Goal: Find specific page/section: Find specific page/section

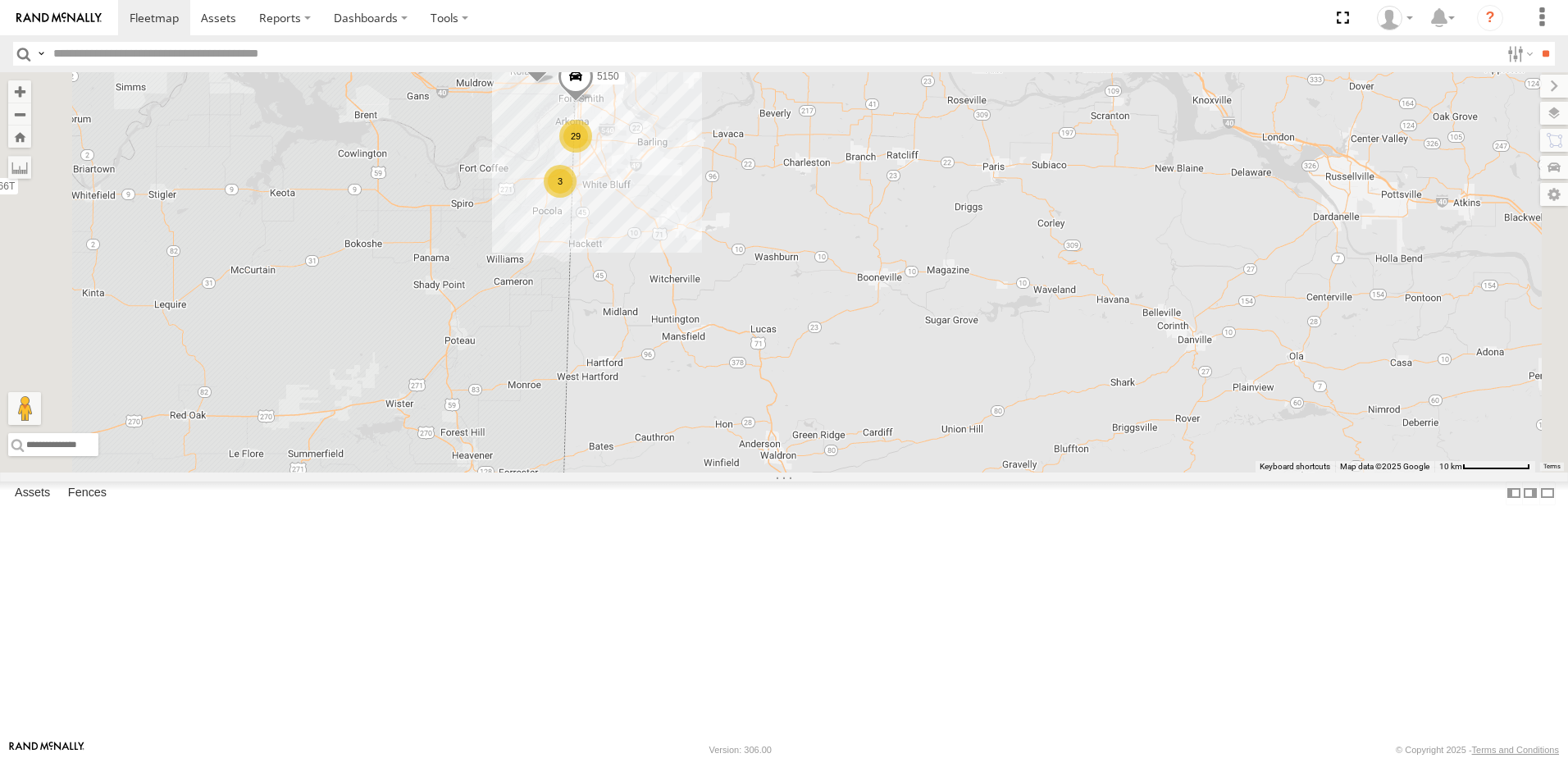
drag, startPoint x: 781, startPoint y: 333, endPoint x: 773, endPoint y: 392, distance: 59.5
click at [773, 392] on div "T3214 40035T 87121T 7763T T3205 40037T 40030T 40027T 37142T T1800 5381-Sold T32…" at bounding box center [784, 273] width 1568 height 401
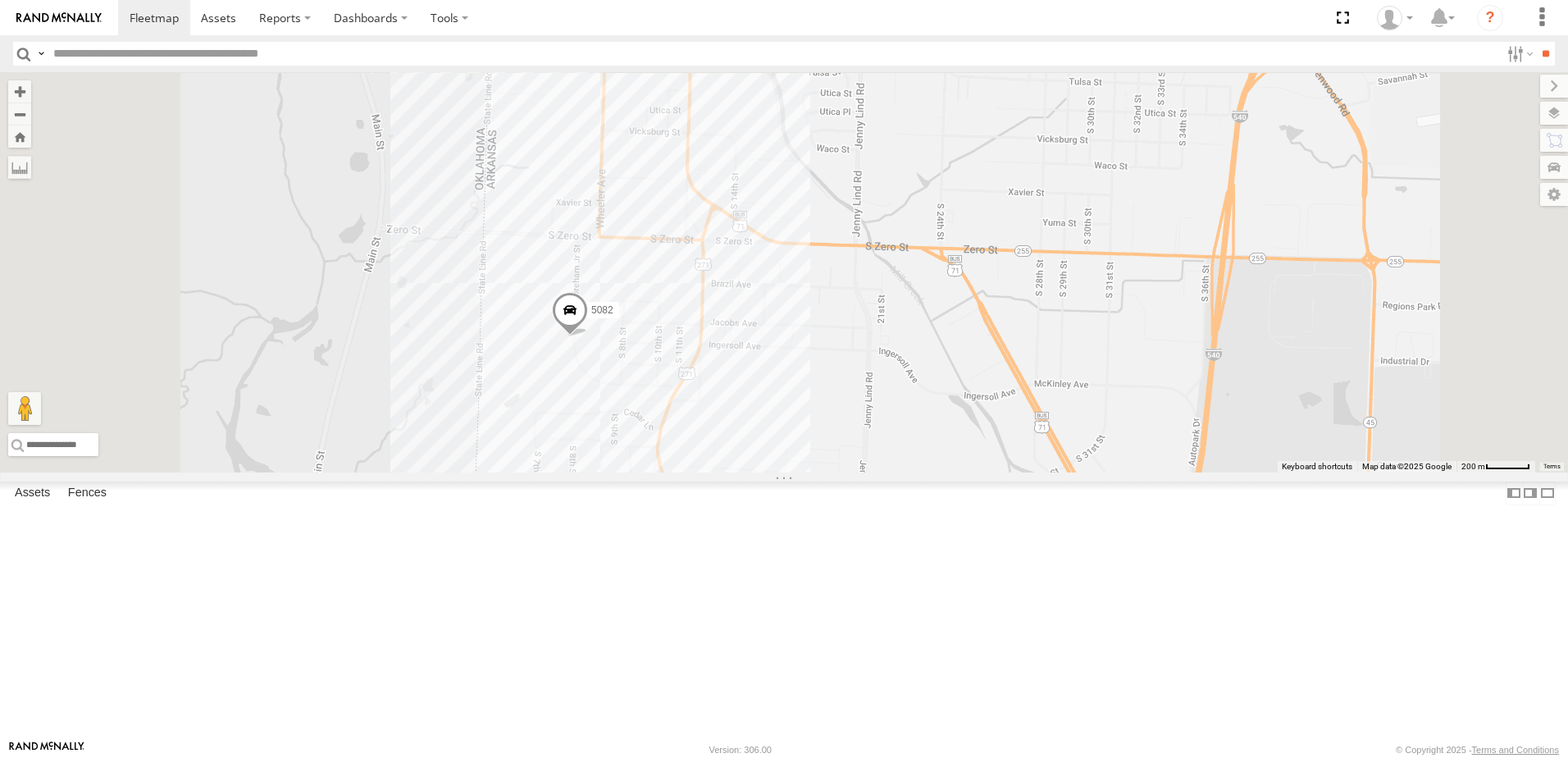
drag, startPoint x: 670, startPoint y: 353, endPoint x: 668, endPoint y: 535, distance: 182.0
click at [668, 472] on div "T3214 40035T 87121T 7763T T3205 40037T 40030T 40027T 37142T T1800 5381-Sold T32…" at bounding box center [784, 273] width 1568 height 401
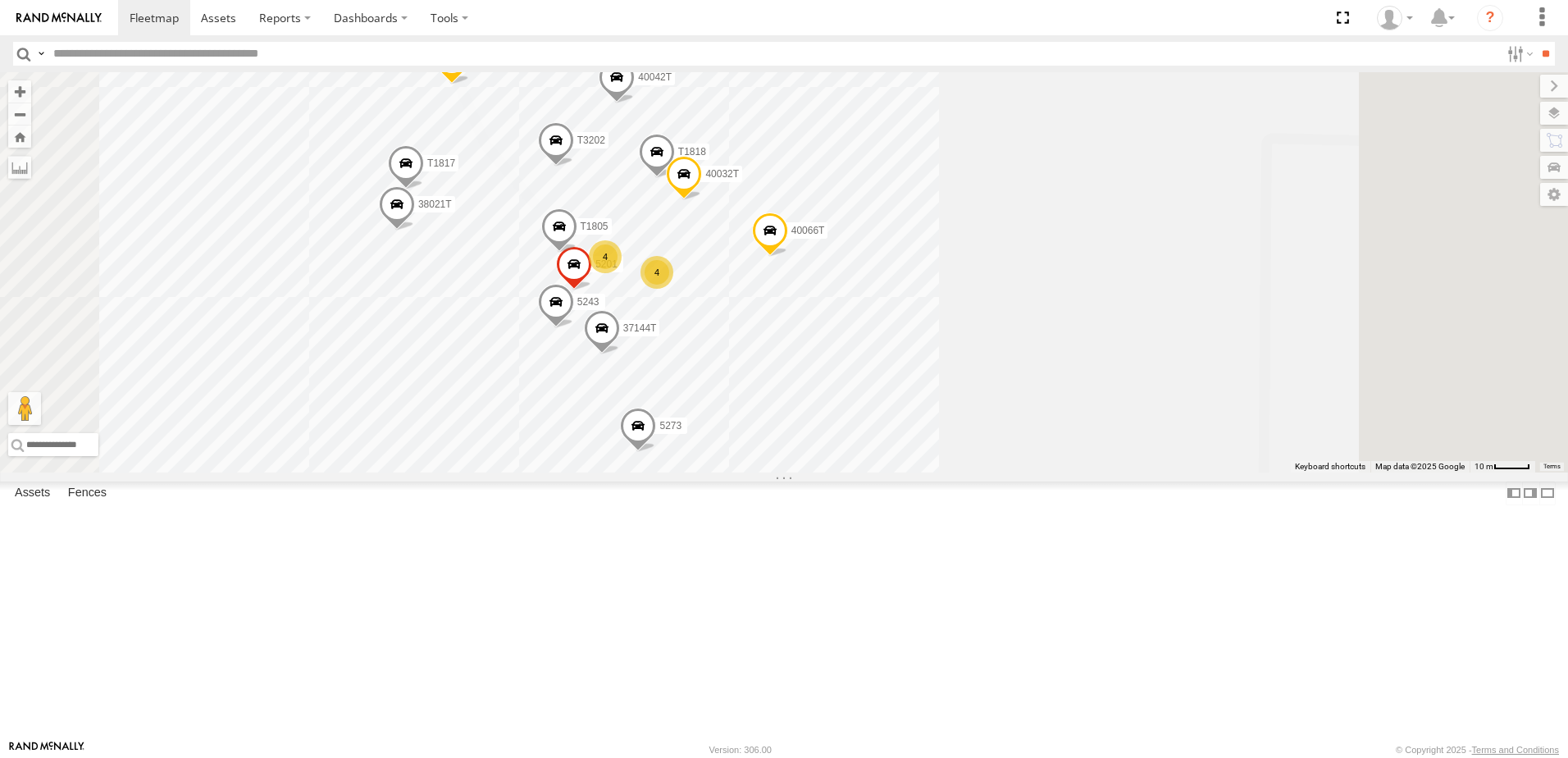
drag, startPoint x: 756, startPoint y: 368, endPoint x: 700, endPoint y: 420, distance: 76.4
click at [700, 420] on div "T3214 40035T 87121T 7763T T3205 40037T 40030T 40027T 37142T T1800 5381-Sold T32…" at bounding box center [784, 273] width 1568 height 401
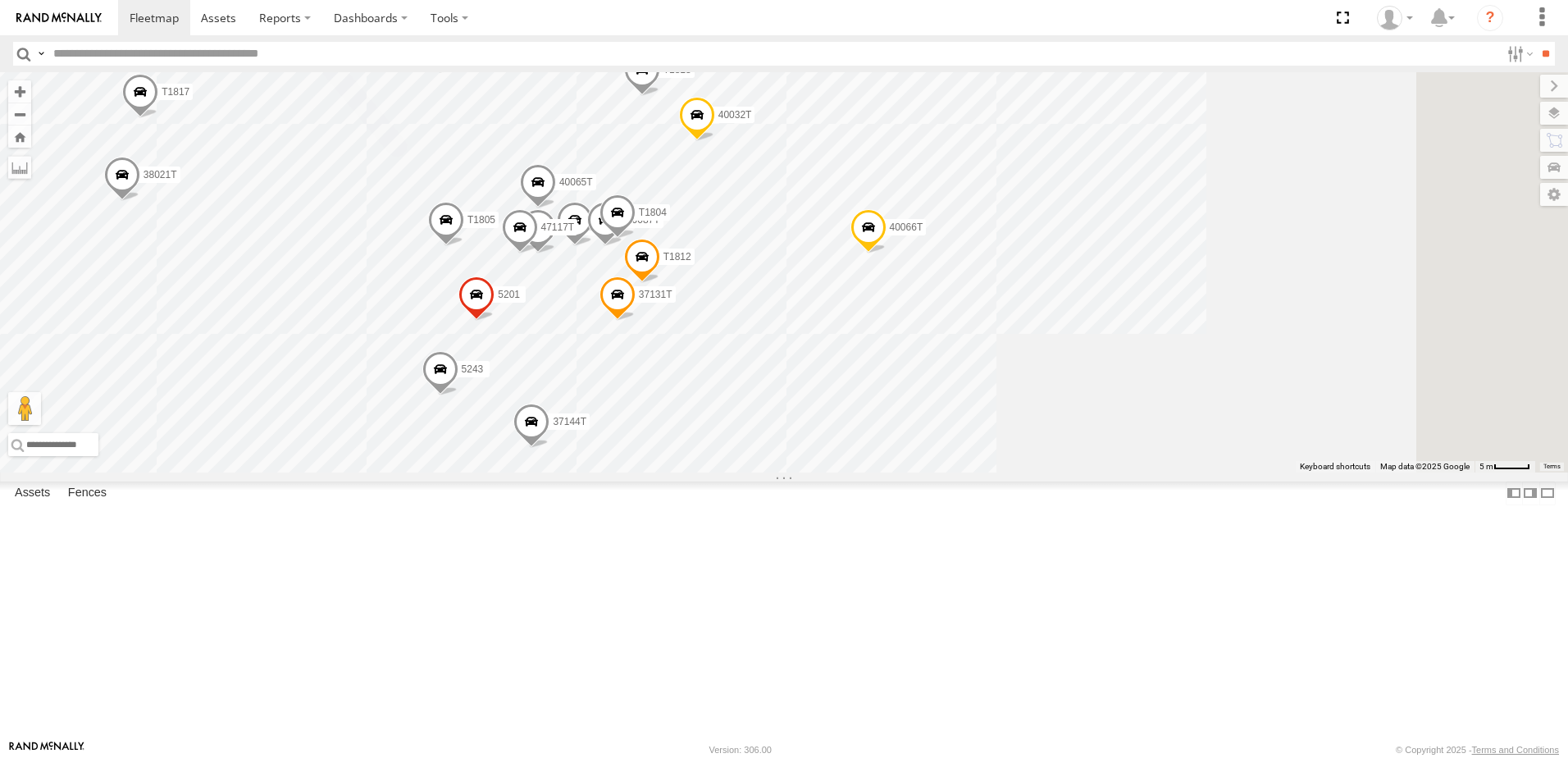
drag, startPoint x: 1052, startPoint y: 451, endPoint x: 999, endPoint y: 542, distance: 105.3
click at [999, 472] on div "T3214 40035T 87121T 7763T T3205 40037T 40030T 40027T 37142T T1800 5381-Sold T32…" at bounding box center [784, 273] width 1568 height 401
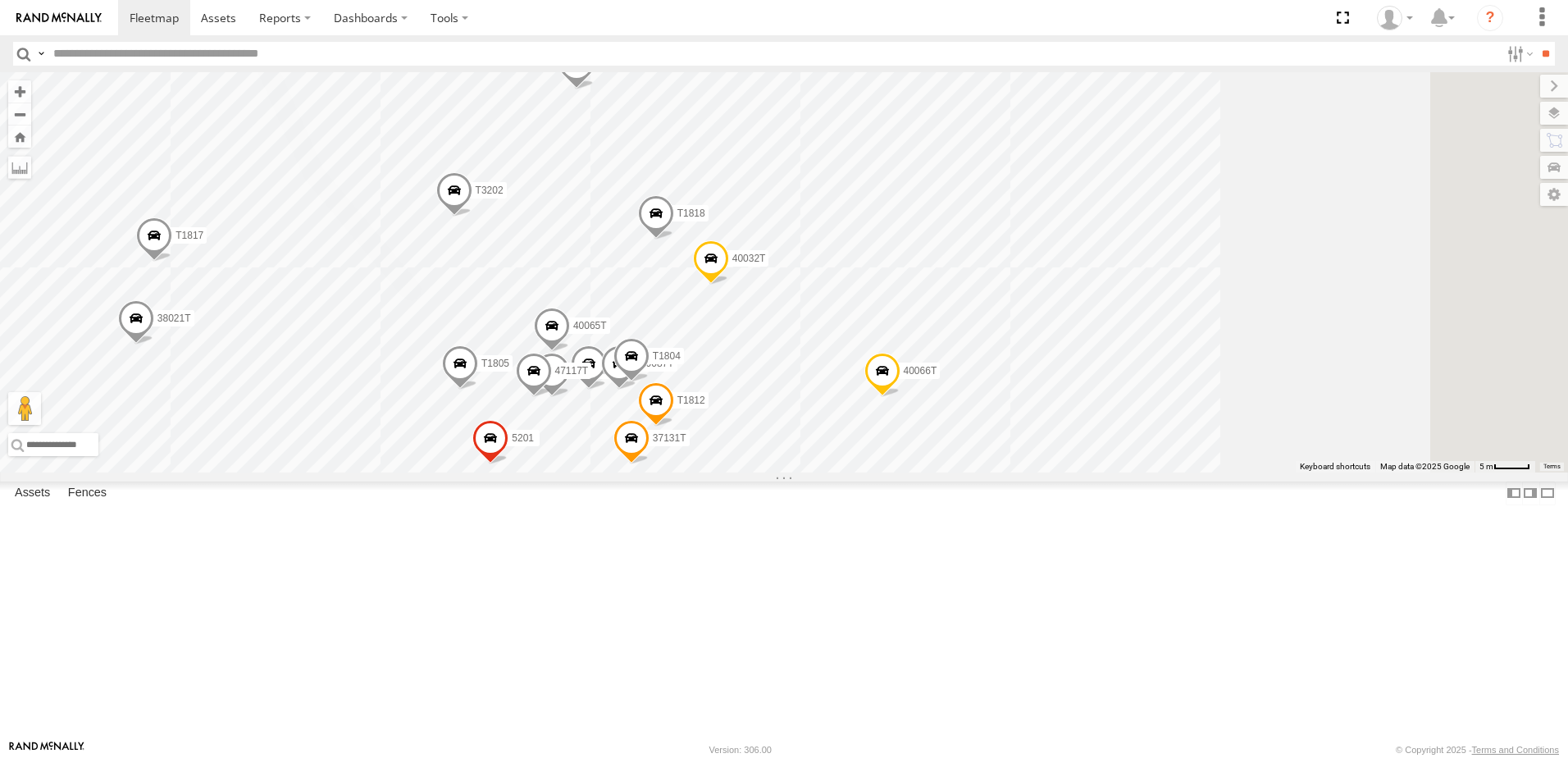
drag, startPoint x: 964, startPoint y: 362, endPoint x: 980, endPoint y: 489, distance: 128.0
click at [980, 472] on div "T3214 40035T 87121T 7763T T3205 40037T 40030T 40027T 37142T T1800 5381-Sold T32…" at bounding box center [784, 273] width 1568 height 401
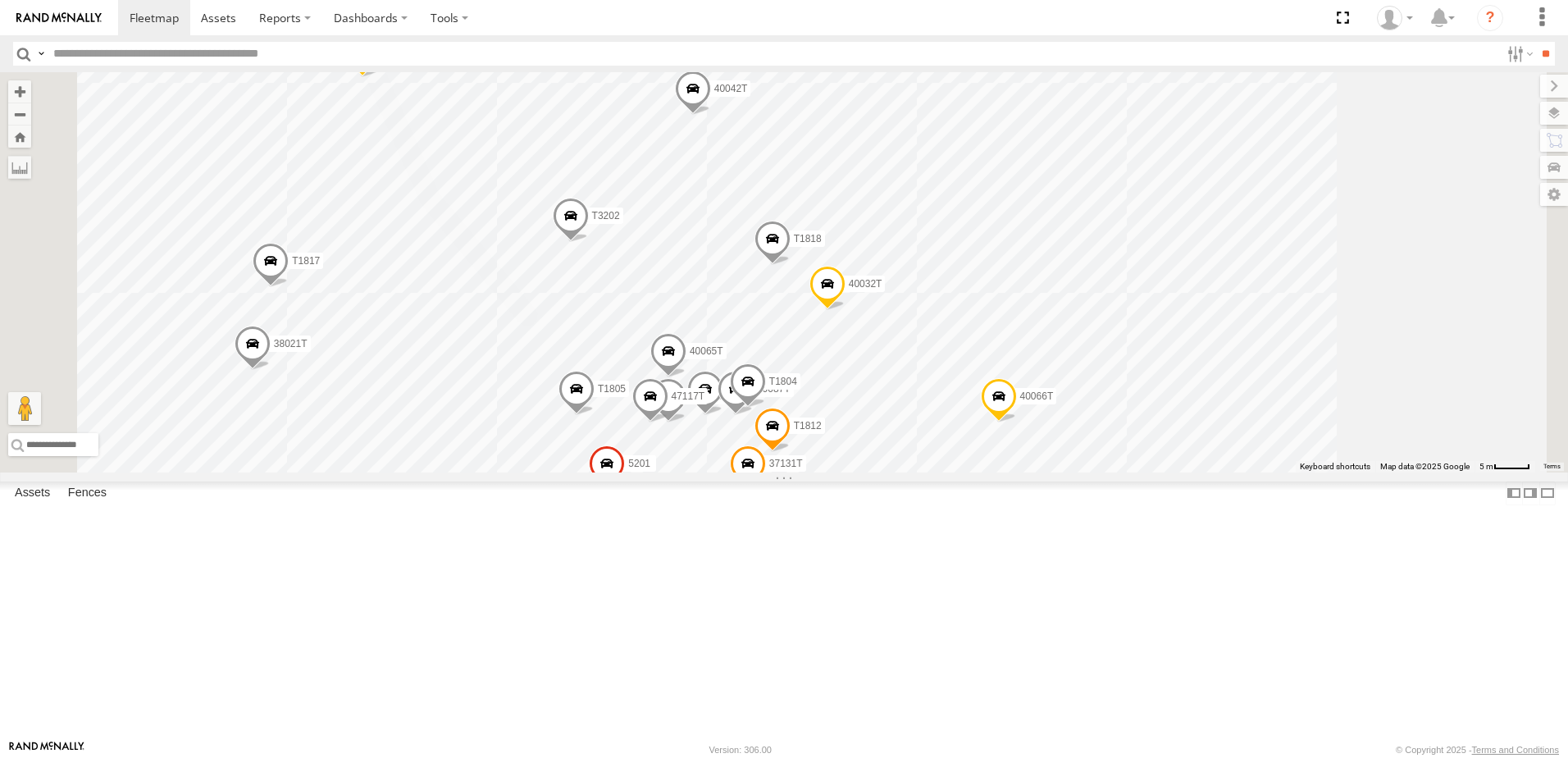
drag, startPoint x: 990, startPoint y: 302, endPoint x: 1109, endPoint y: 334, distance: 123.2
click at [1109, 334] on div "T3214 40035T 87121T 7763T T3205 40037T 40030T 40027T 37142T T1800 5381-Sold T32…" at bounding box center [784, 273] width 1568 height 401
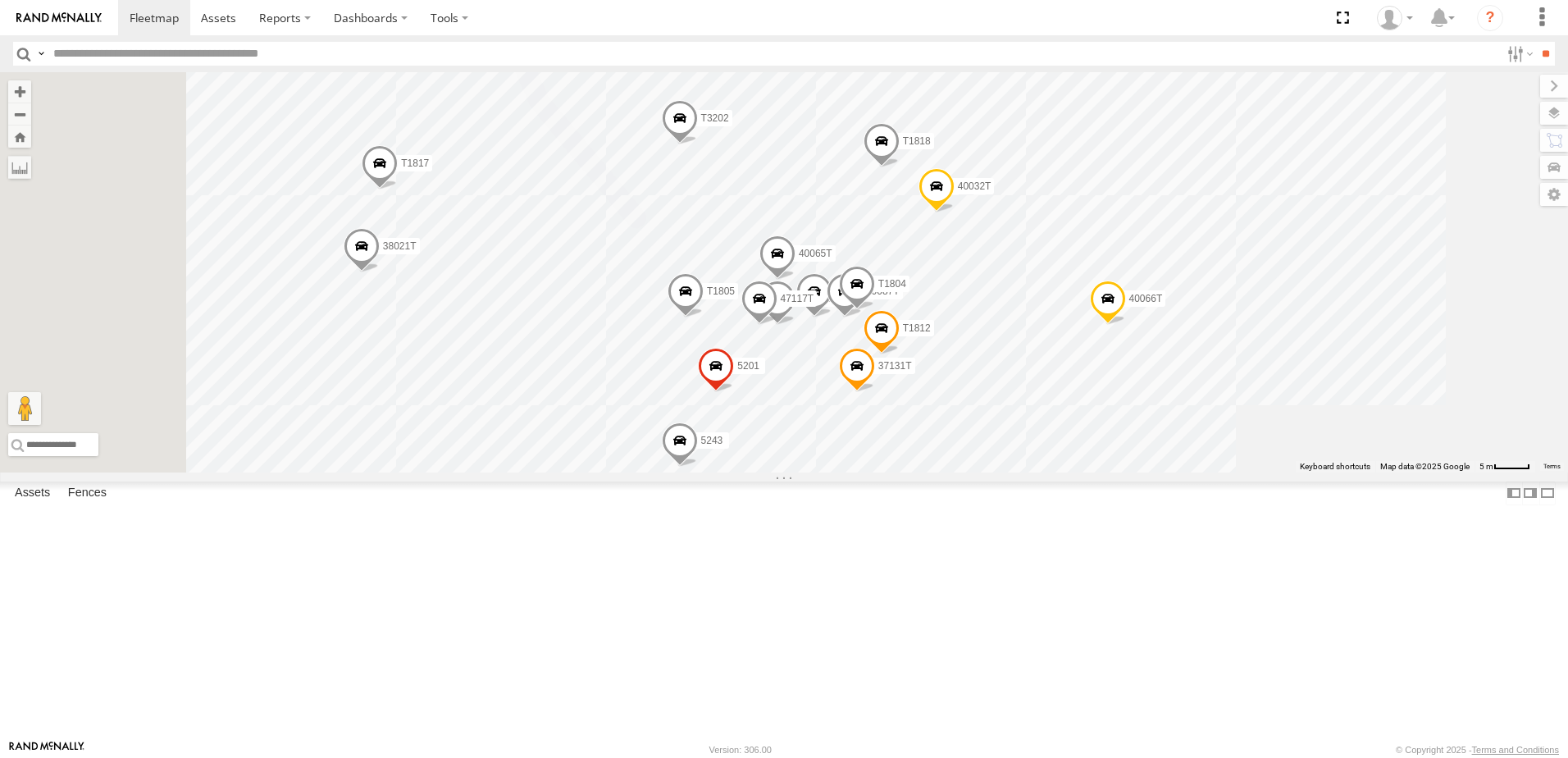
drag, startPoint x: 717, startPoint y: 451, endPoint x: 825, endPoint y: 351, distance: 147.2
click at [825, 351] on div "T3214 40035T 87121T 7763T T3205 40037T 40030T 40027T 37142T T1800 5381-Sold T32…" at bounding box center [784, 273] width 1568 height 401
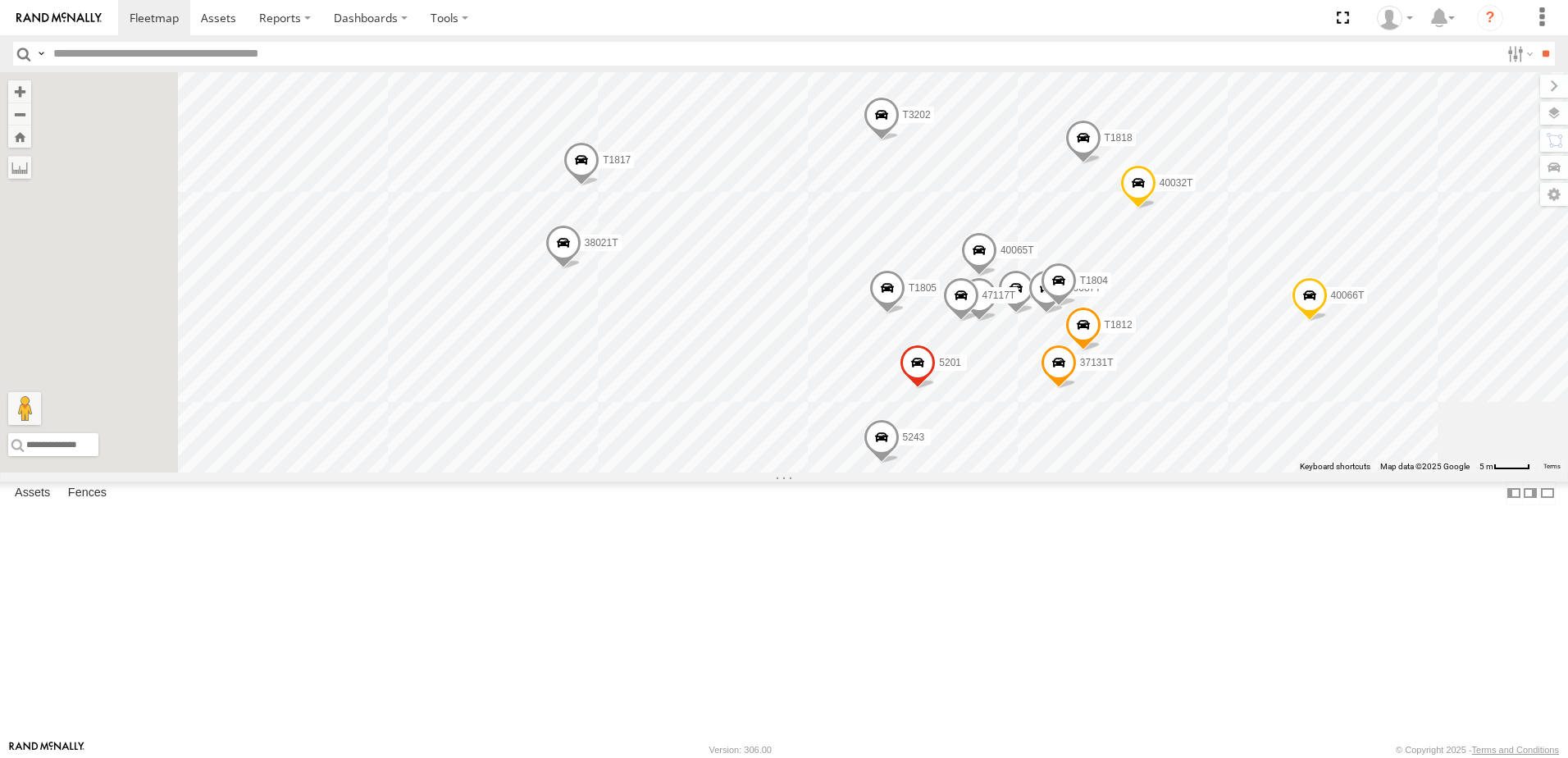
drag, startPoint x: 642, startPoint y: 457, endPoint x: 847, endPoint y: 452, distance: 205.1
click at [847, 452] on div "T3214 40035T 87121T 7763T T3205 40037T 40030T 40027T 37142T T1800 5381-Sold T32…" at bounding box center [784, 273] width 1568 height 401
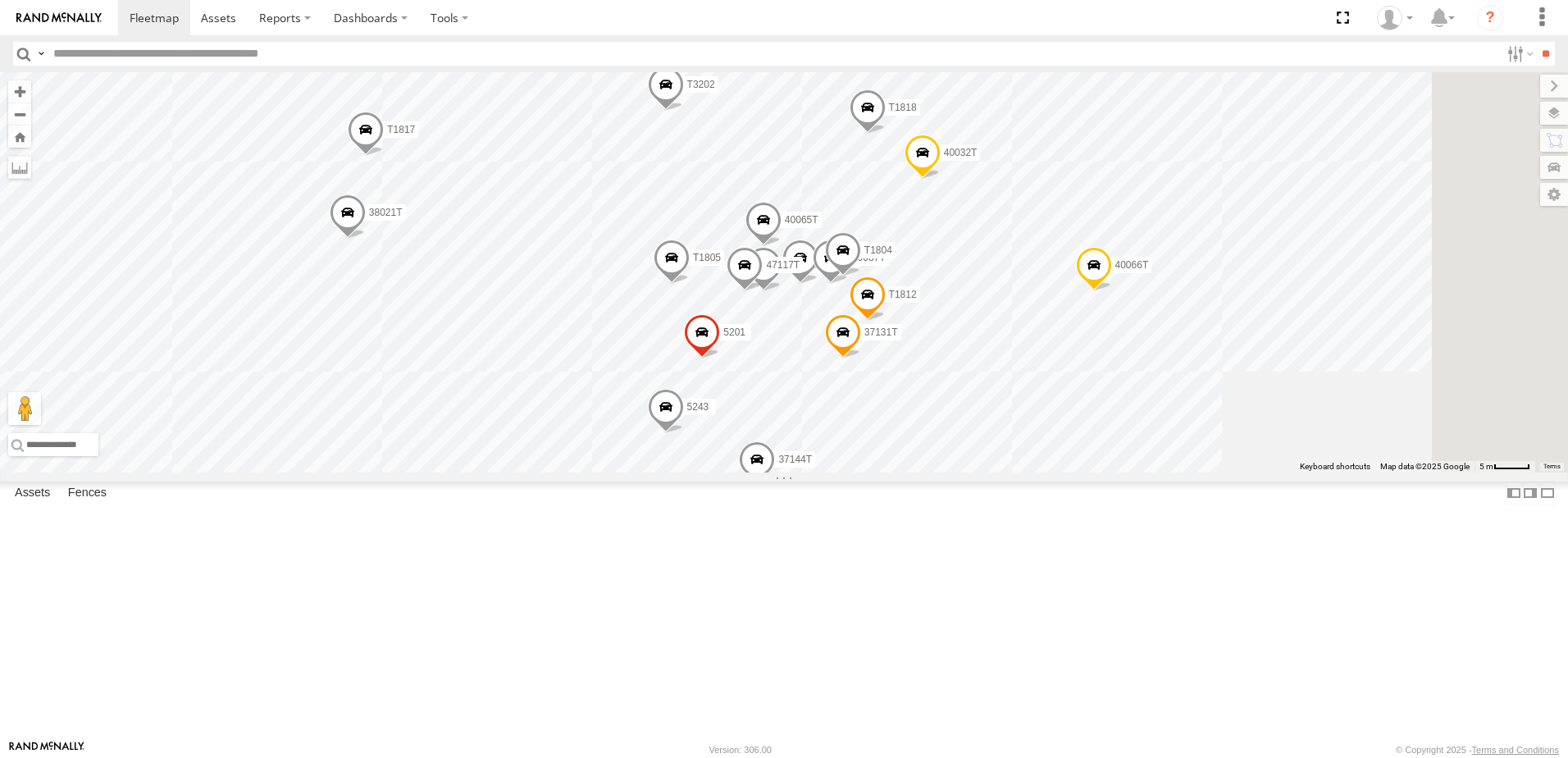
drag, startPoint x: 1028, startPoint y: 482, endPoint x: 811, endPoint y: 458, distance: 218.3
click at [811, 458] on div "T3214 40035T 87121T 7763T T3205 40037T 40030T 40027T 37142T T1800 5381-Sold T32…" at bounding box center [784, 273] width 1568 height 401
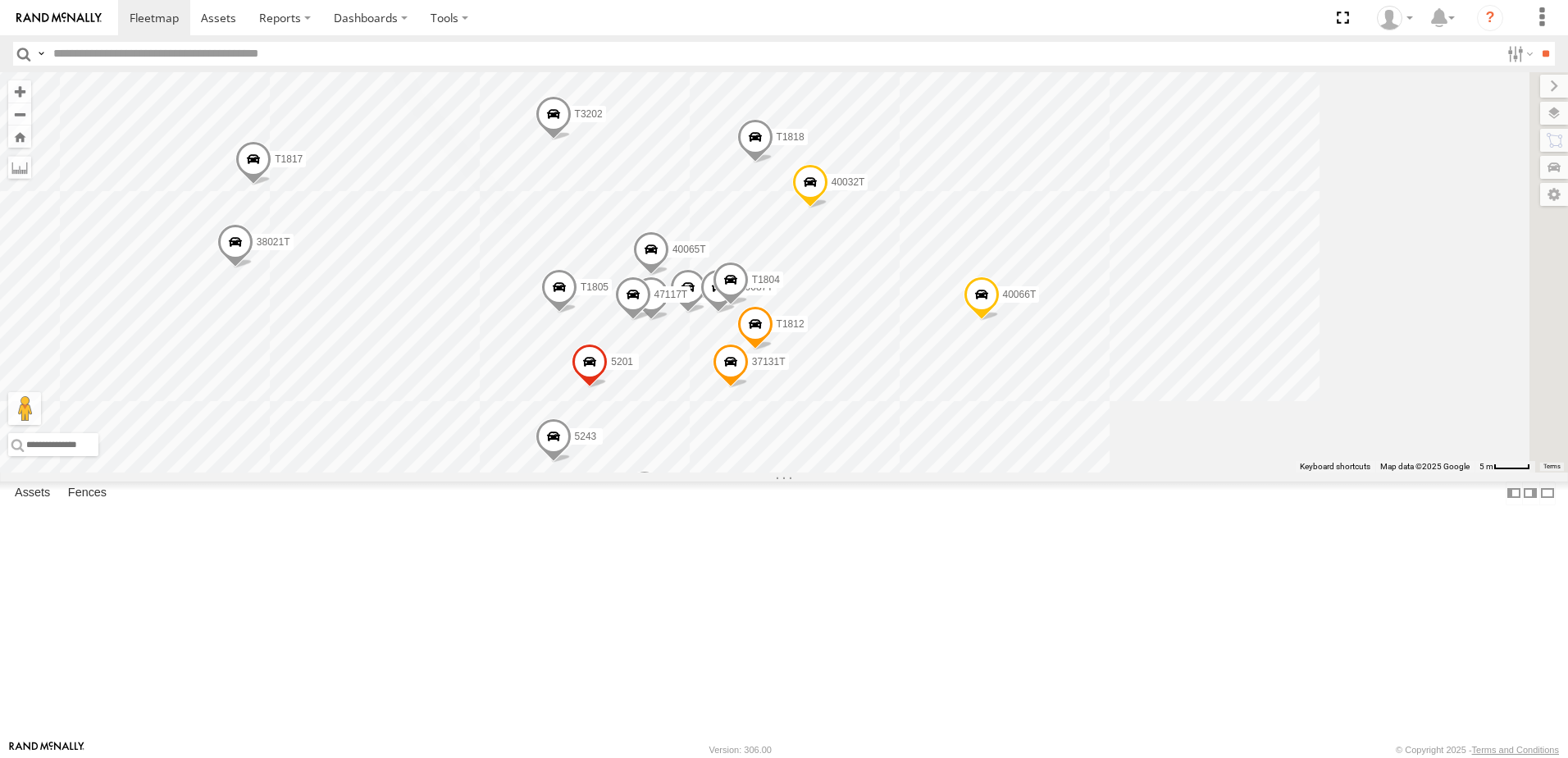
drag, startPoint x: 945, startPoint y: 546, endPoint x: 898, endPoint y: 558, distance: 48.5
click at [898, 472] on div "T3214 40035T 87121T 7763T T3205 40037T 40030T 40027T 37142T T1800 5381-Sold T32…" at bounding box center [784, 273] width 1568 height 401
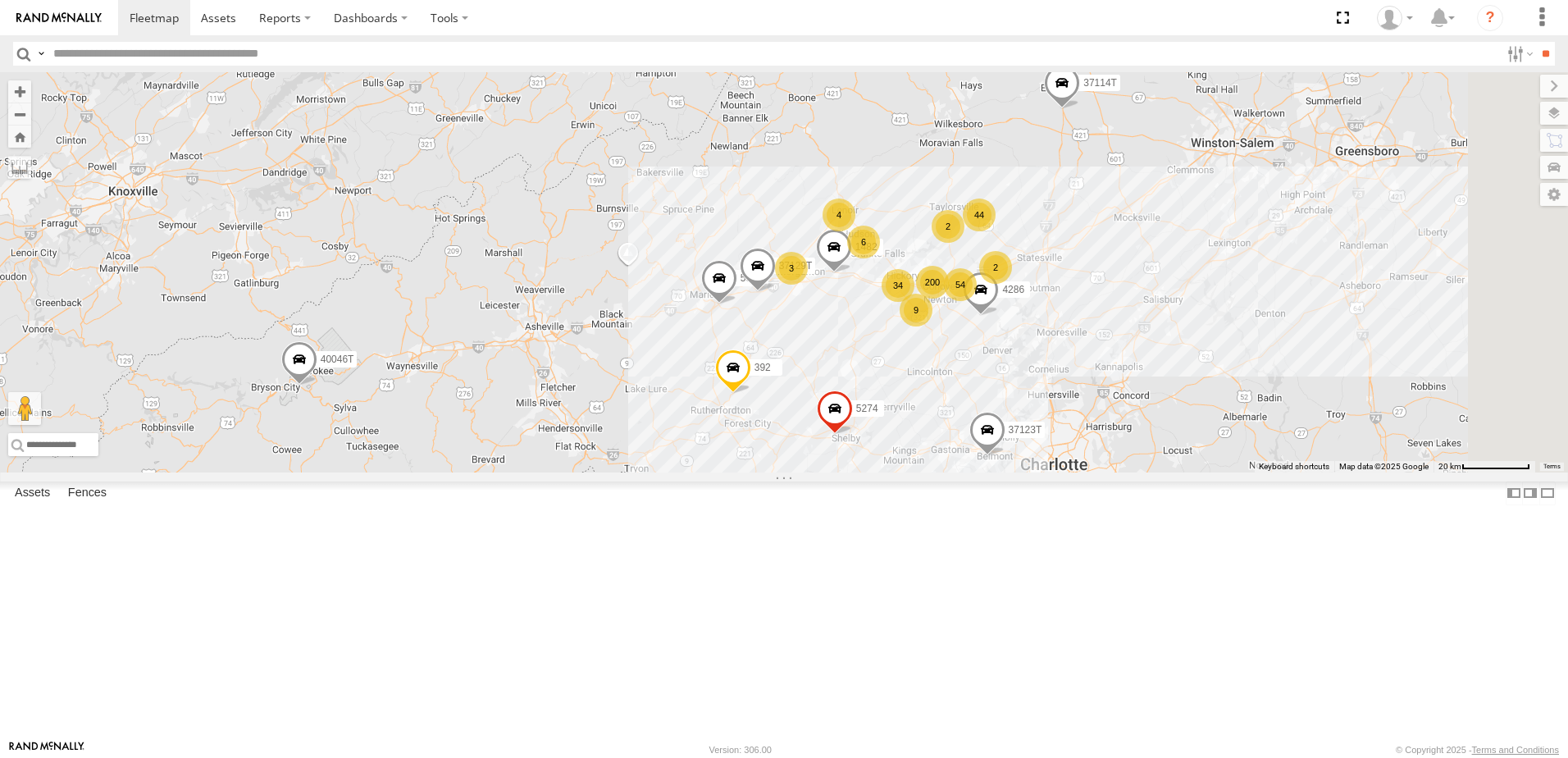
drag, startPoint x: 1166, startPoint y: 485, endPoint x: 956, endPoint y: 476, distance: 210.2
click at [869, 472] on div "5265 5215 5216 5318 T3214 37127T 5412 5286 40035T 5281 T1806 7766T 87121T 7763T…" at bounding box center [784, 273] width 1568 height 401
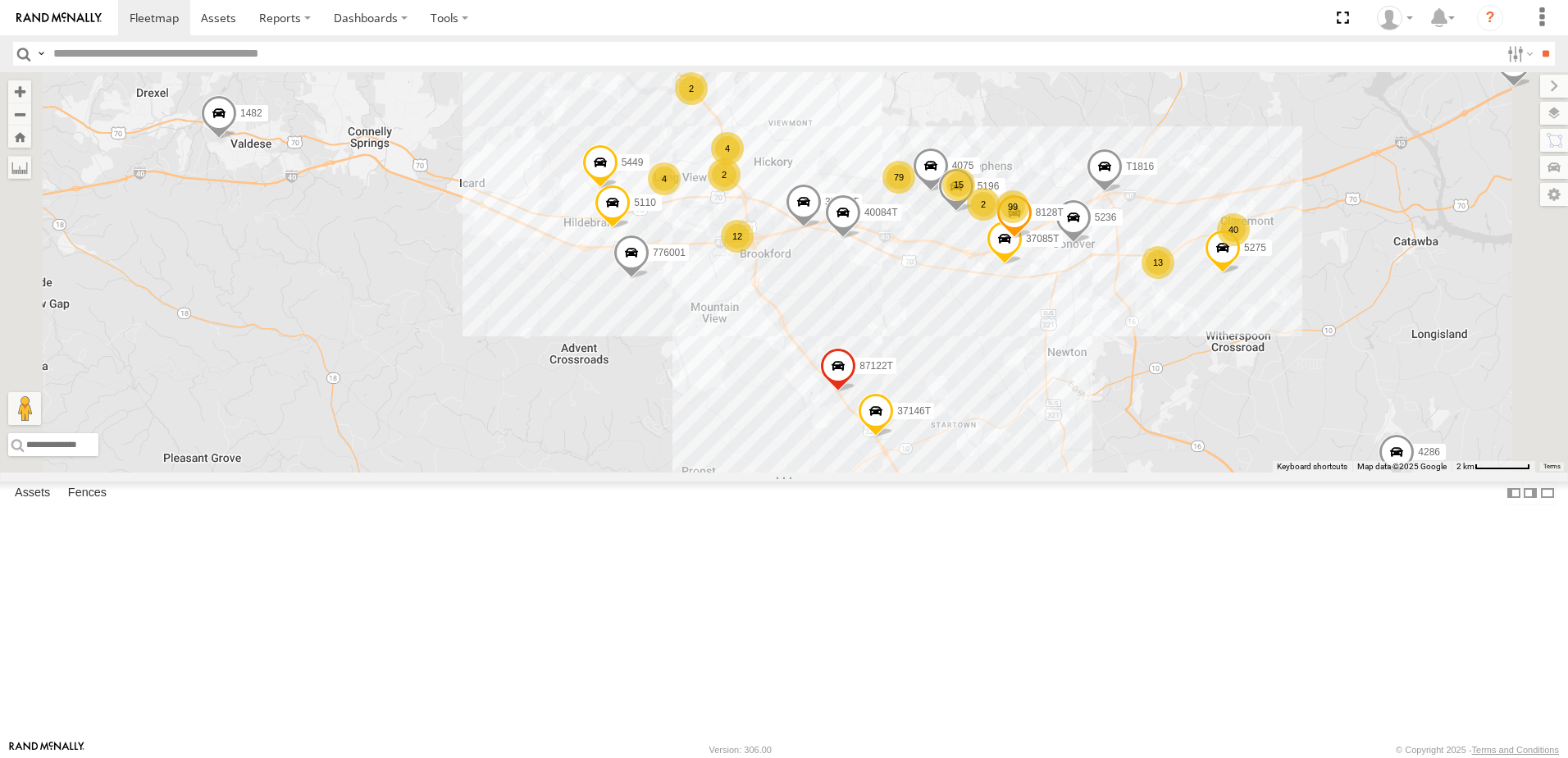
drag, startPoint x: 1304, startPoint y: 409, endPoint x: 1168, endPoint y: 455, distance: 143.6
click at [1171, 454] on div "5265 5215 5216 5318 T3214 37127T 5412 5286 40035T 5281 T1806 7766T 87121T 7763T…" at bounding box center [784, 273] width 1568 height 401
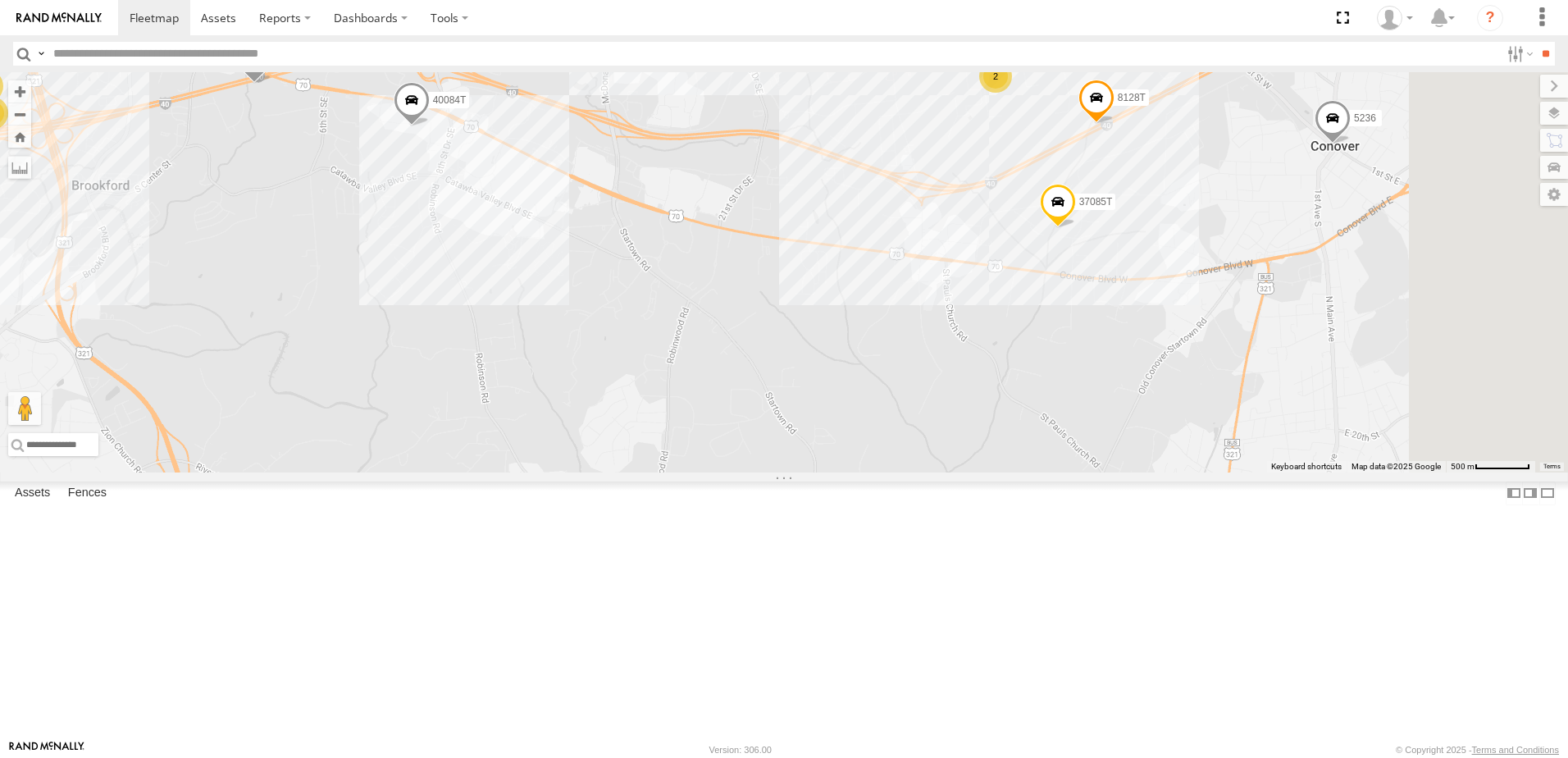
drag, startPoint x: 1062, startPoint y: 433, endPoint x: 710, endPoint y: 364, distance: 358.7
click at [710, 364] on div "5265 5215 5216 5318 T3214 37127T 5412 5286 40035T 5281 T1806 7766T 87121T 7763T…" at bounding box center [784, 273] width 1568 height 401
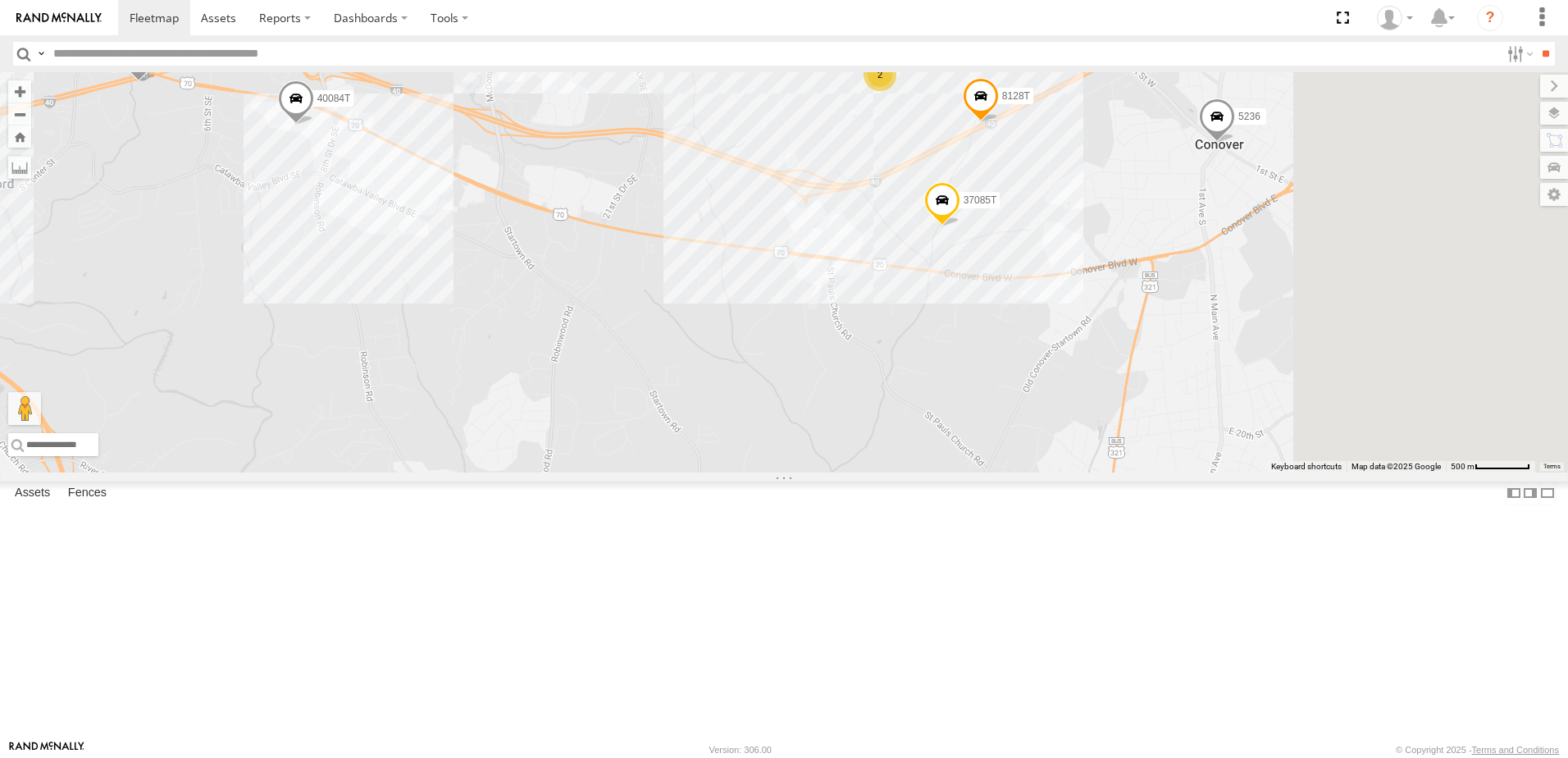
drag, startPoint x: 1260, startPoint y: 459, endPoint x: 1011, endPoint y: 462, distance: 249.0
click at [1011, 462] on div "5265 5215 5216 5318 T3214 37127T 5412 5286 40035T 5281 T1806 7766T 87121T 7763T…" at bounding box center [784, 273] width 1568 height 401
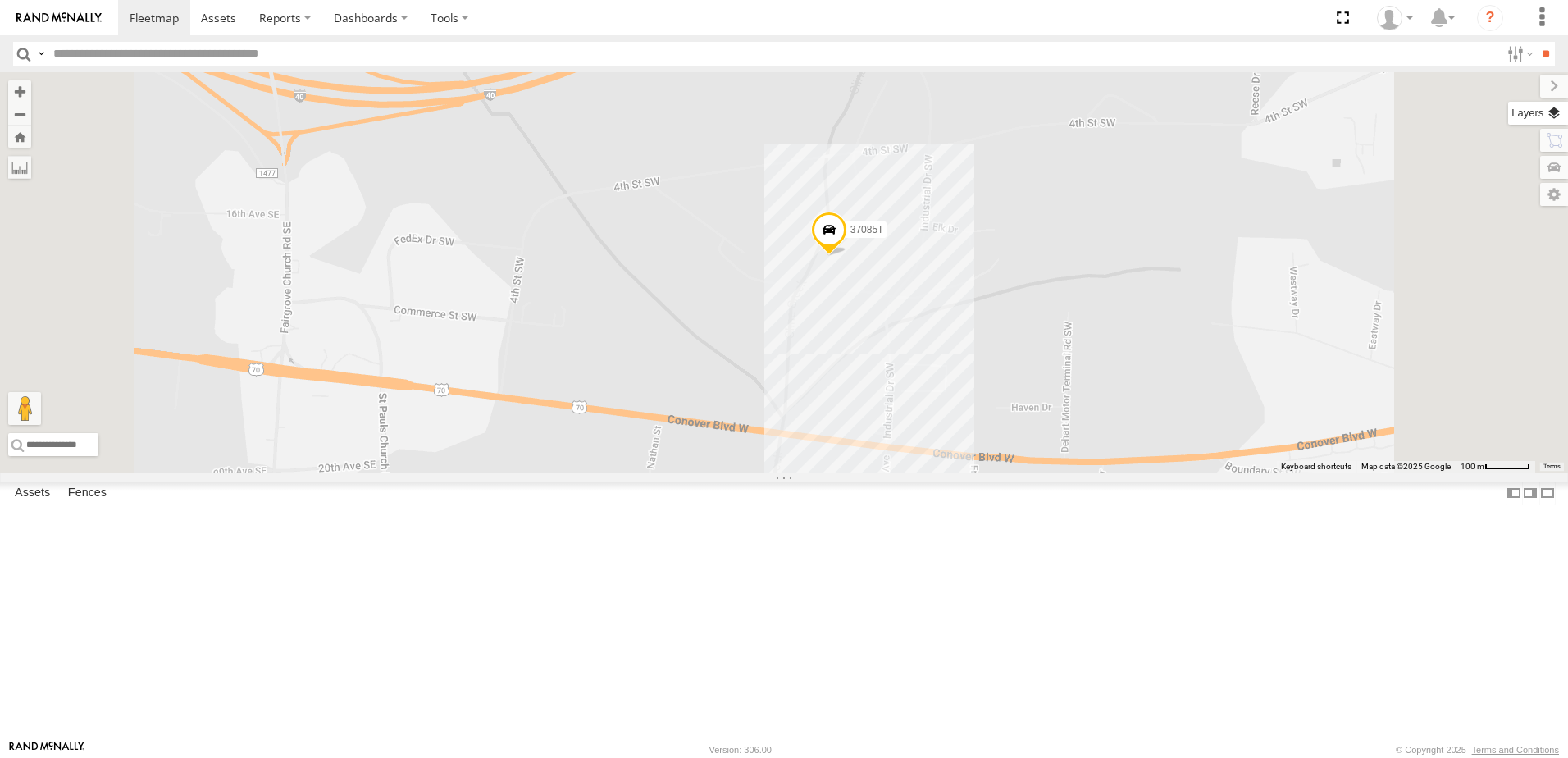
click at [1558, 117] on label at bounding box center [1538, 113] width 60 height 23
click at [0, 0] on span "Basemaps" at bounding box center [0, 0] width 0 height 0
click at [0, 0] on span "Satellite + Roadmap" at bounding box center [0, 0] width 0 height 0
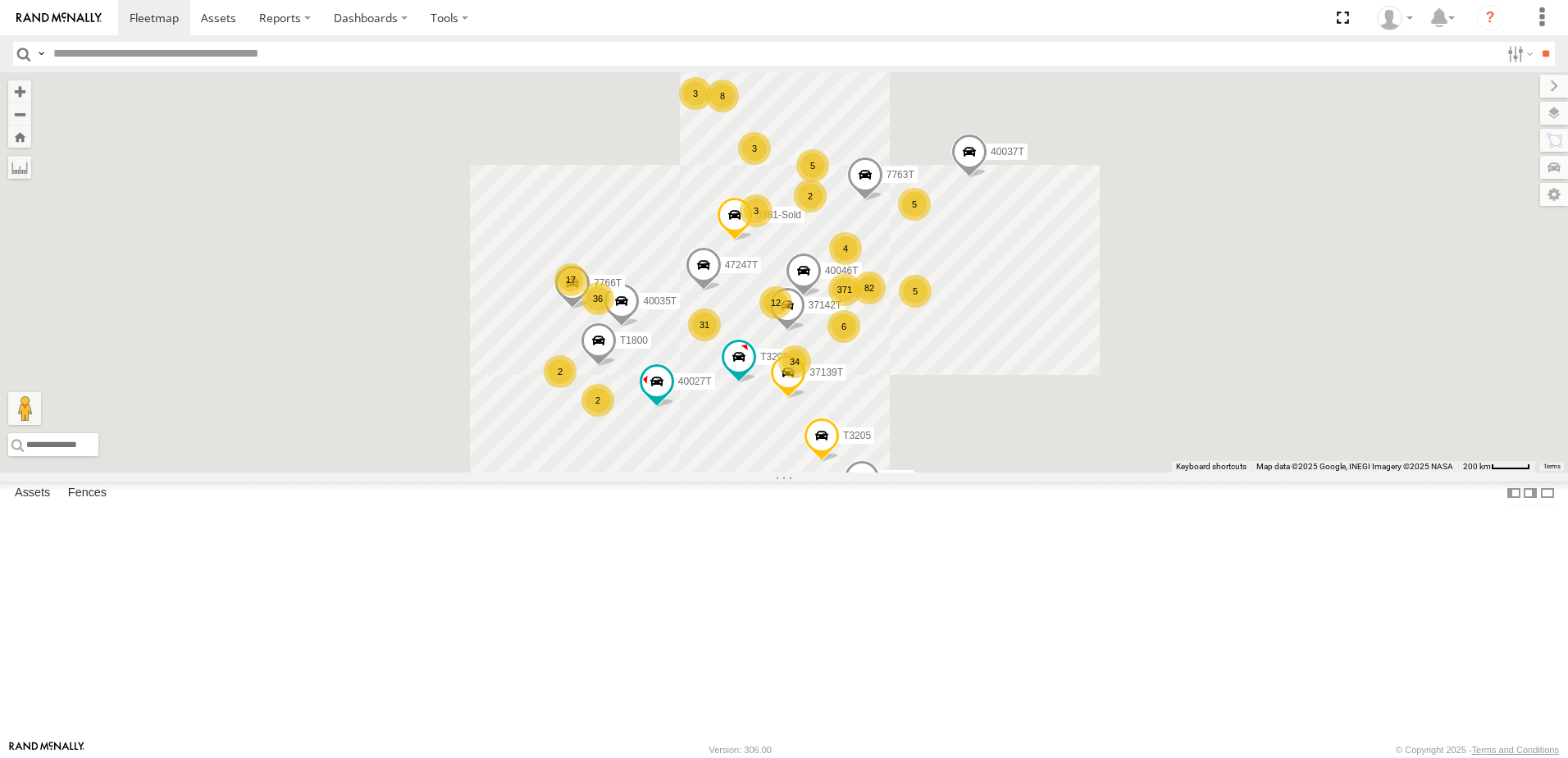
drag, startPoint x: 846, startPoint y: 417, endPoint x: 844, endPoint y: 401, distance: 16.1
click at [844, 401] on div "To navigate the map with touch gestures double-tap and hold your finger on the …" at bounding box center [784, 273] width 1568 height 401
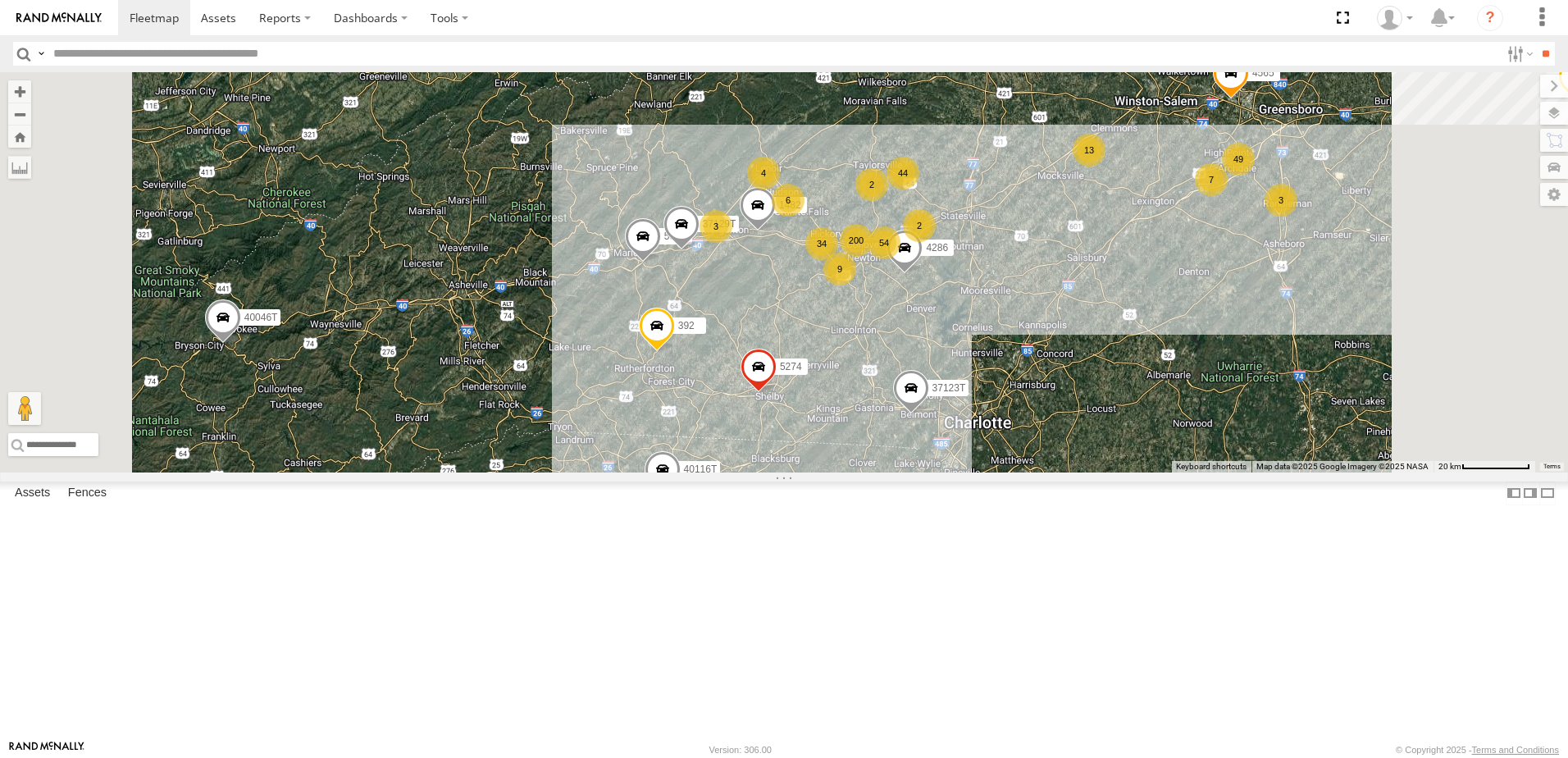
drag, startPoint x: 1172, startPoint y: 420, endPoint x: 1115, endPoint y: 445, distance: 62.2
click at [1115, 445] on div "T3214 40035T 7766T 87121T 7763T 40046T T3205 40037T 40027T 37142T T1800 5381-So…" at bounding box center [784, 273] width 1568 height 401
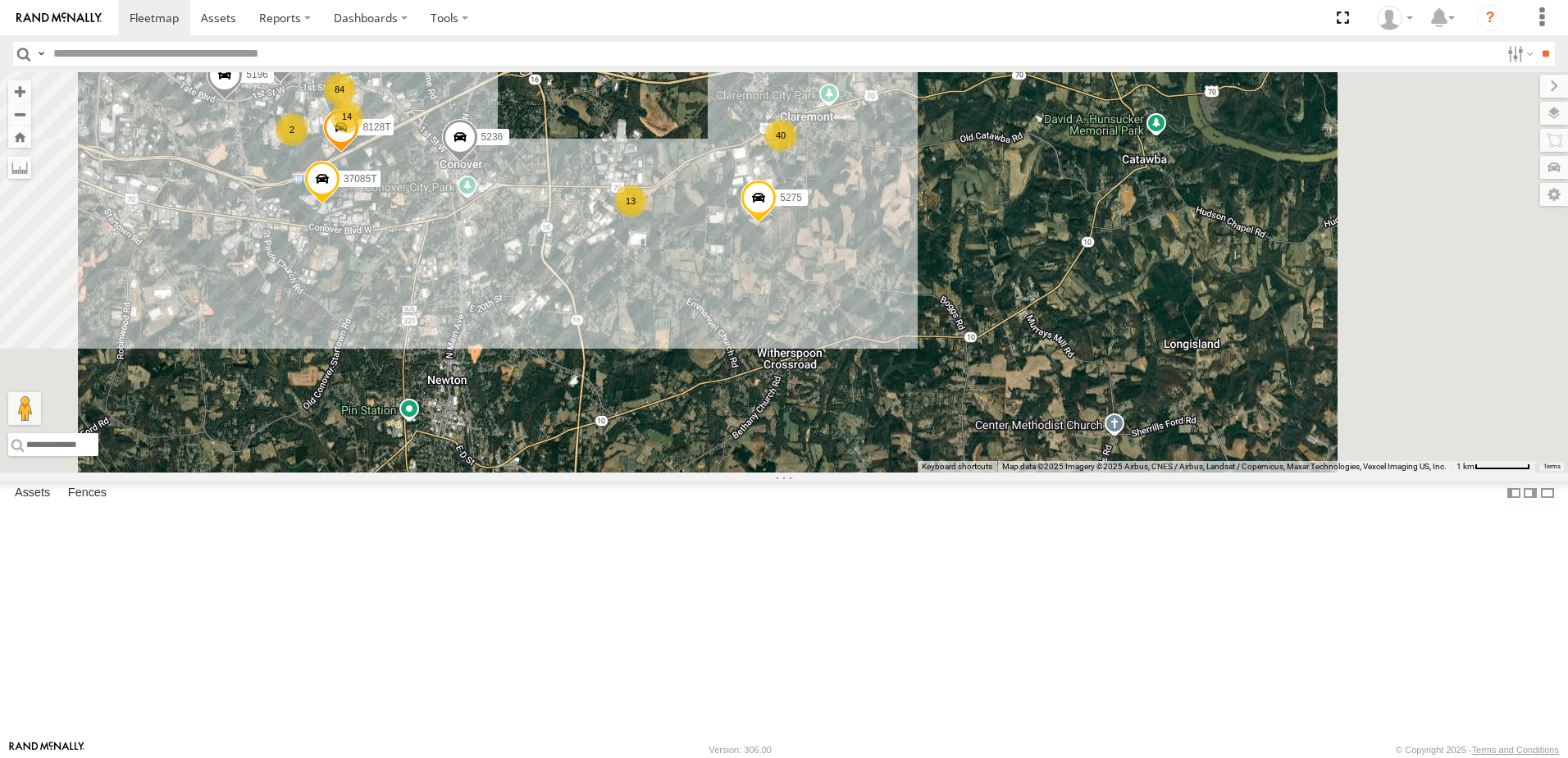
drag, startPoint x: 949, startPoint y: 315, endPoint x: 853, endPoint y: 407, distance: 133.0
click at [853, 407] on div "T3214 40035T 7766T 87121T 7763T 40046T T3205 40037T 40027T 37142T T1800 5381-So…" at bounding box center [784, 273] width 1568 height 401
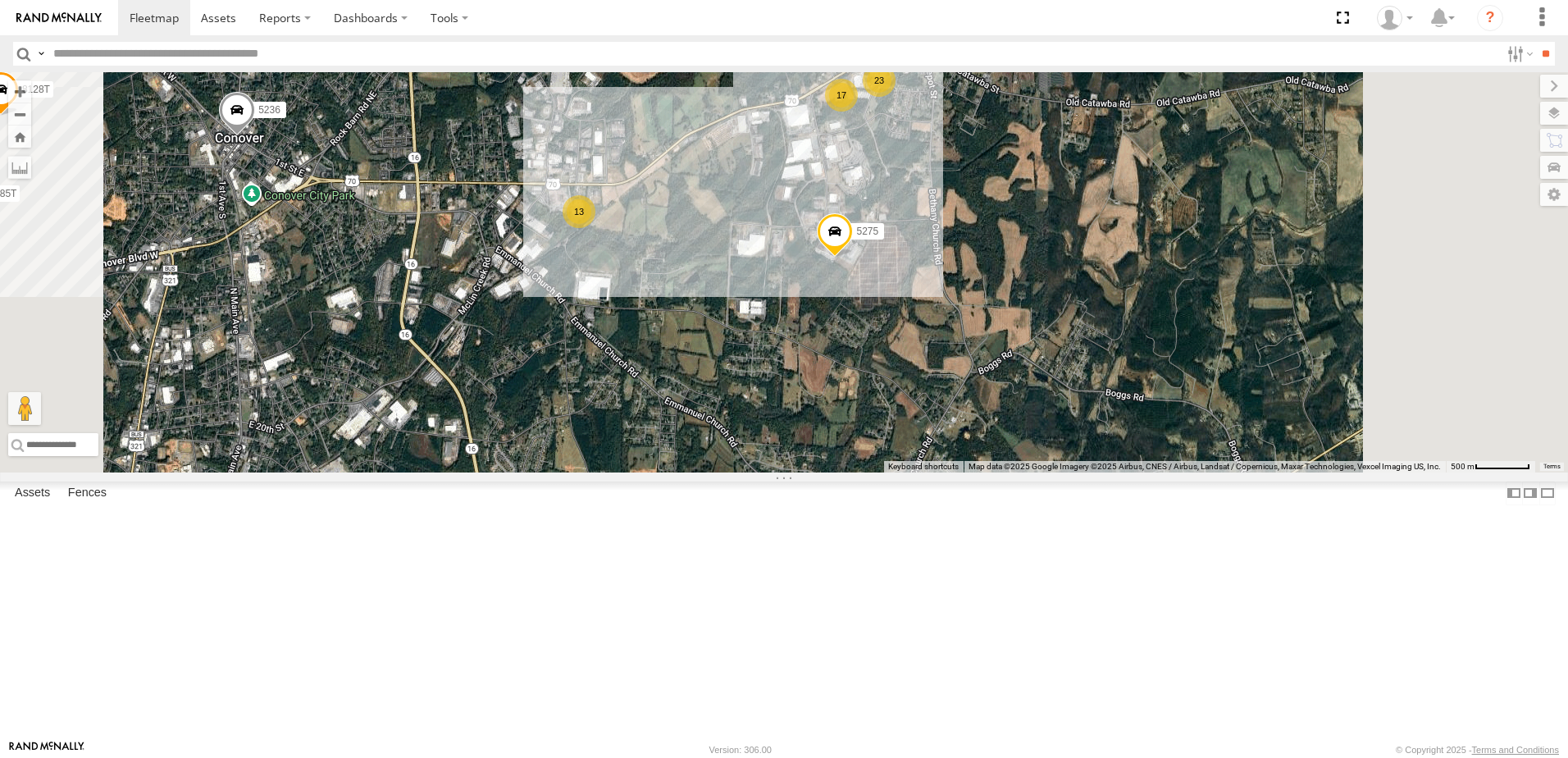
drag, startPoint x: 919, startPoint y: 376, endPoint x: 871, endPoint y: 445, distance: 84.1
click at [871, 445] on div "T3214 40035T 7766T 87121T 7763T 40046T T3205 40037T 40027T 37142T T1800 5381-So…" at bounding box center [784, 273] width 1568 height 401
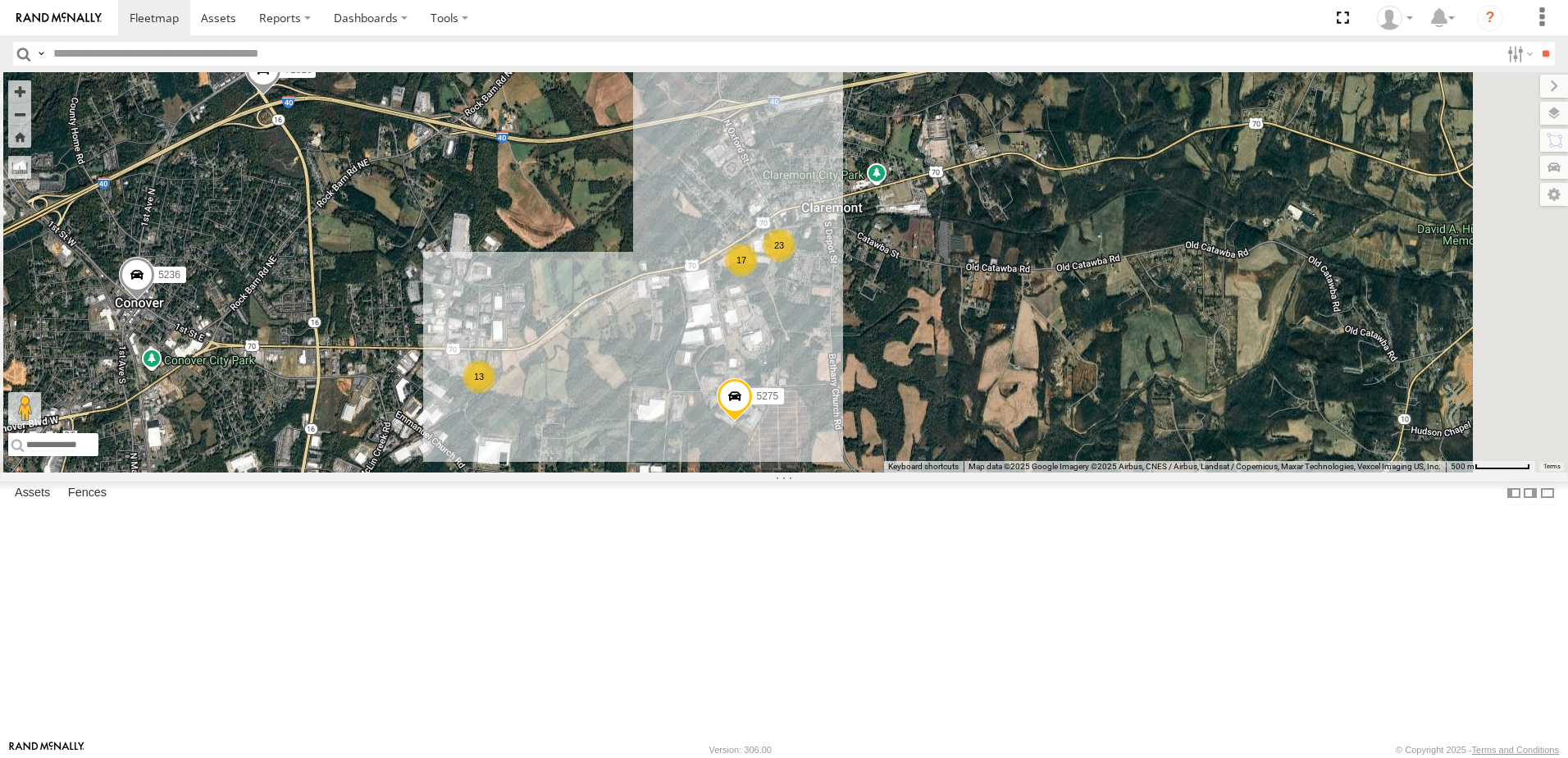
drag, startPoint x: 1029, startPoint y: 328, endPoint x: 964, endPoint y: 446, distance: 134.7
click at [964, 446] on div "T3214 40035T 7766T 87121T 7763T 40046T T3205 40037T 40027T 37142T T1800 5381-So…" at bounding box center [784, 273] width 1568 height 401
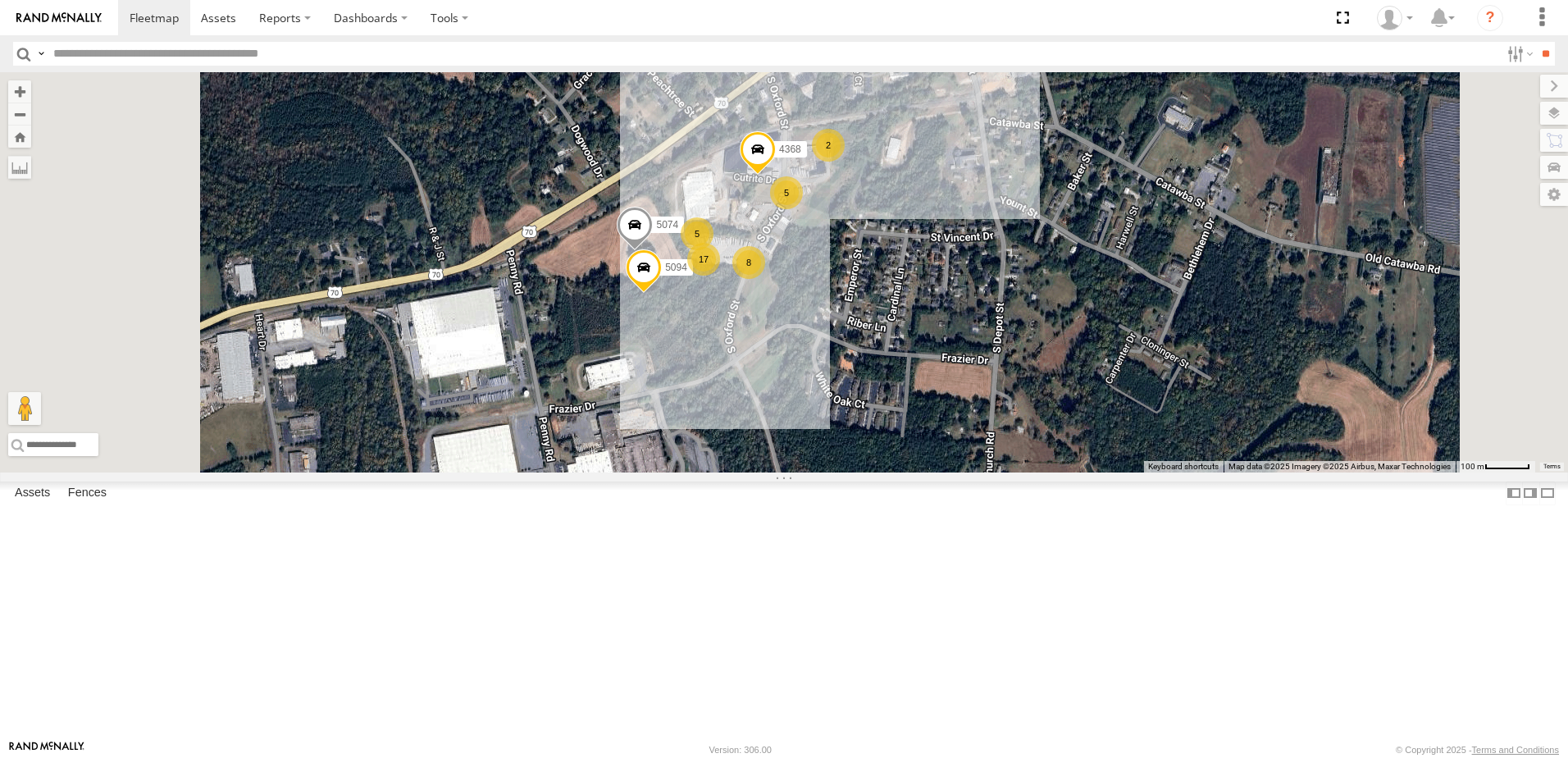
drag, startPoint x: 1148, startPoint y: 616, endPoint x: 1002, endPoint y: 550, distance: 160.2
click at [1002, 472] on div "T3214 40035T 7766T 87121T 7763T 40046T T3205 40037T 40027T 37142T T1800 5381-So…" at bounding box center [784, 273] width 1568 height 401
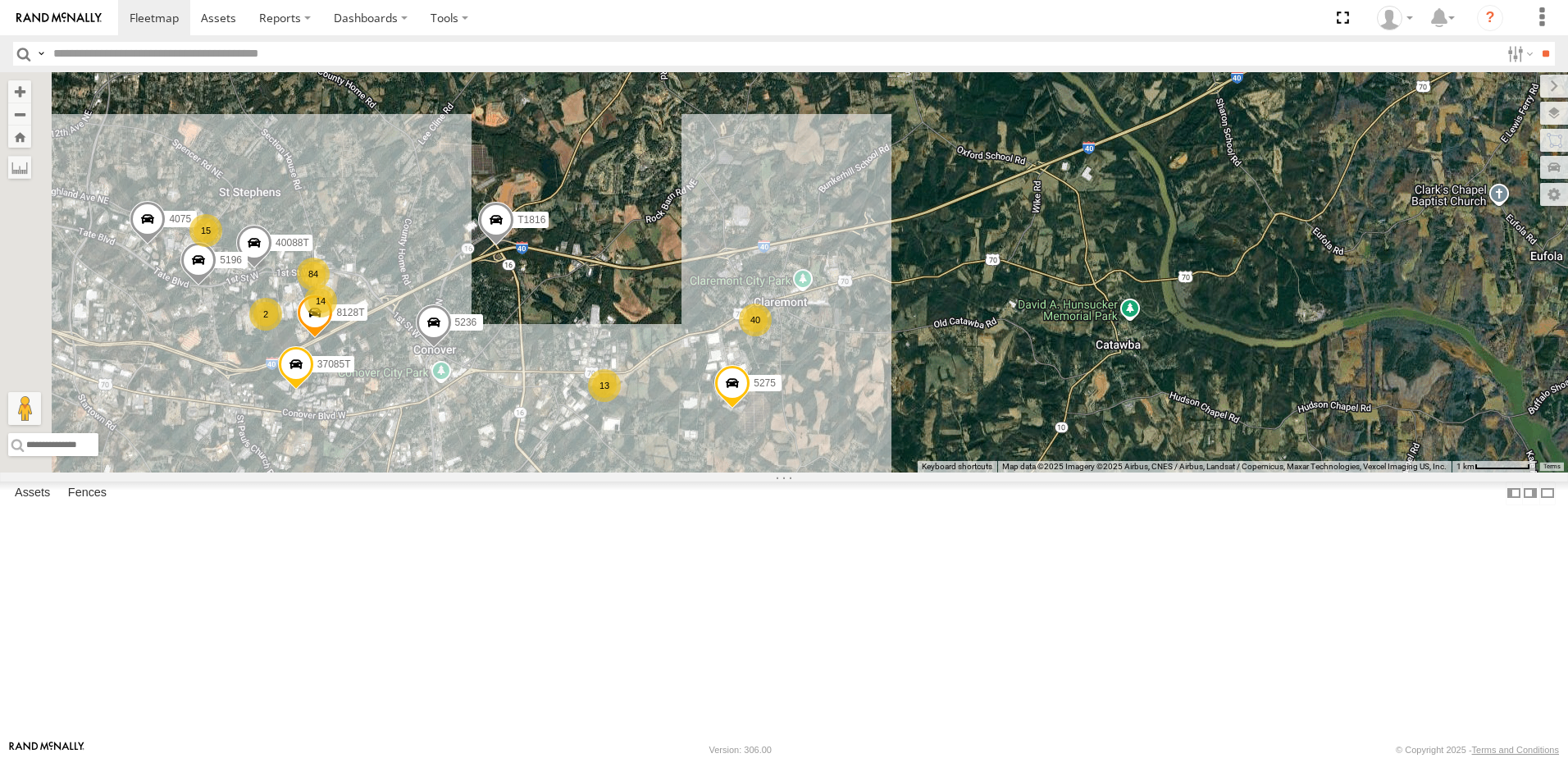
drag, startPoint x: 1156, startPoint y: 523, endPoint x: 1162, endPoint y: 490, distance: 33.5
click at [1162, 472] on div "T3214 40035T 7766T 87121T 7763T 40046T T3205 40037T 40027T 37142T T1800 5381-So…" at bounding box center [784, 273] width 1568 height 401
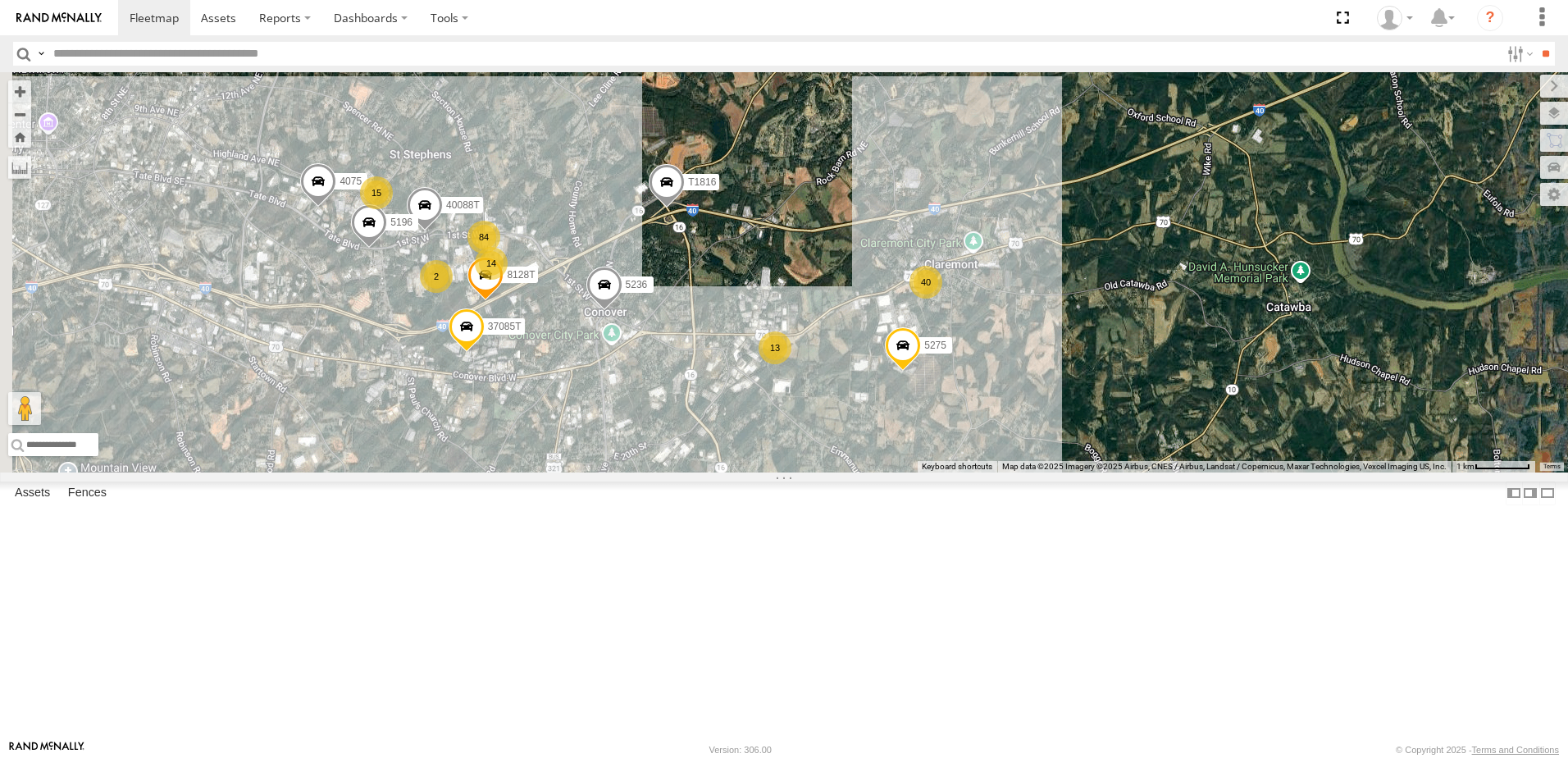
drag, startPoint x: 874, startPoint y: 583, endPoint x: 1041, endPoint y: 546, distance: 171.0
click at [1041, 472] on div "T3214 40035T 7766T 87121T 7763T 40046T T3205 40037T 40027T 37142T T1800 5381-So…" at bounding box center [784, 273] width 1568 height 401
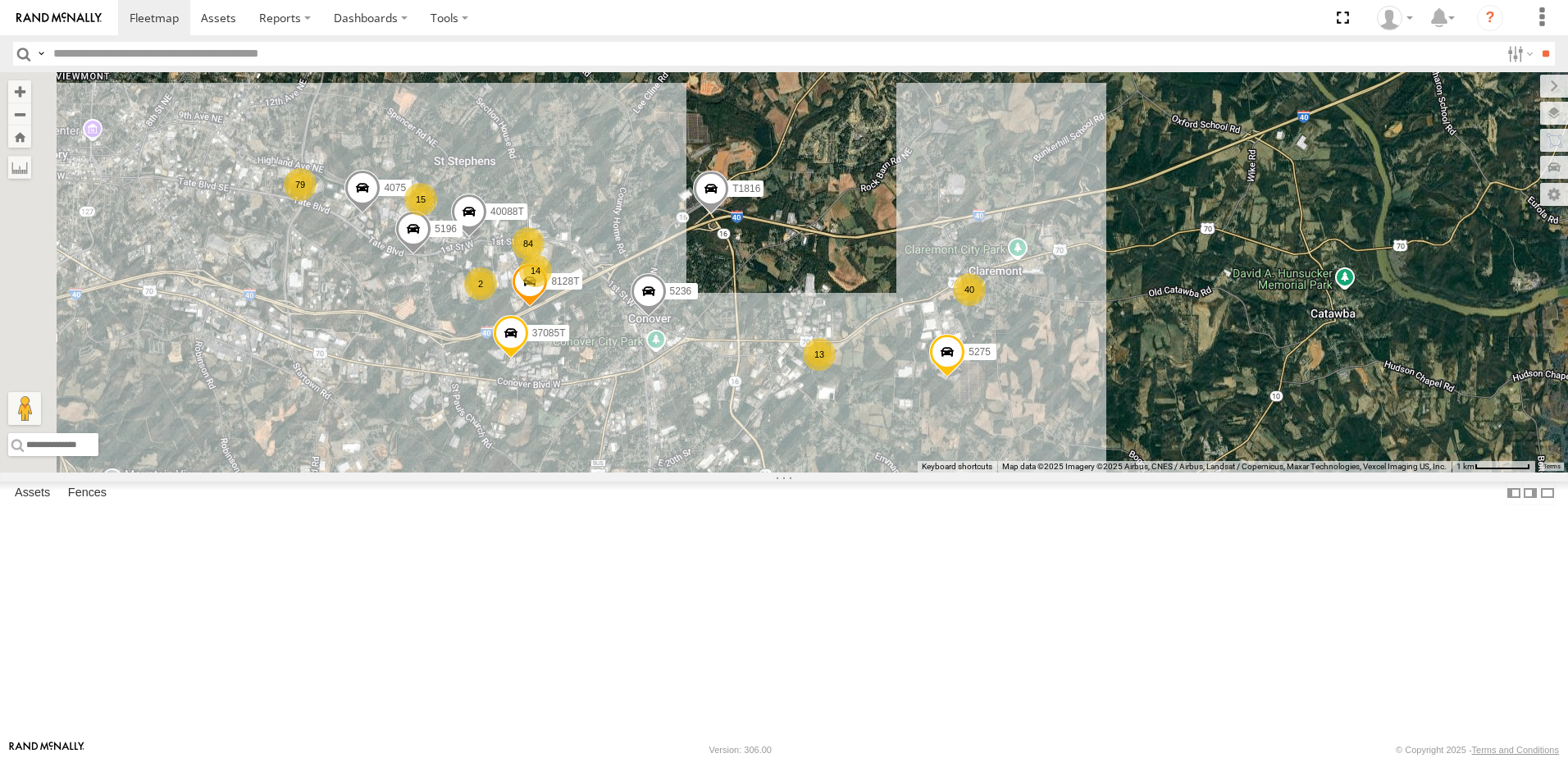
drag, startPoint x: 711, startPoint y: 544, endPoint x: 856, endPoint y: 558, distance: 145.7
click at [856, 472] on div "T3214 40035T 7766T 87121T 7763T 40046T T3205 40037T 40027T 37142T T1800 5381-So…" at bounding box center [784, 273] width 1568 height 401
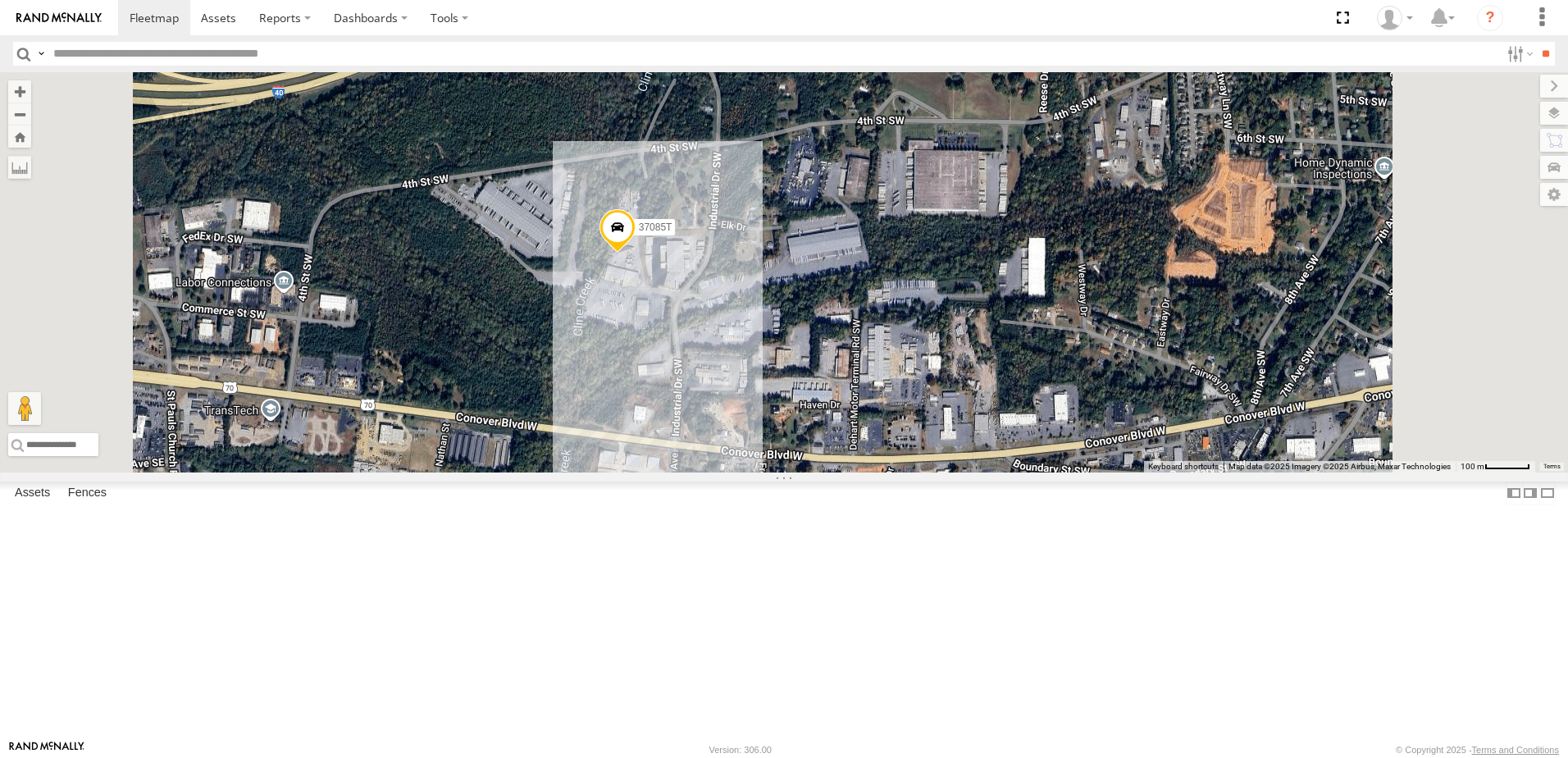
drag, startPoint x: 887, startPoint y: 544, endPoint x: 831, endPoint y: 508, distance: 66.6
click at [831, 472] on div "T3214 40035T 7766T 87121T 7763T 40046T T3205 40037T 40027T 37142T T1800 5381-So…" at bounding box center [784, 273] width 1568 height 401
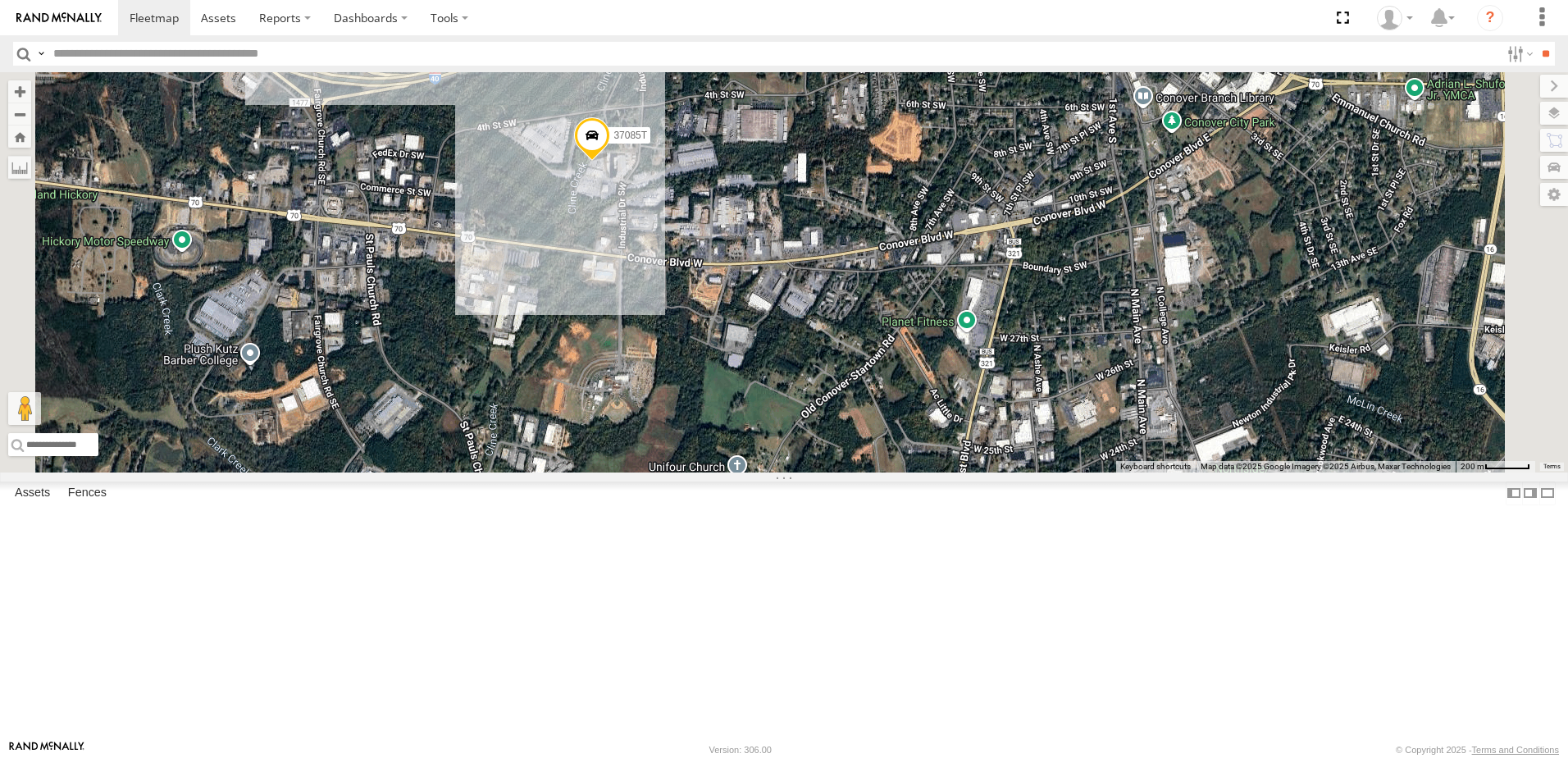
drag, startPoint x: 773, startPoint y: 440, endPoint x: 776, endPoint y: 408, distance: 32.1
click at [776, 410] on div "T3214 40035T 7766T 87121T 7763T 40046T T3205 40037T 40027T 37142T T1800 5381-So…" at bounding box center [784, 273] width 1568 height 401
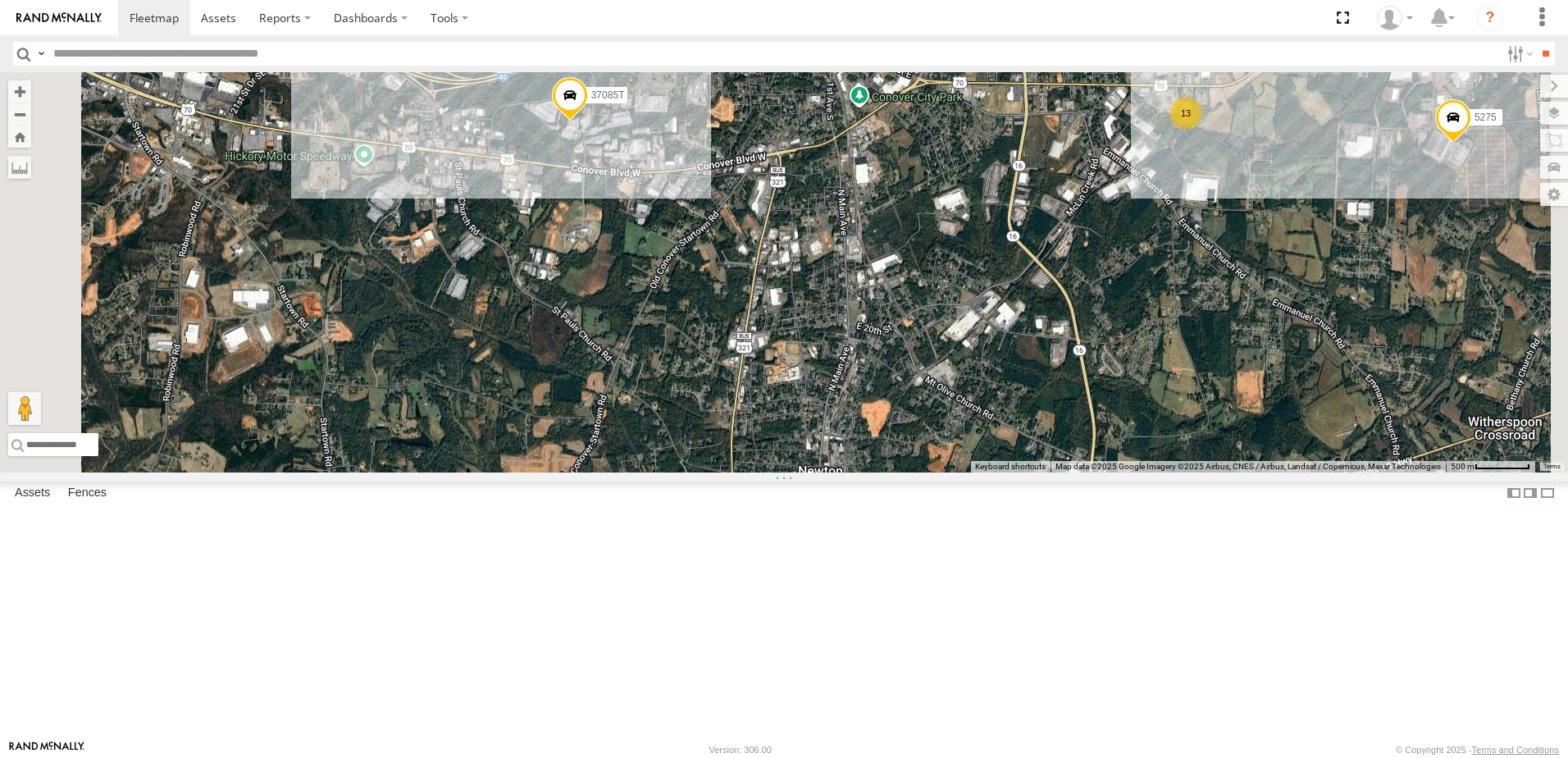
drag, startPoint x: 709, startPoint y: 581, endPoint x: 747, endPoint y: 515, distance: 76.2
click at [691, 472] on div "T3214 40035T 7766T 87121T 7763T 40046T T3205 40037T 40027T 37142T T1800 5381-So…" at bounding box center [784, 273] width 1568 height 401
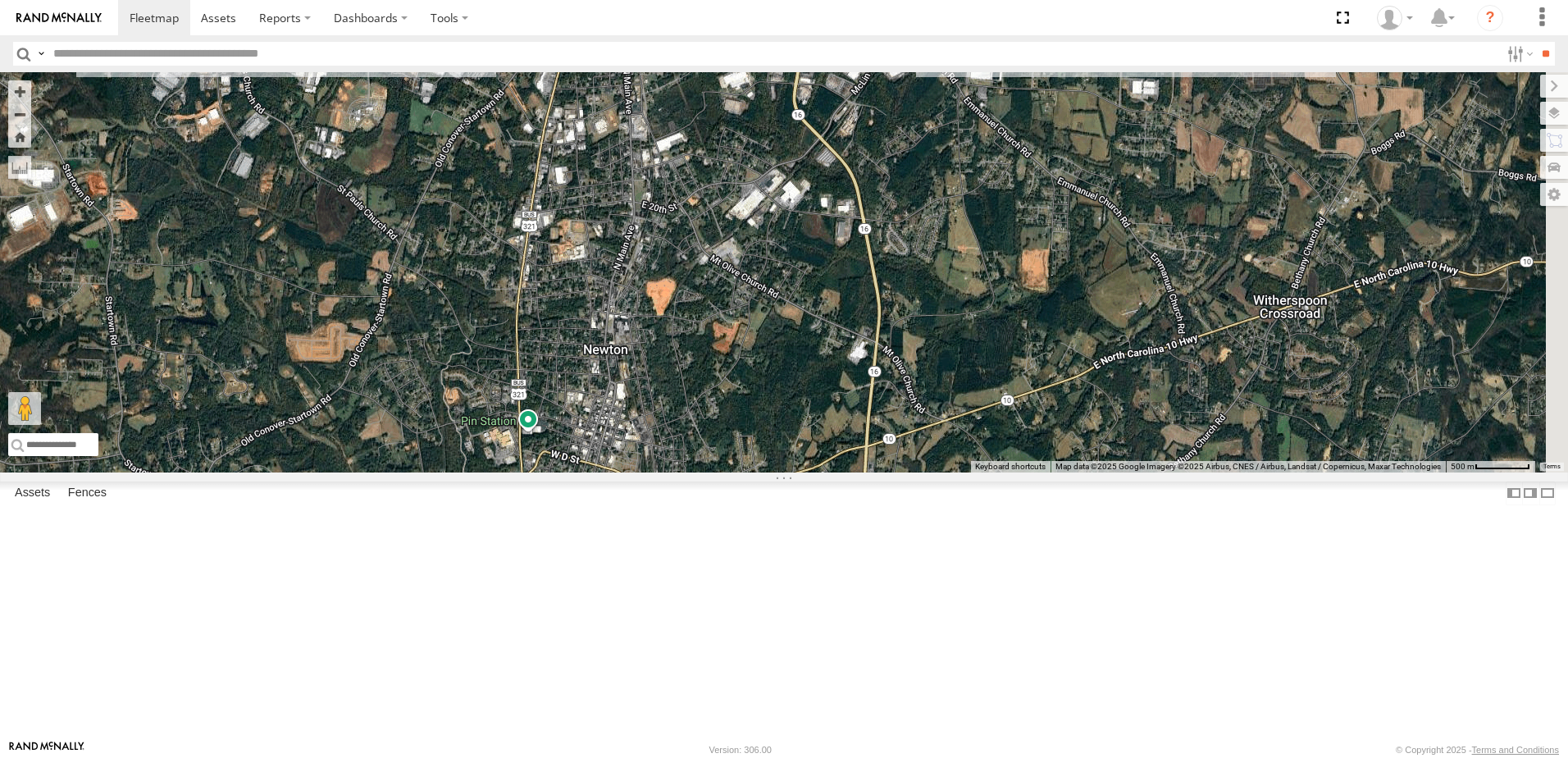
drag, startPoint x: 1152, startPoint y: 464, endPoint x: 934, endPoint y: 340, distance: 250.8
click at [934, 340] on div "T3214 40035T 7766T 87121T 7763T 40046T T3205 40037T 40027T 37142T T1800 5381-So…" at bounding box center [784, 273] width 1568 height 401
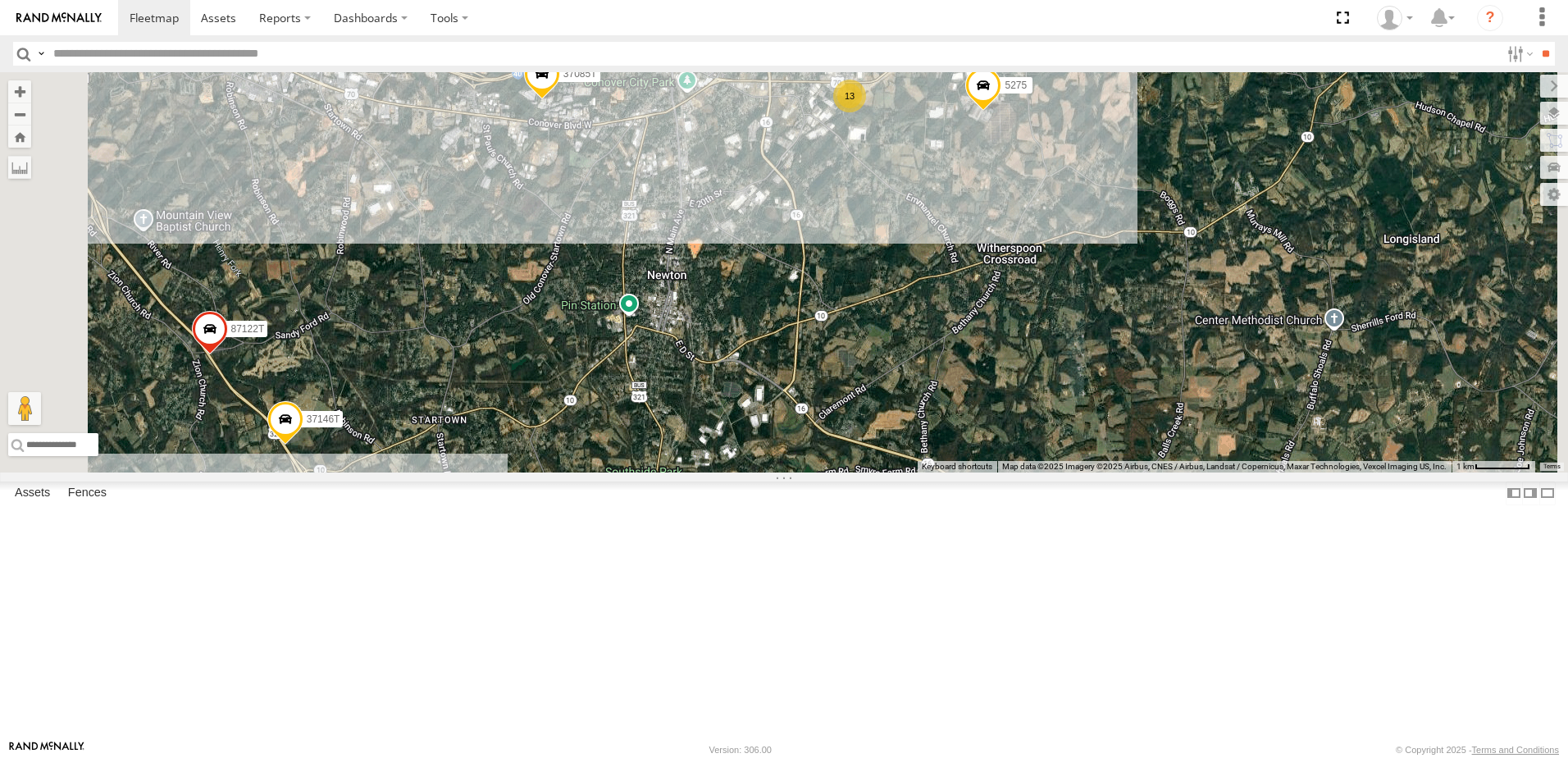
drag, startPoint x: 800, startPoint y: 526, endPoint x: 801, endPoint y: 352, distance: 174.0
click at [801, 357] on div "T3214 40035T 7766T 87121T 7763T 40046T T3205 40037T 40027T 37142T T1800 5381-So…" at bounding box center [784, 273] width 1568 height 401
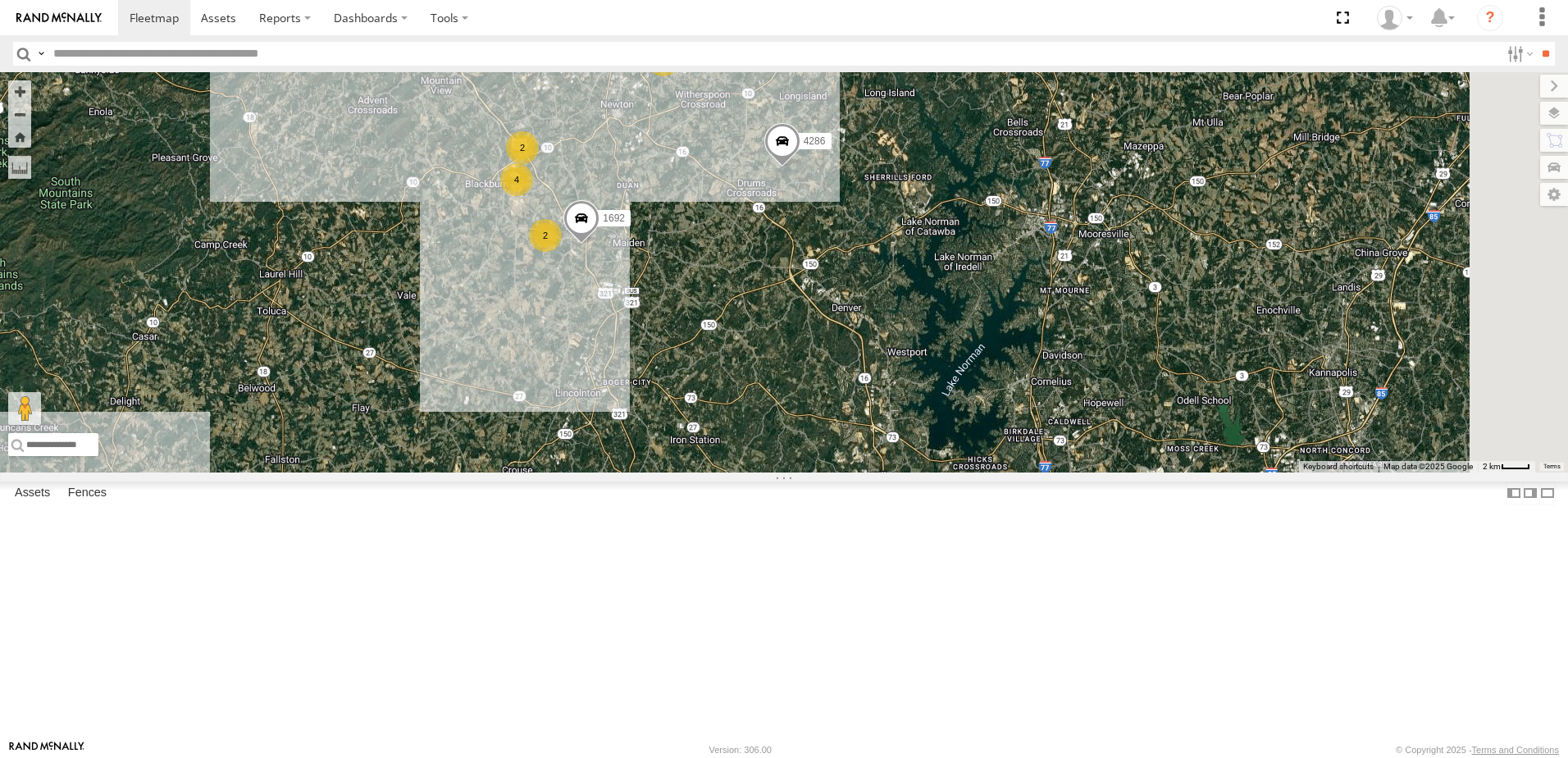
drag, startPoint x: 907, startPoint y: 479, endPoint x: 907, endPoint y: 435, distance: 44.0
click at [907, 435] on div "T3214 40035T 7766T 87121T 7763T 40046T T3205 40037T 40027T 37142T T1800 5381-So…" at bounding box center [784, 273] width 1568 height 401
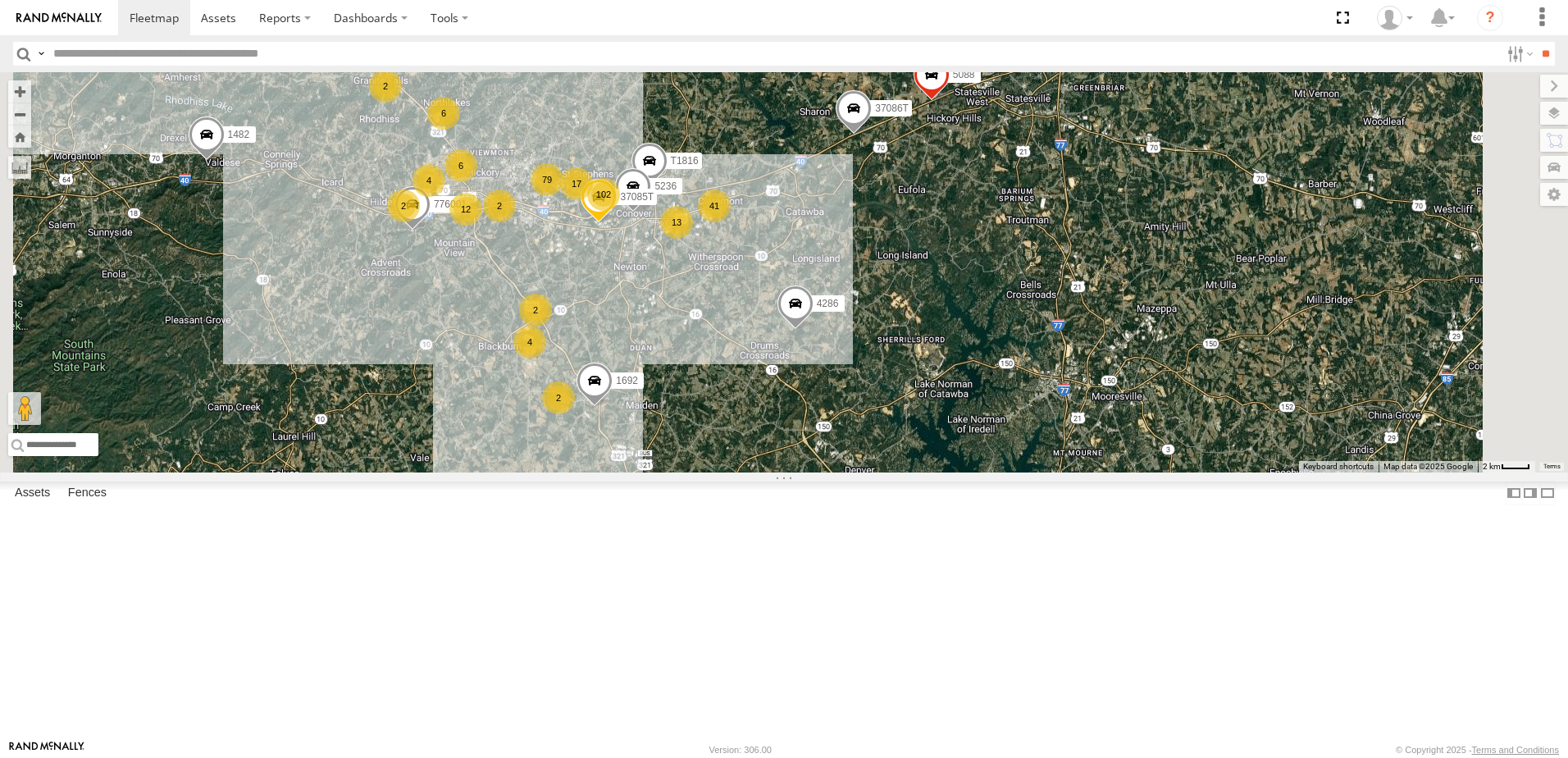
drag, startPoint x: 709, startPoint y: 259, endPoint x: 717, endPoint y: 408, distance: 149.2
click at [717, 408] on div "T3214 40035T 7766T 87121T 7763T 40046T T3205 40037T 40027T 37142T T1800 5381-So…" at bounding box center [784, 273] width 1568 height 401
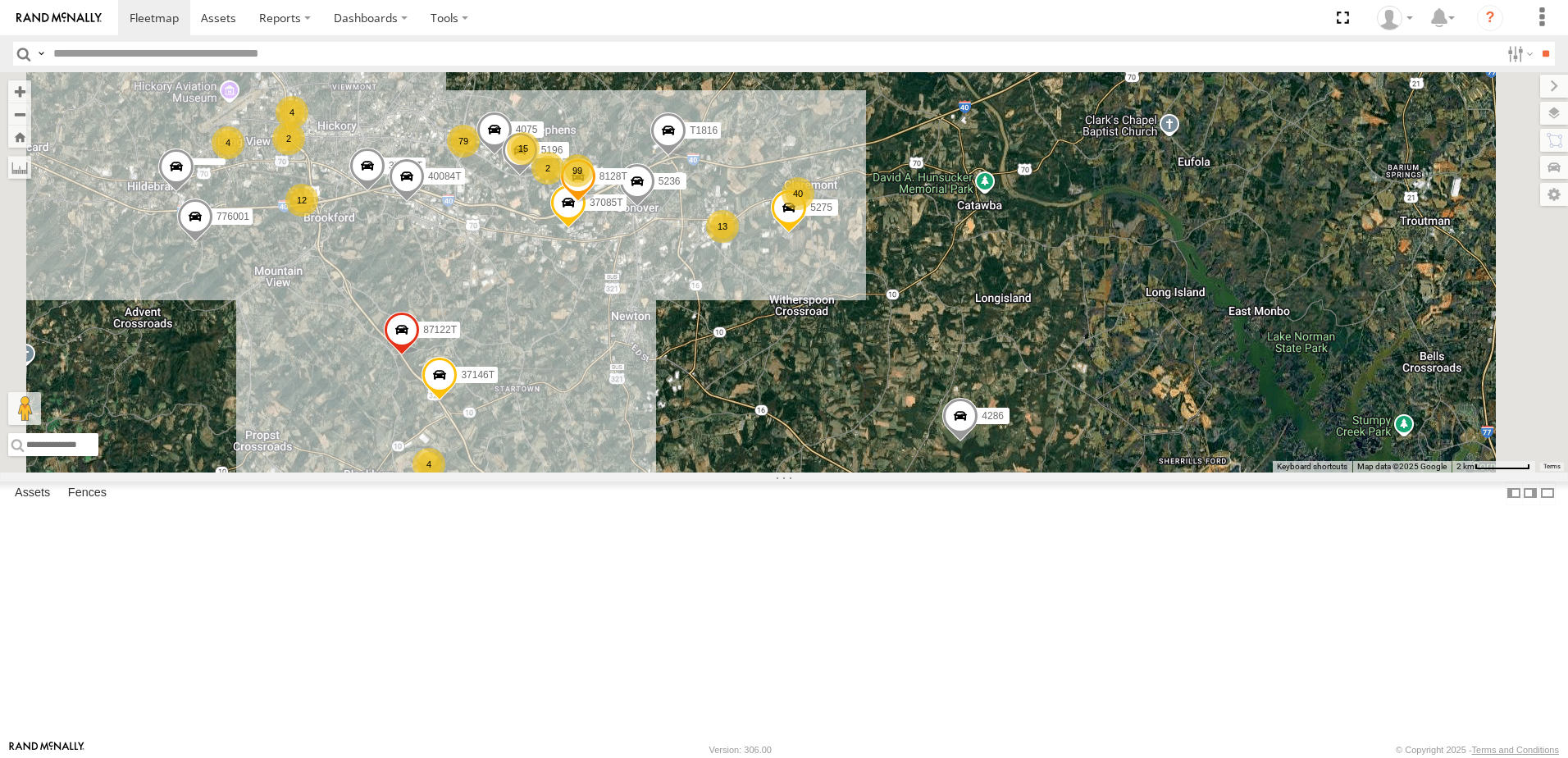
drag, startPoint x: 793, startPoint y: 339, endPoint x: 798, endPoint y: 420, distance: 81.2
click at [798, 420] on div "T3214 40035T 7766T 87121T 7763T 40046T T3205 40037T 40027T 37142T T1800 5381-So…" at bounding box center [784, 273] width 1568 height 401
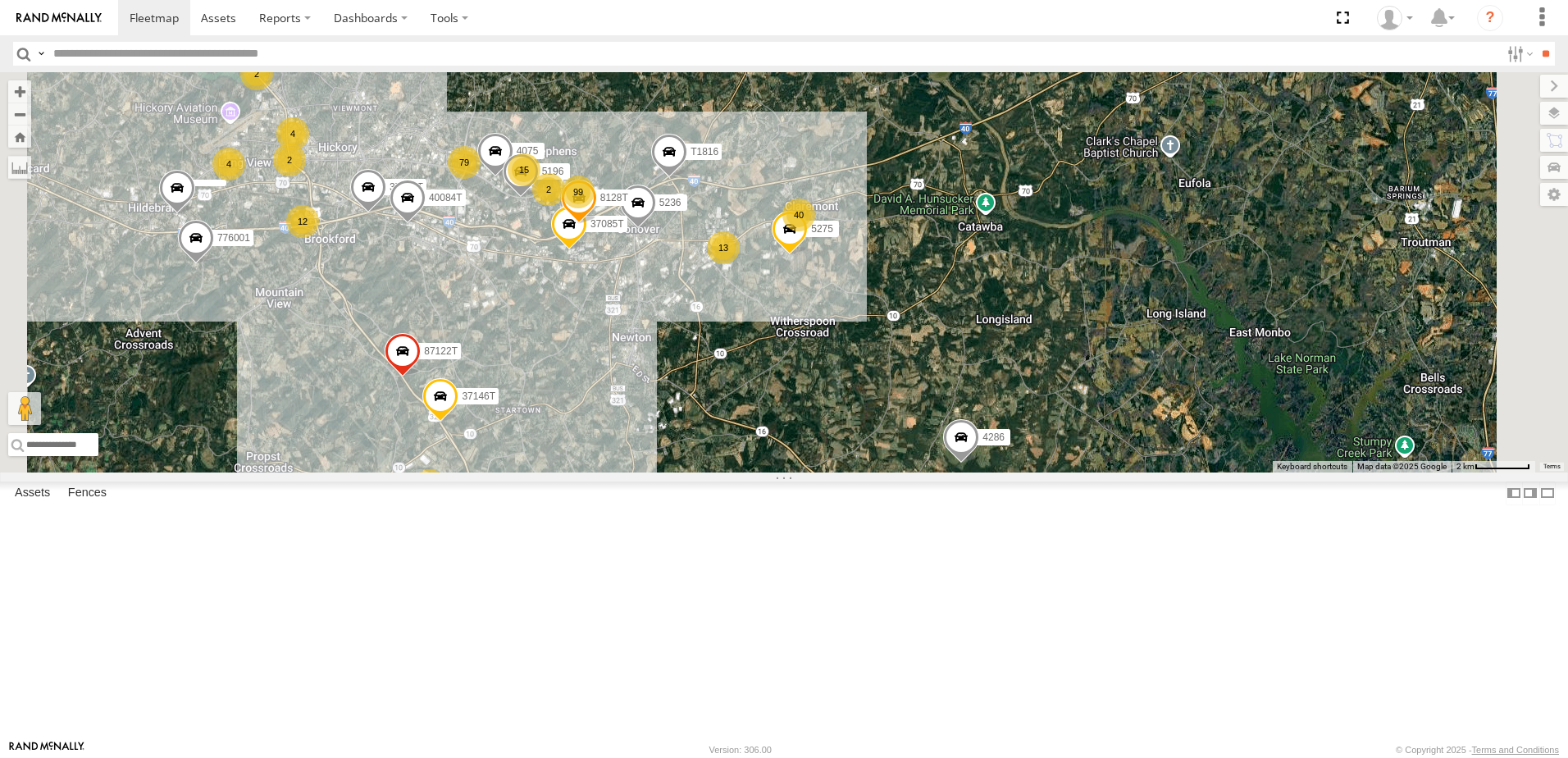
drag, startPoint x: 572, startPoint y: 403, endPoint x: 566, endPoint y: 476, distance: 73.2
click at [566, 472] on div "T3214 40035T 7766T 87121T 7763T 40046T T3205 40037T 40027T 37142T T1800 5381-So…" at bounding box center [784, 273] width 1568 height 401
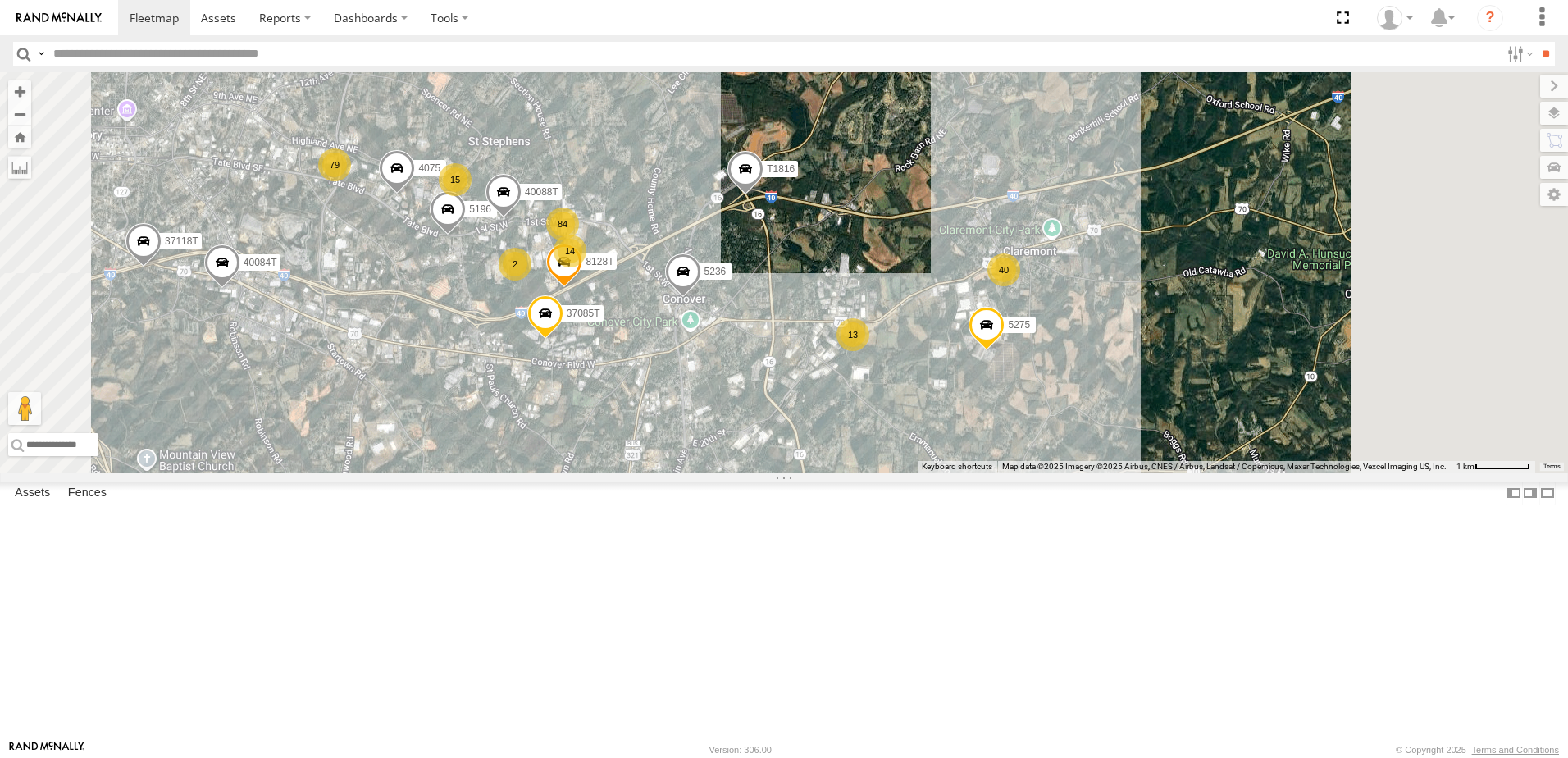
drag, startPoint x: 1084, startPoint y: 503, endPoint x: 927, endPoint y: 513, distance: 157.3
click at [934, 472] on div "T3214 40035T 7766T 87121T 7763T 40046T T3205 40037T 40027T 37142T T1800 5381-So…" at bounding box center [784, 273] width 1568 height 401
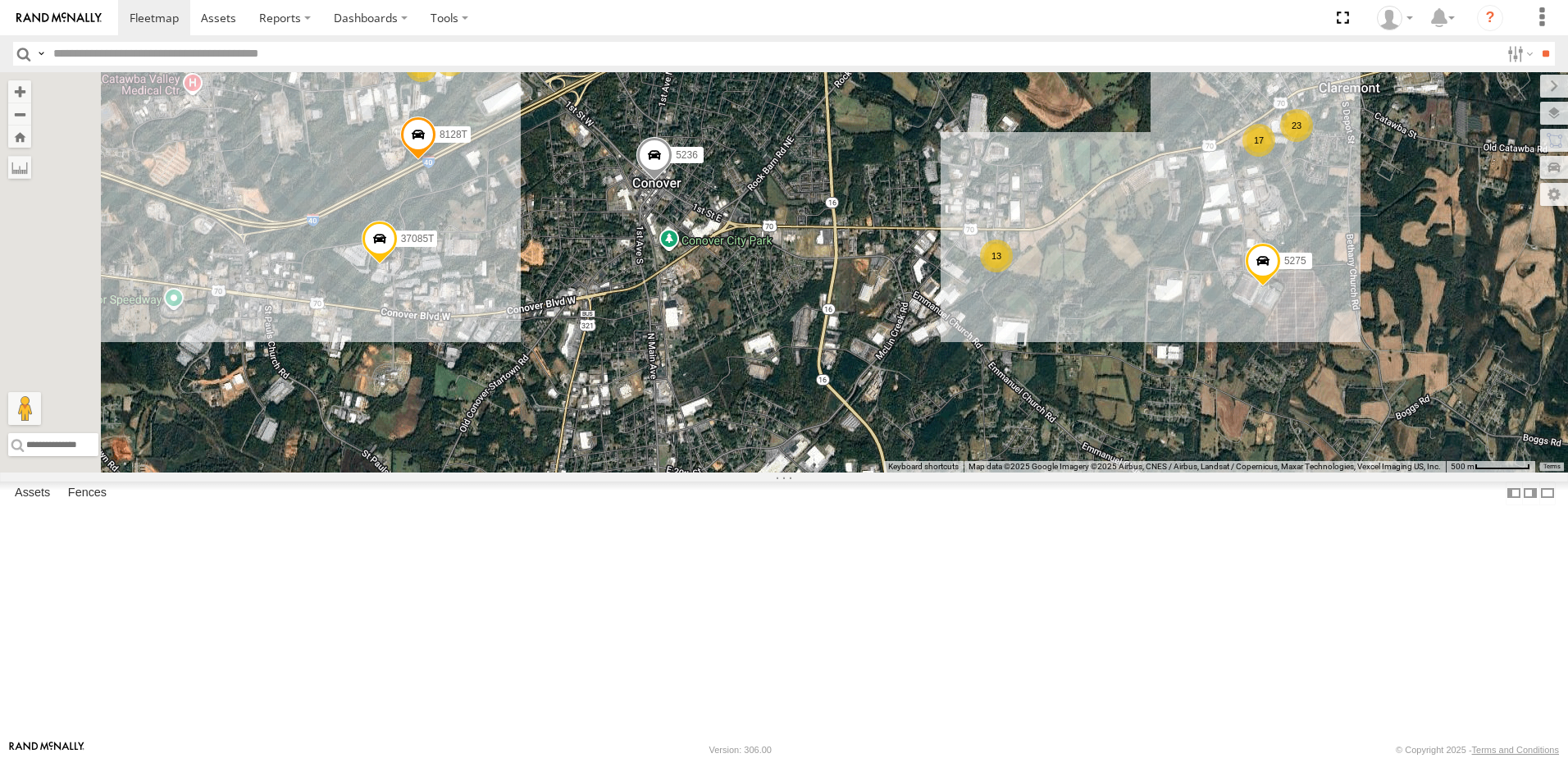
drag, startPoint x: 964, startPoint y: 523, endPoint x: 1190, endPoint y: 438, distance: 241.5
click at [1190, 438] on div "T3214 40035T 7766T 87121T 7763T 40046T T3205 40037T 40027T 37142T T1800 5381-So…" at bounding box center [784, 273] width 1568 height 401
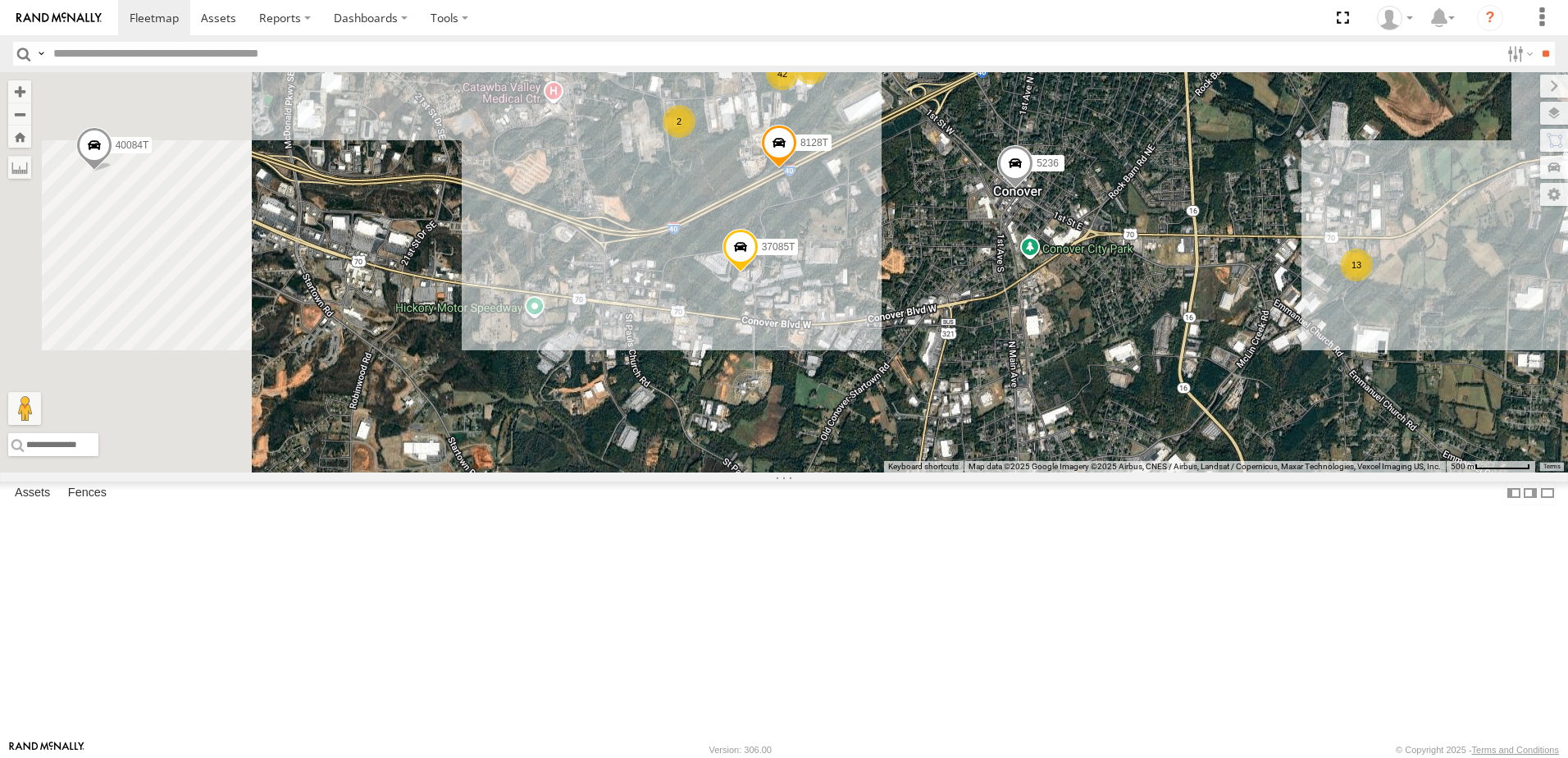
drag, startPoint x: 660, startPoint y: 503, endPoint x: 1027, endPoint y: 512, distance: 367.1
click at [1027, 472] on div "T3214 40035T 7766T 87121T 7763T 40046T T3205 40037T 40027T 37142T T1800 5381-So…" at bounding box center [784, 273] width 1568 height 401
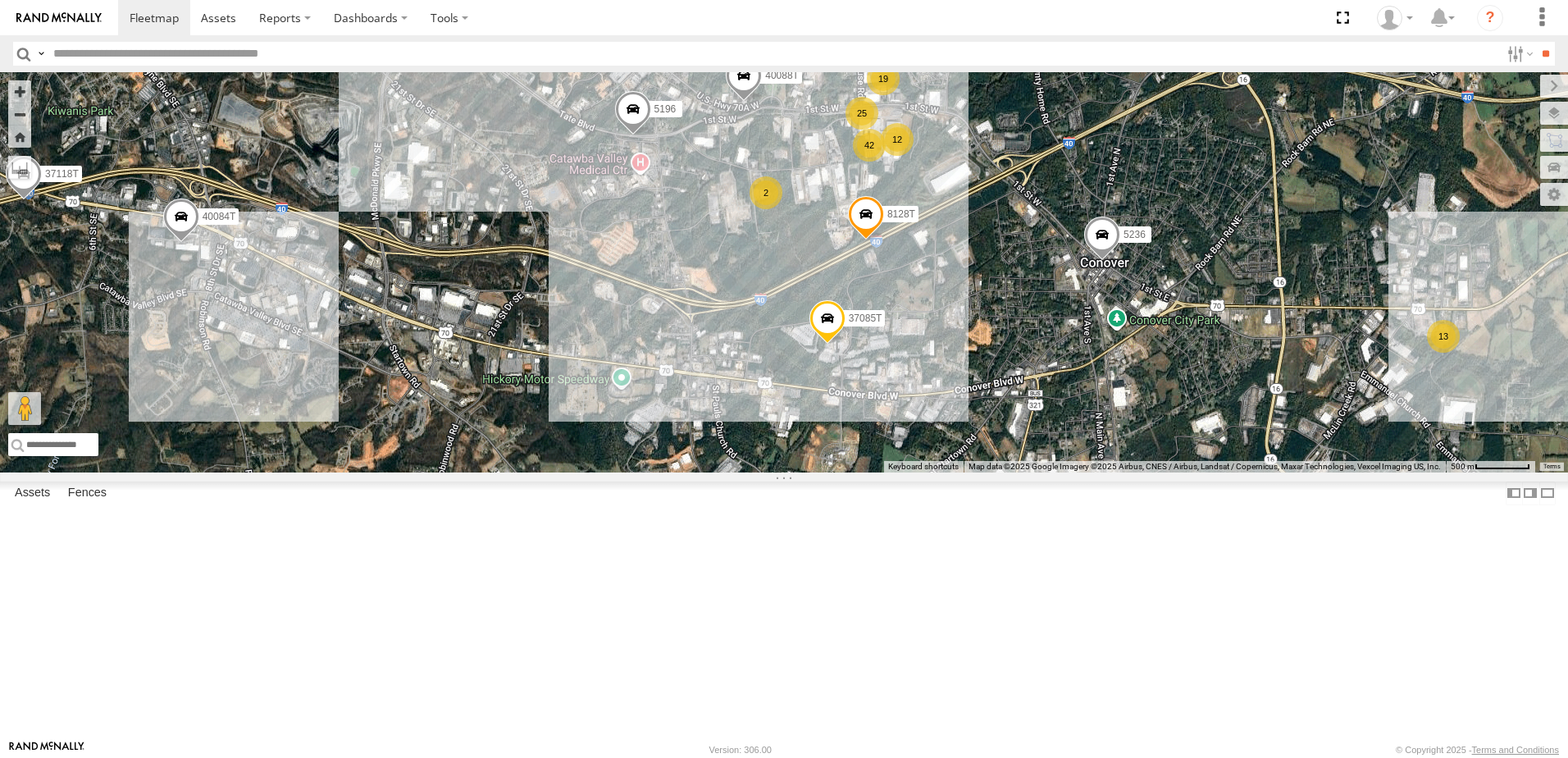
drag, startPoint x: 874, startPoint y: 430, endPoint x: 951, endPoint y: 496, distance: 101.4
click at [951, 472] on div "T3214 40035T 7766T 87121T 7763T 40046T T3205 40037T 40027T 37142T T1800 5381-So…" at bounding box center [784, 273] width 1568 height 401
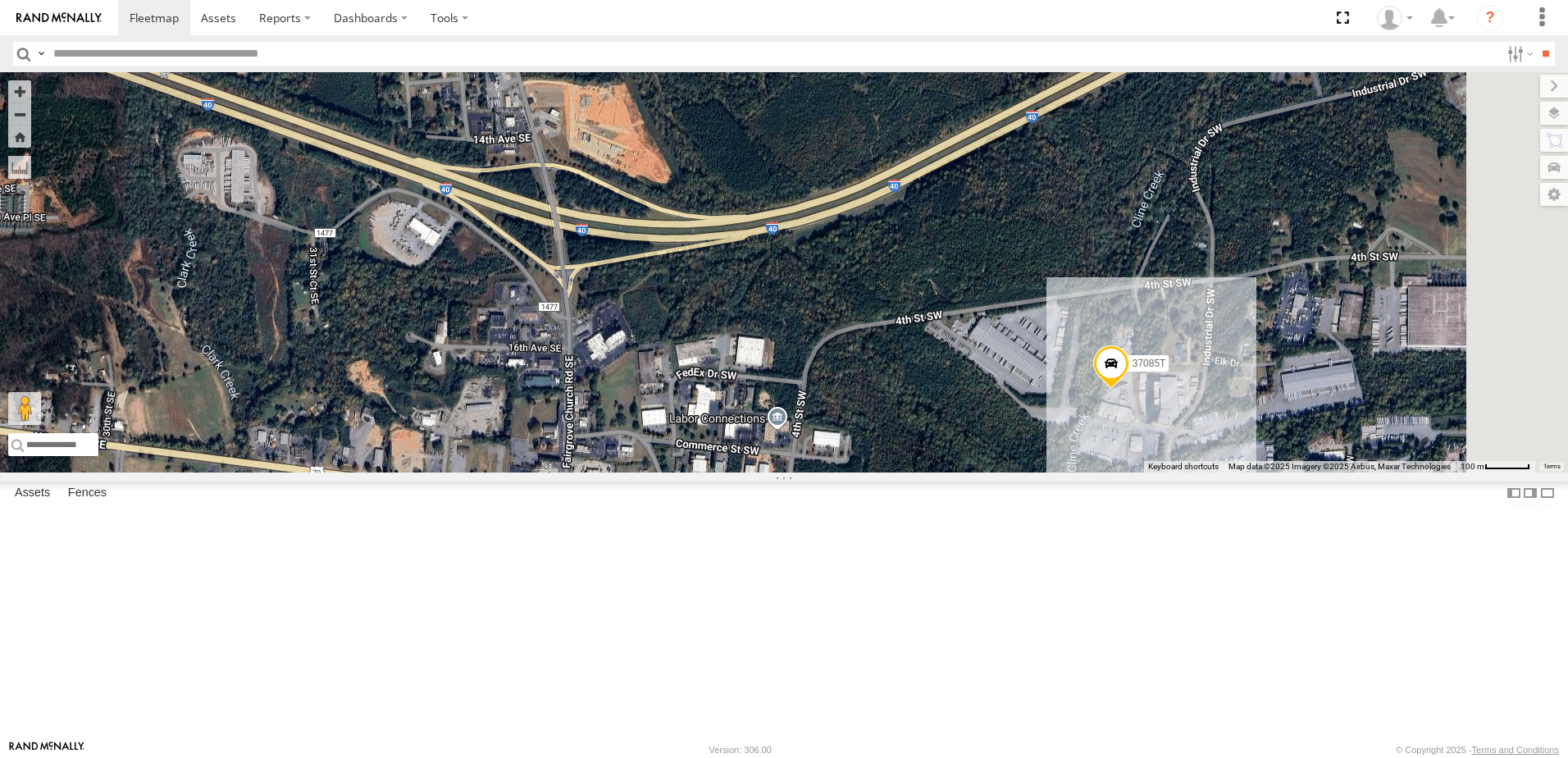
click at [907, 431] on div "T3214 40035T 7766T 87121T 7763T 40046T T3205 40037T 40027T 37142T T1800 5381-So…" at bounding box center [784, 273] width 1568 height 401
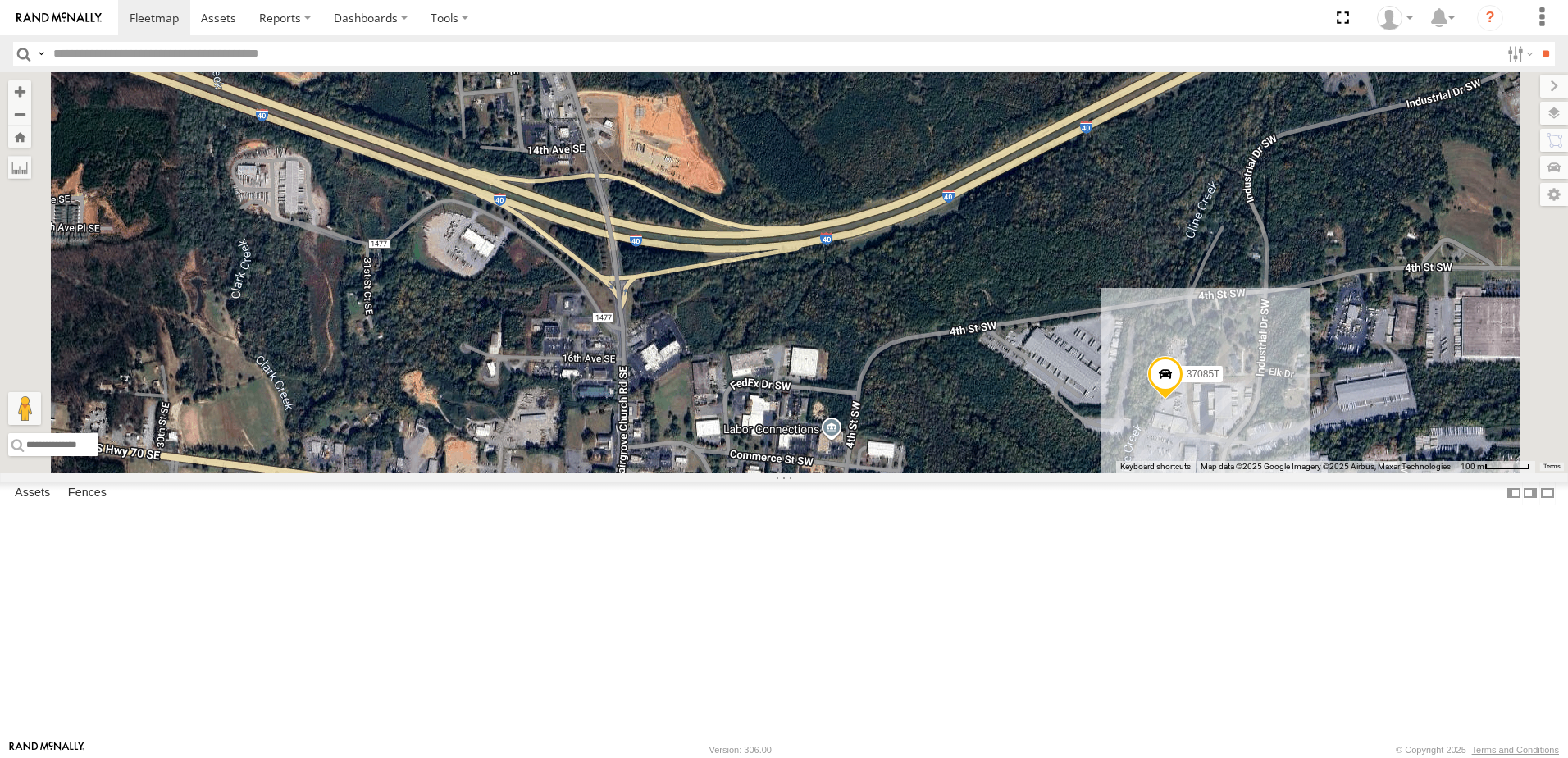
drag, startPoint x: 895, startPoint y: 439, endPoint x: 902, endPoint y: 329, distance: 110.2
click at [904, 332] on div "T3214 40035T 7766T 87121T 7763T 40046T T3205 40037T 40027T 37142T T1800 5381-So…" at bounding box center [784, 273] width 1568 height 401
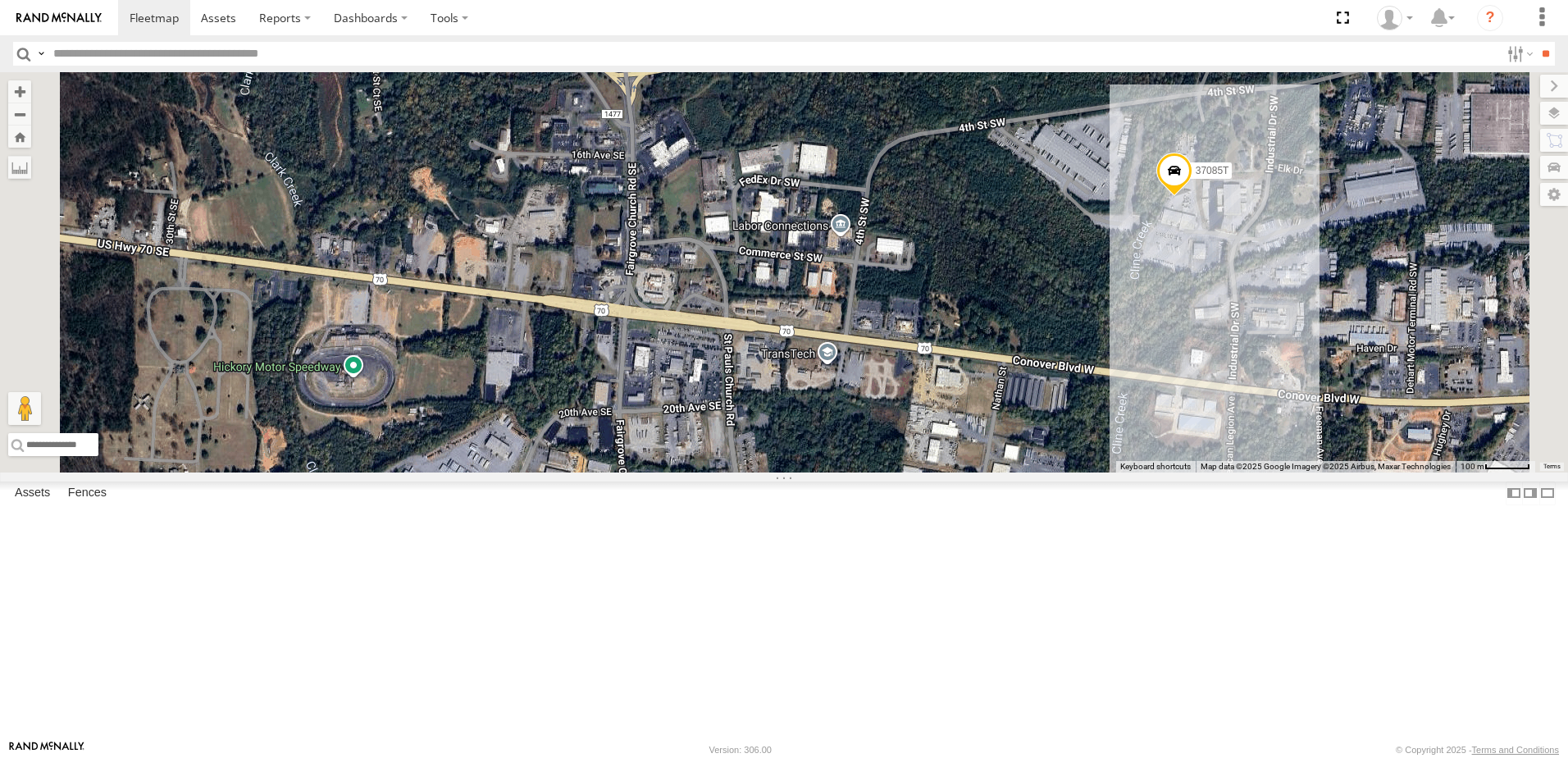
drag, startPoint x: 836, startPoint y: 482, endPoint x: 835, endPoint y: 430, distance: 52.0
click at [836, 432] on div "T3214 40035T 7766T 87121T 7763T 40046T T3205 40037T 40027T 37142T T1800 5381-So…" at bounding box center [784, 273] width 1568 height 401
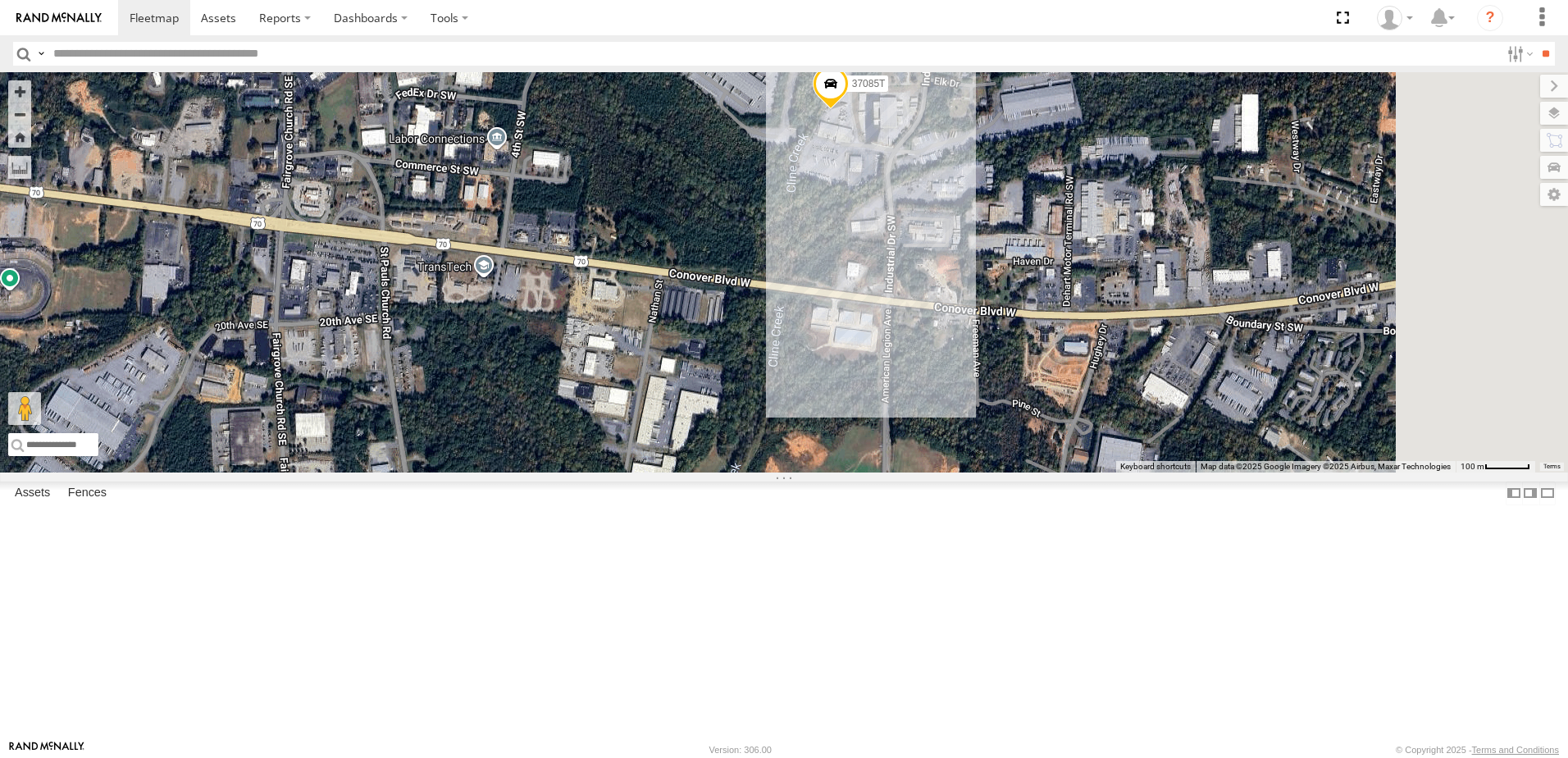
drag, startPoint x: 983, startPoint y: 546, endPoint x: 775, endPoint y: 507, distance: 211.6
click at [716, 472] on div "T3214 40035T 7766T 87121T 7763T 40046T T3205 40037T 40027T 37142T T1800 5381-So…" at bounding box center [784, 273] width 1568 height 401
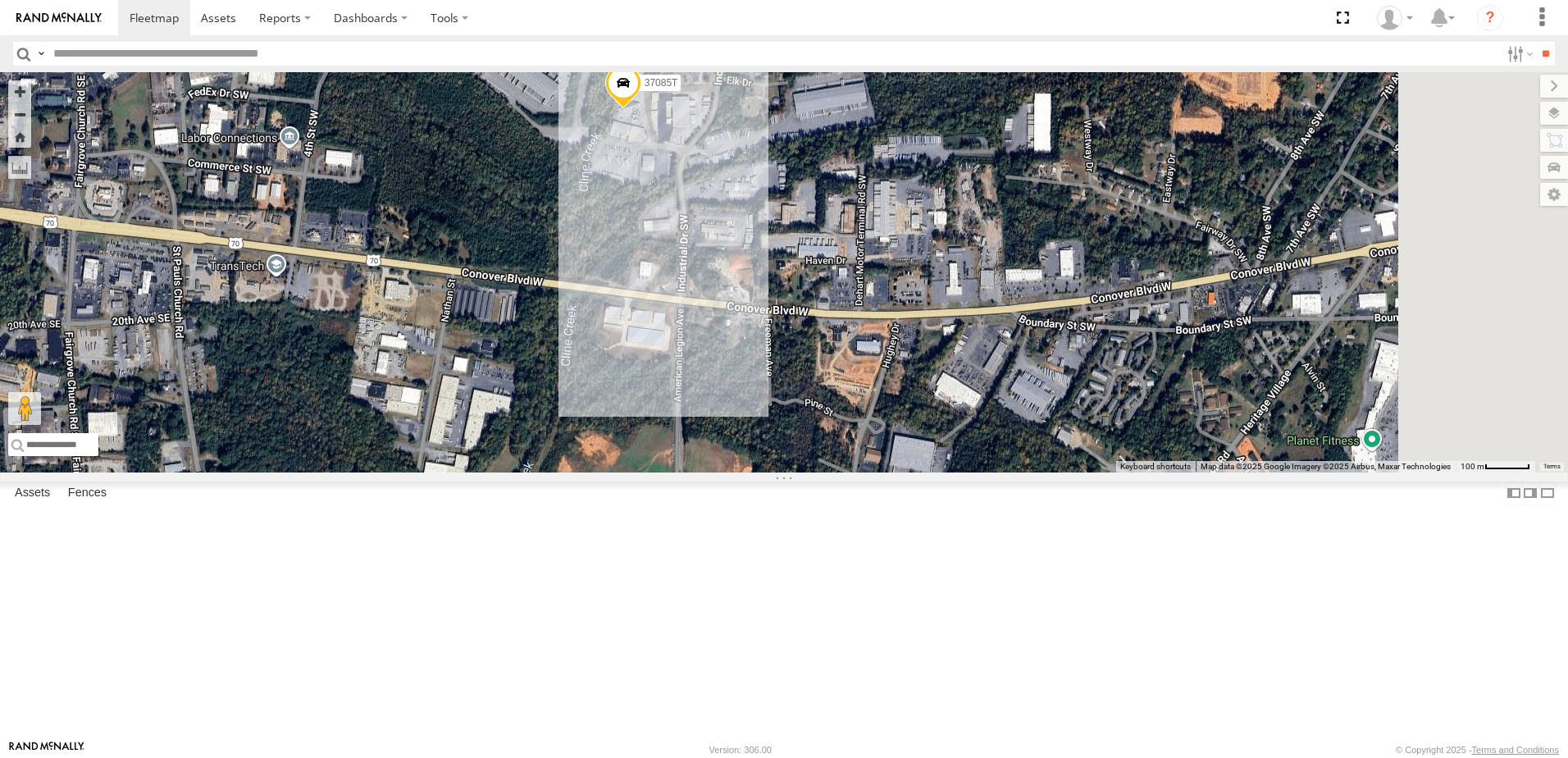
drag, startPoint x: 1072, startPoint y: 499, endPoint x: 864, endPoint y: 500, distance: 208.0
click at [864, 472] on div "T3214 40035T 7766T 87121T 7763T 40046T T3205 40037T 40027T 37142T T1800 5381-So…" at bounding box center [784, 273] width 1568 height 401
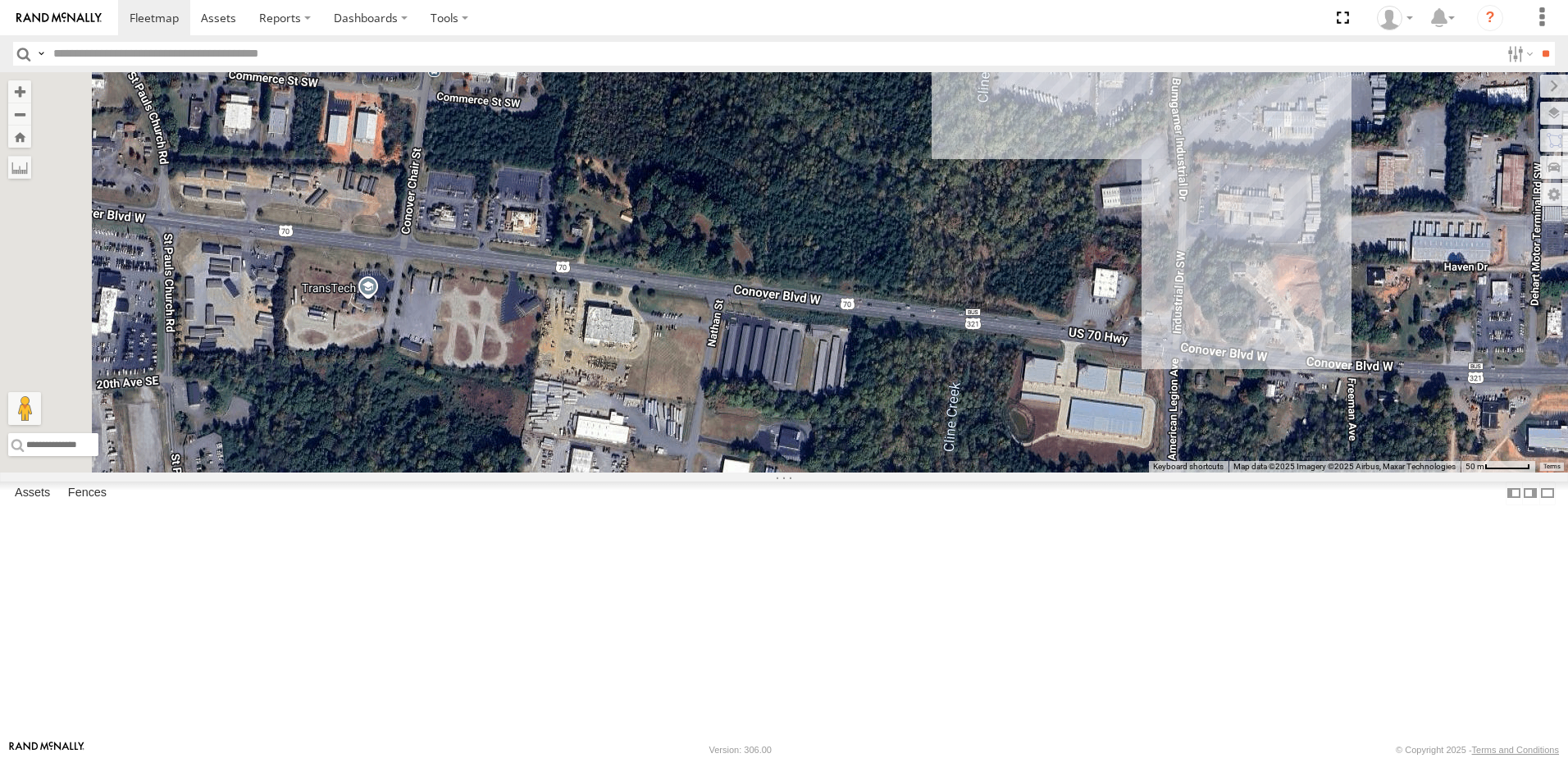
drag, startPoint x: 693, startPoint y: 318, endPoint x: 1185, endPoint y: 369, distance: 494.6
click at [1185, 369] on div "T3214 40035T 7766T 87121T 7763T 40046T T3205 40037T 40027T 37142T T1800 5381-So…" at bounding box center [784, 273] width 1568 height 401
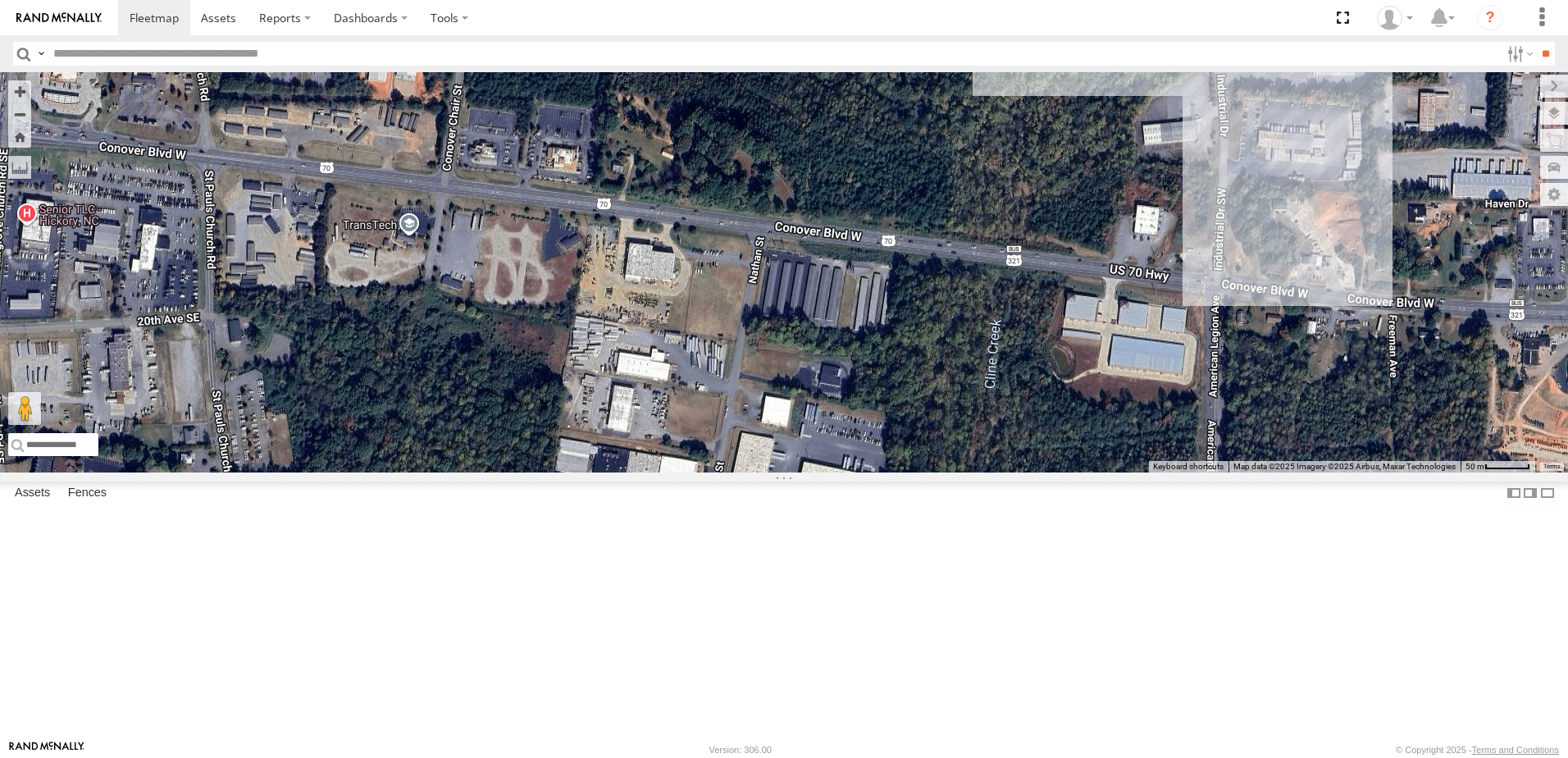
drag, startPoint x: 938, startPoint y: 310, endPoint x: 966, endPoint y: 234, distance: 81.0
click at [968, 237] on div "T3214 40035T 7766T 87121T 7763T 40046T T3205 40037T 40027T 37142T T1800 5381-So…" at bounding box center [784, 273] width 1568 height 401
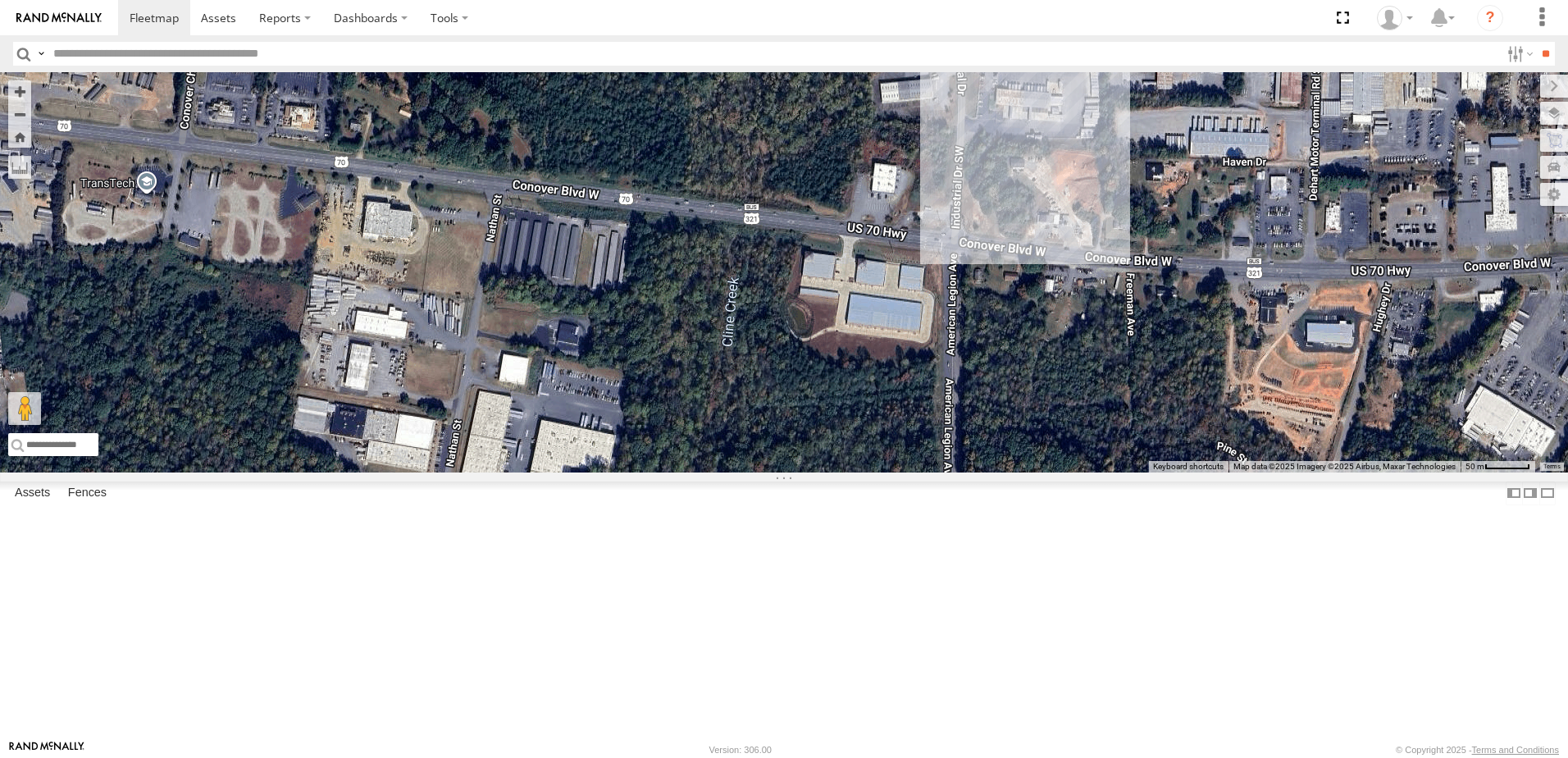
drag, startPoint x: 1139, startPoint y: 272, endPoint x: 880, endPoint y: 253, distance: 259.7
click at [881, 257] on div "T3214 40035T 7766T 87121T 7763T 40046T T3205 40037T 40027T 37142T T1800 5381-So…" at bounding box center [784, 273] width 1568 height 401
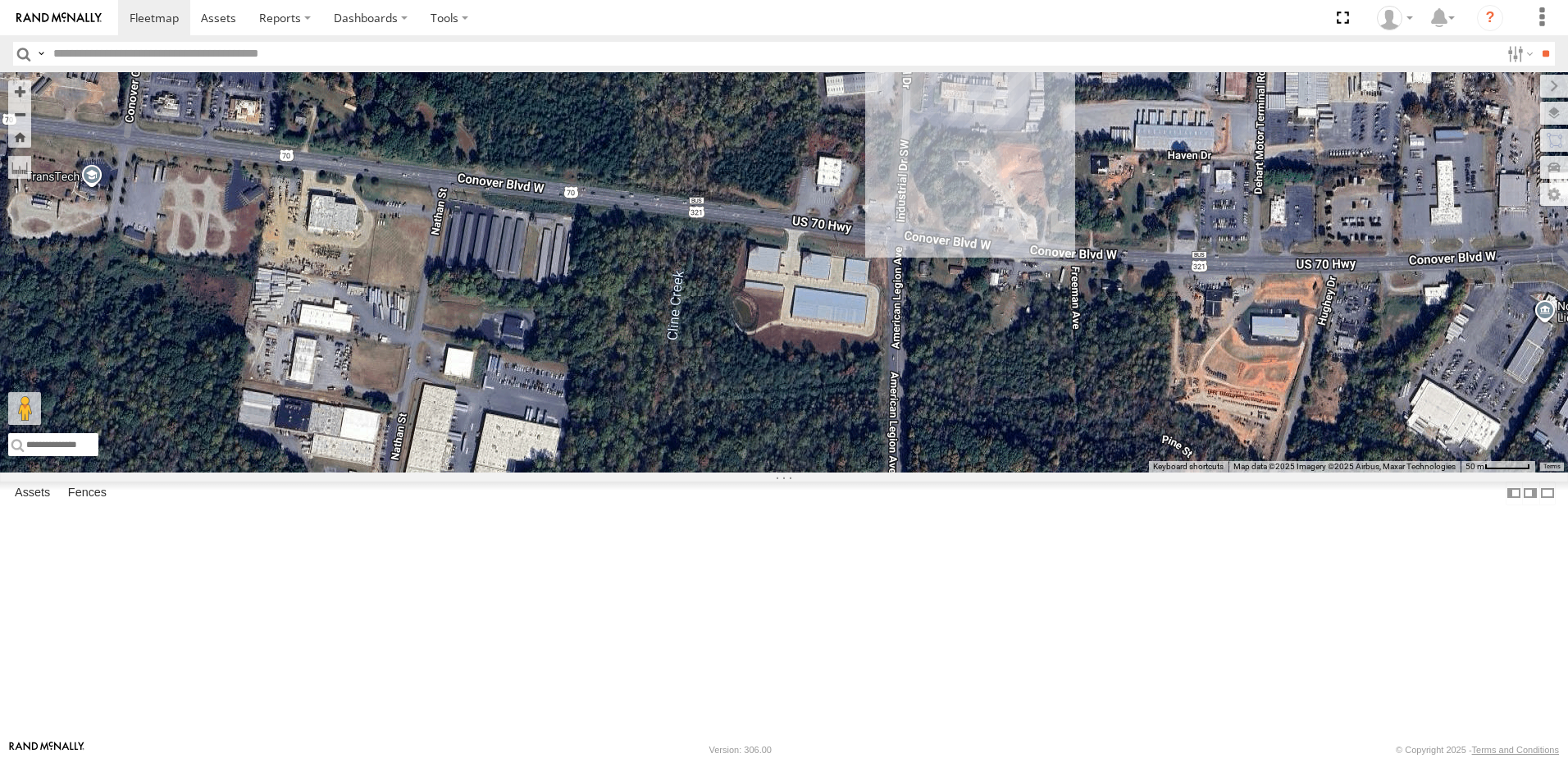
drag, startPoint x: 972, startPoint y: 527, endPoint x: 892, endPoint y: 499, distance: 84.8
click at [892, 472] on div "T3214 40035T 7766T 87121T 7763T 40046T T3205 40037T 40027T 37142T T1800 5381-So…" at bounding box center [784, 273] width 1568 height 401
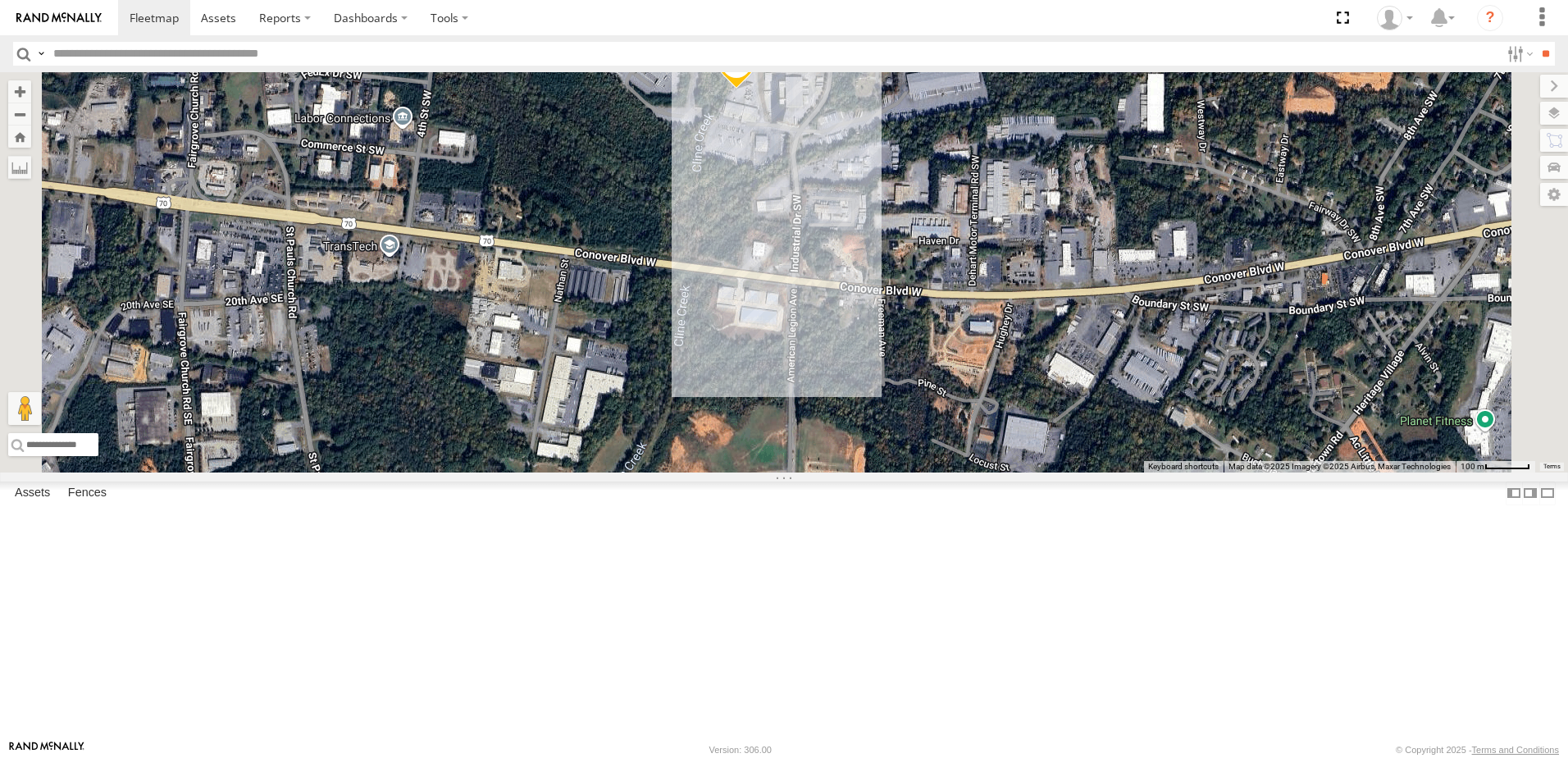
drag, startPoint x: 1032, startPoint y: 515, endPoint x: 1055, endPoint y: 508, distance: 24.0
click at [1055, 472] on div "T3214 40035T 7766T 87121T 7763T 40046T T3205 40037T 40027T 37142T T1800 5381-So…" at bounding box center [784, 273] width 1568 height 401
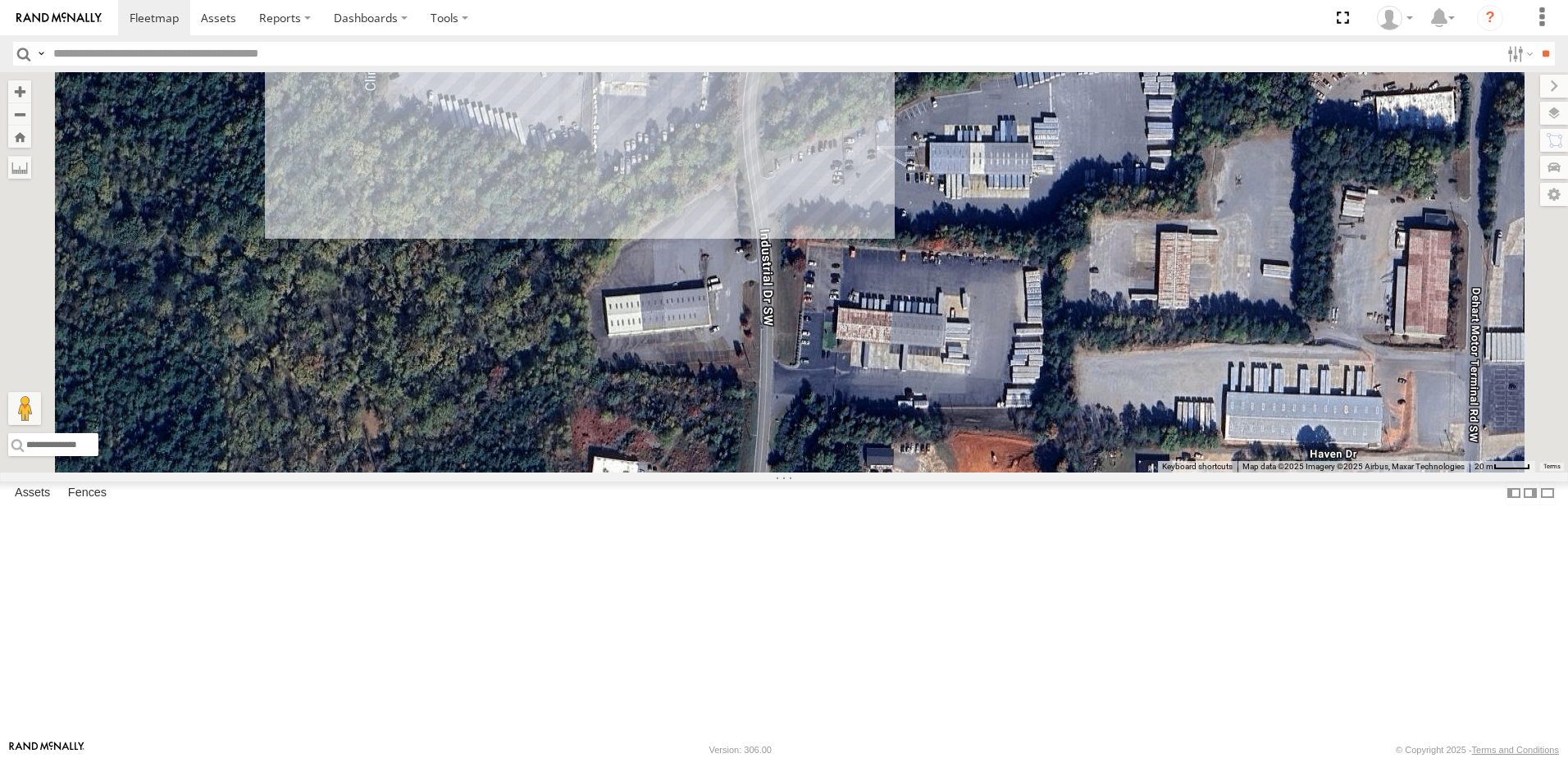
drag, startPoint x: 794, startPoint y: 278, endPoint x: 756, endPoint y: 521, distance: 246.0
click at [756, 472] on div "T3214 40035T 7766T 87121T 7763T 40046T T3205 40037T 40027T 37142T T1800 5381-So…" at bounding box center [784, 273] width 1568 height 401
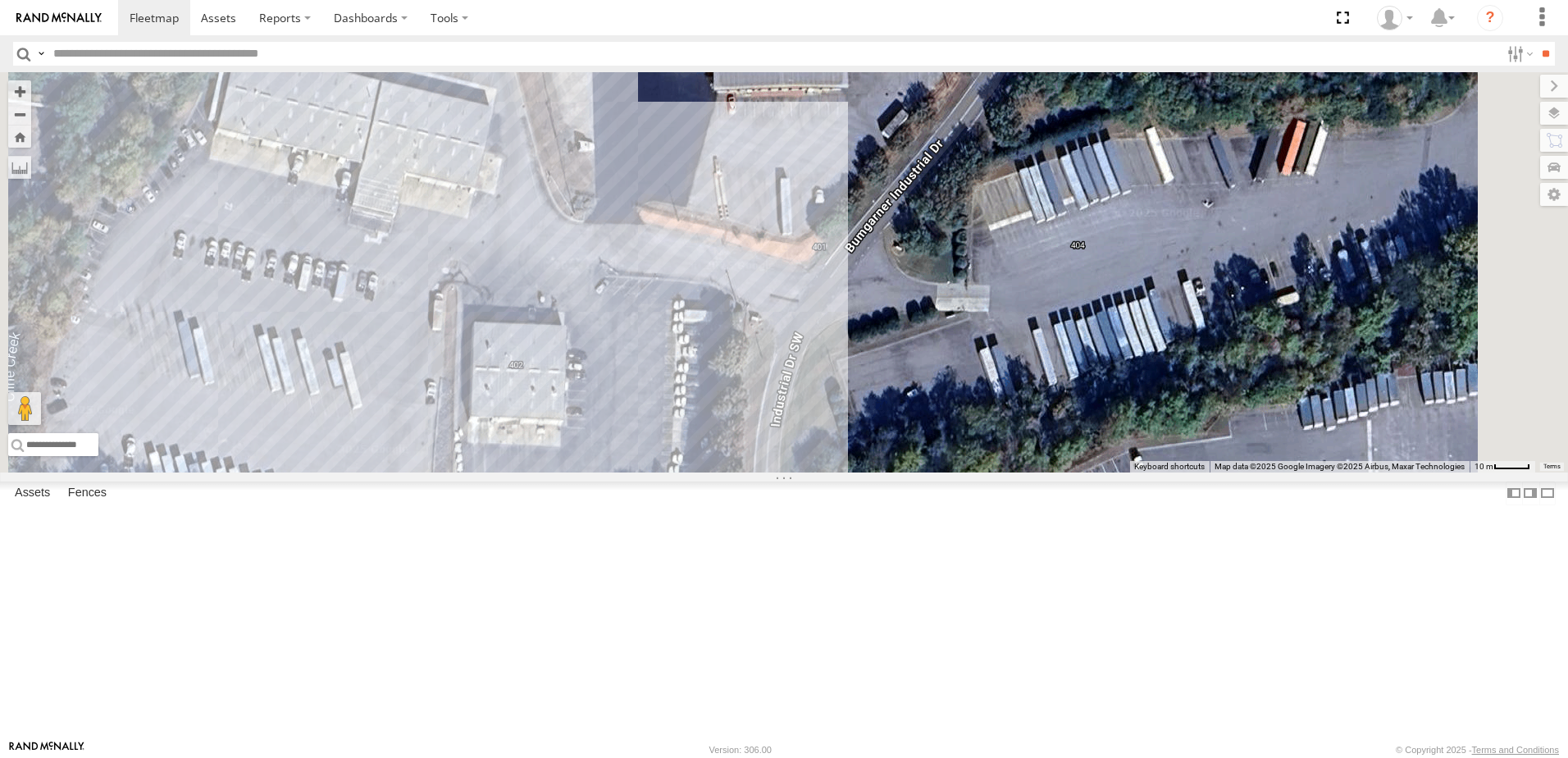
drag, startPoint x: 945, startPoint y: 363, endPoint x: 1012, endPoint y: 433, distance: 96.9
click at [1012, 433] on div "T3214 40035T 7766T 87121T 7763T 40046T T3205 40037T 40027T 37142T T1800 5381-So…" at bounding box center [784, 273] width 1568 height 401
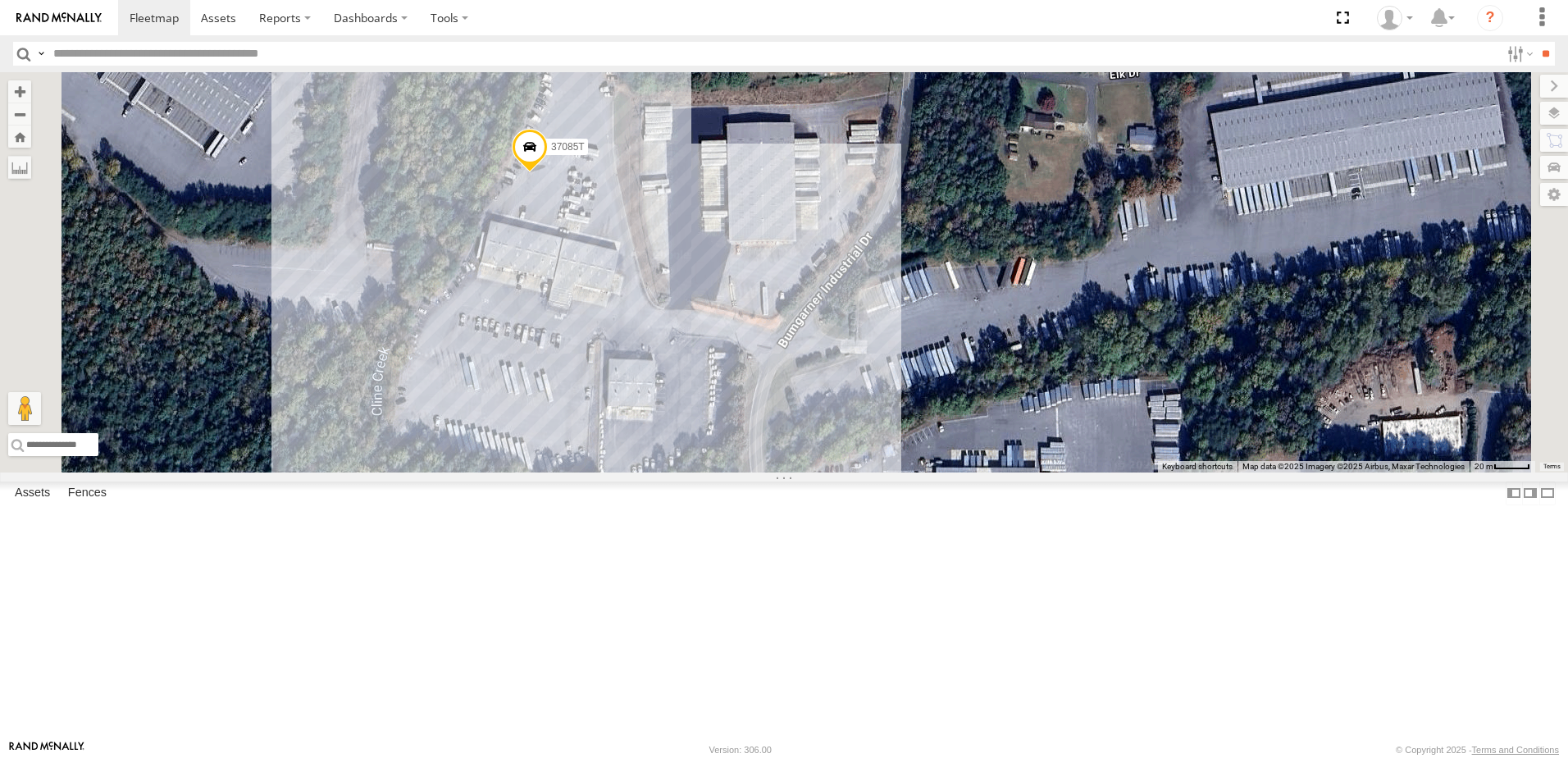
drag, startPoint x: 1005, startPoint y: 431, endPoint x: 966, endPoint y: 486, distance: 67.4
click at [966, 472] on div "T3214 40035T 7766T 87121T 7763T 40046T T3205 40037T 40027T 37142T T1800 5381-So…" at bounding box center [784, 273] width 1568 height 401
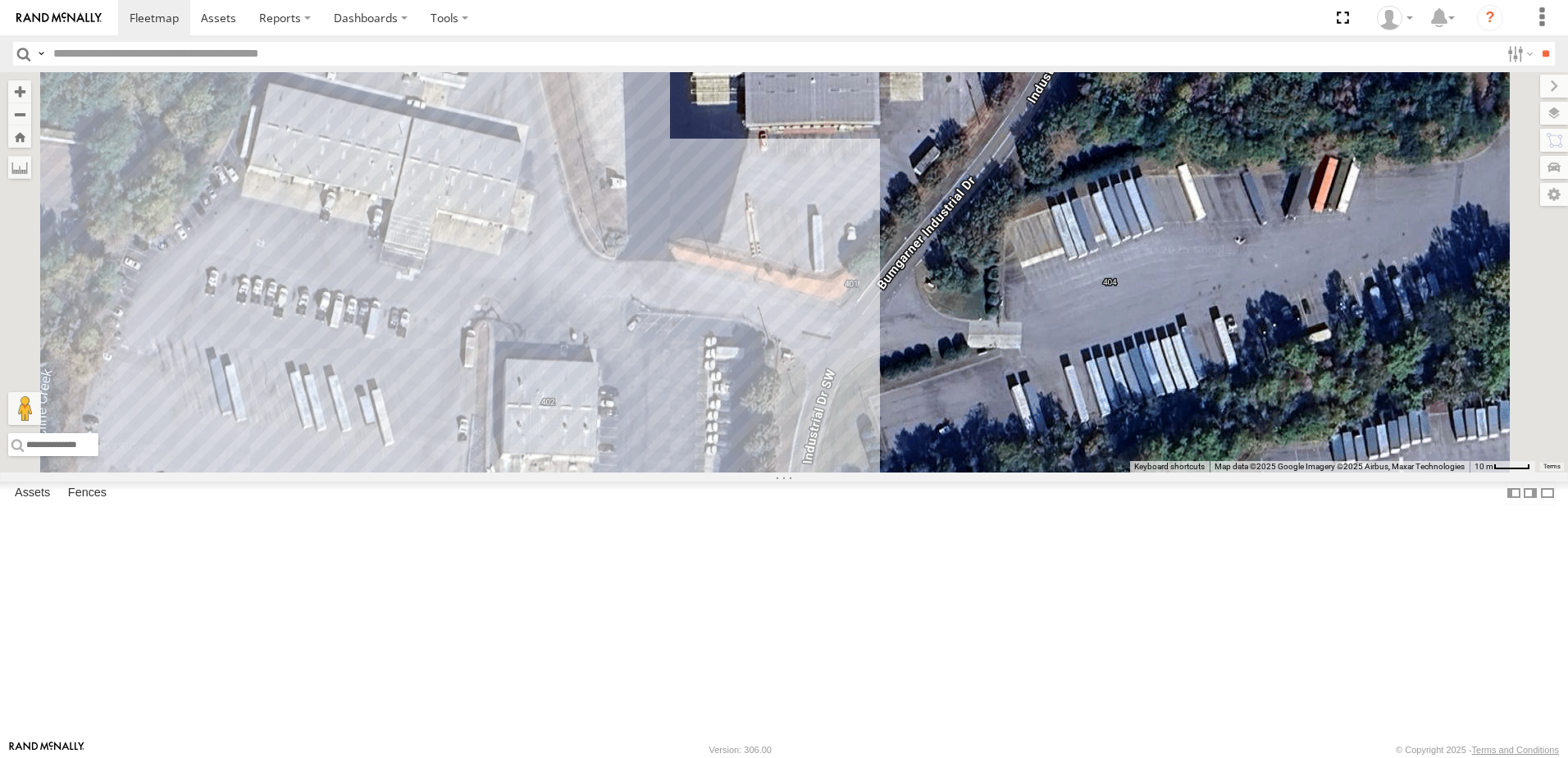
click at [1027, 472] on div "T3214 40035T 7766T 87121T 7763T 40046T T3205 40037T 40027T 37142T T1800 5381-So…" at bounding box center [784, 273] width 1568 height 401
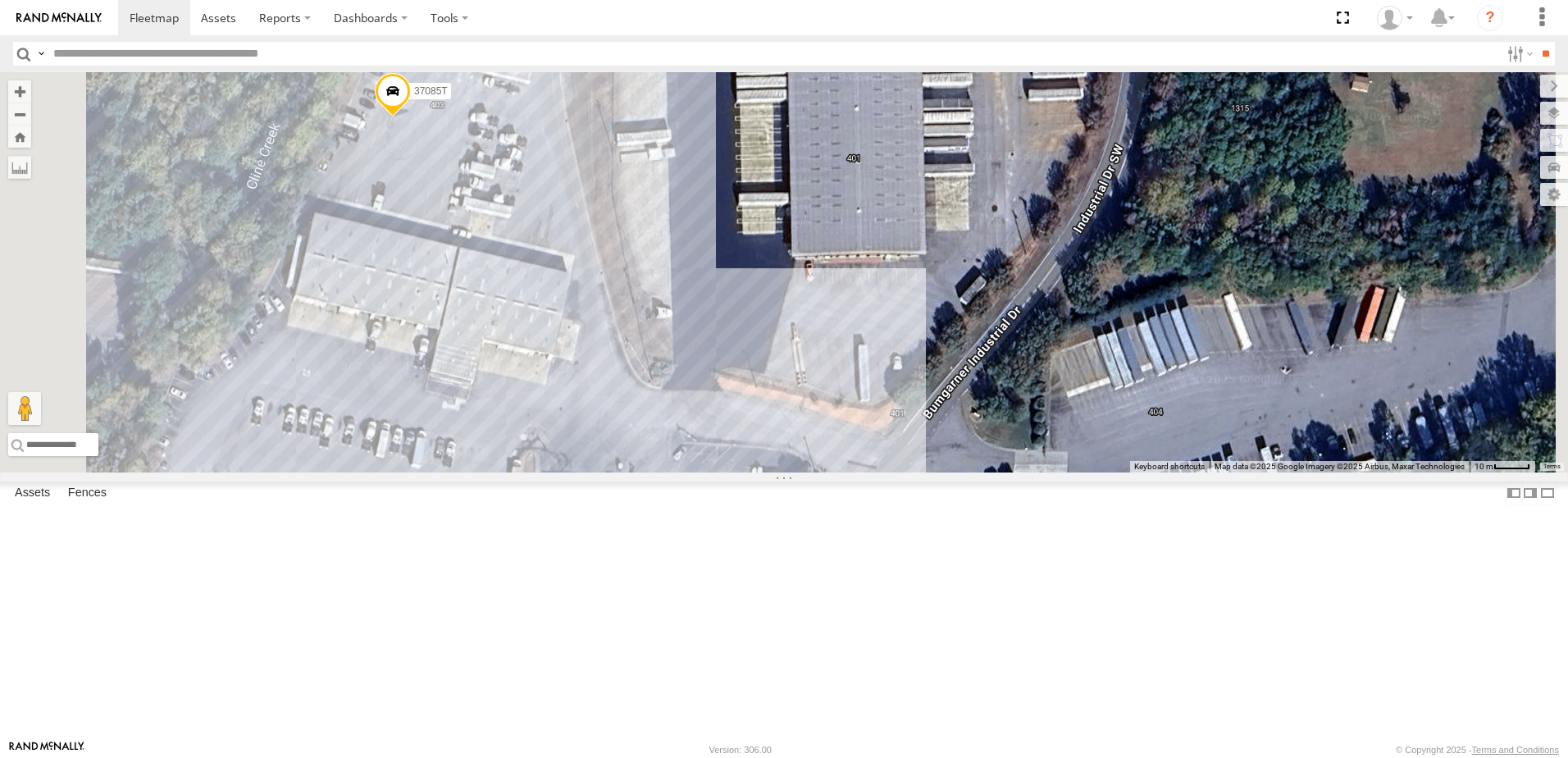
drag, startPoint x: 799, startPoint y: 401, endPoint x: 834, endPoint y: 527, distance: 130.8
click at [834, 472] on div "T3214 40035T 7766T 87121T 7763T 40046T T3205 40037T 40027T 37142T T1800 5381-So…" at bounding box center [784, 273] width 1568 height 401
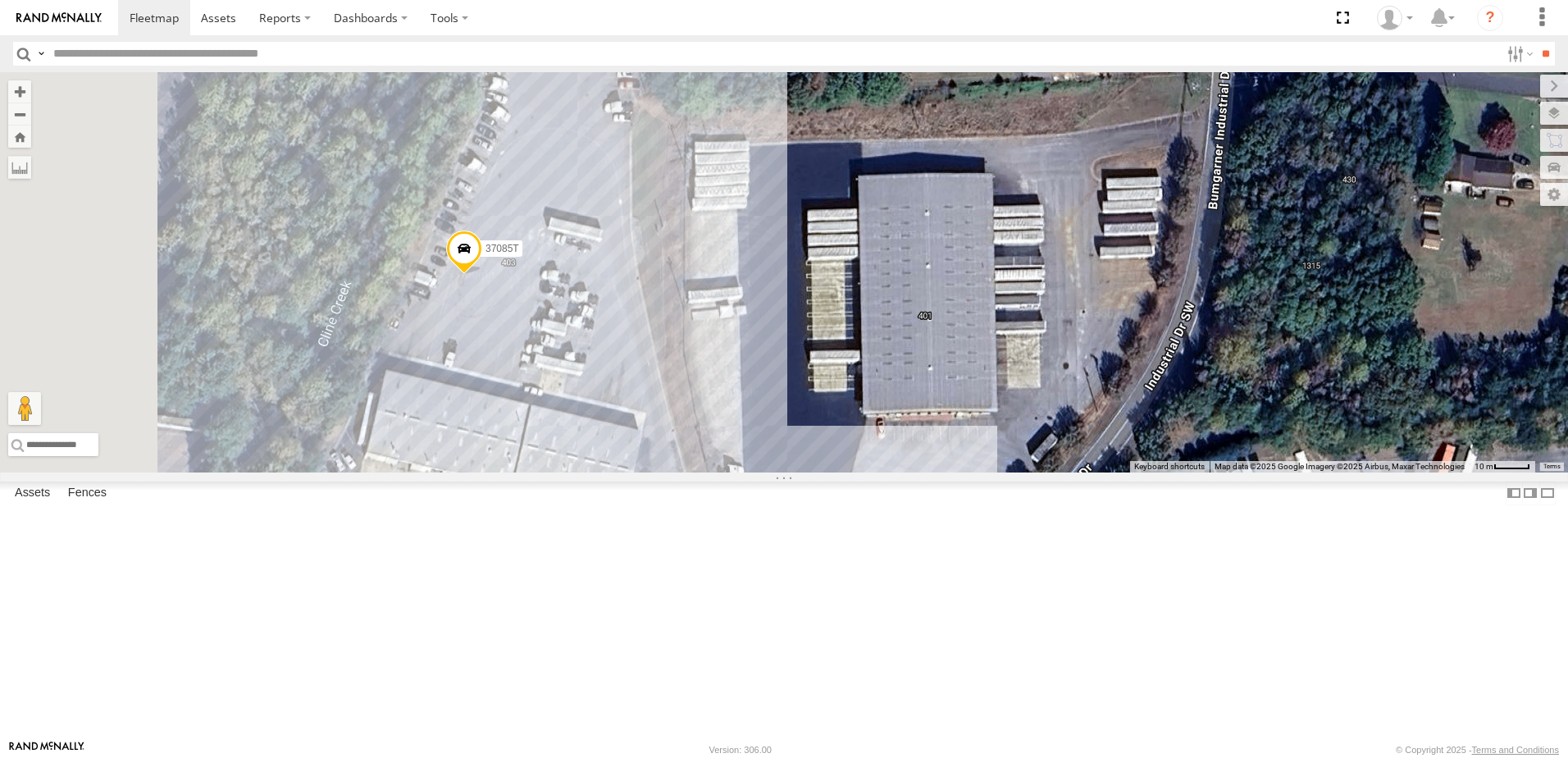
drag, startPoint x: 785, startPoint y: 373, endPoint x: 841, endPoint y: 478, distance: 119.0
click at [841, 472] on div "T3214 40035T 7766T 87121T 7763T 40046T T3205 40037T 40027T 37142T T1800 5381-So…" at bounding box center [784, 273] width 1568 height 401
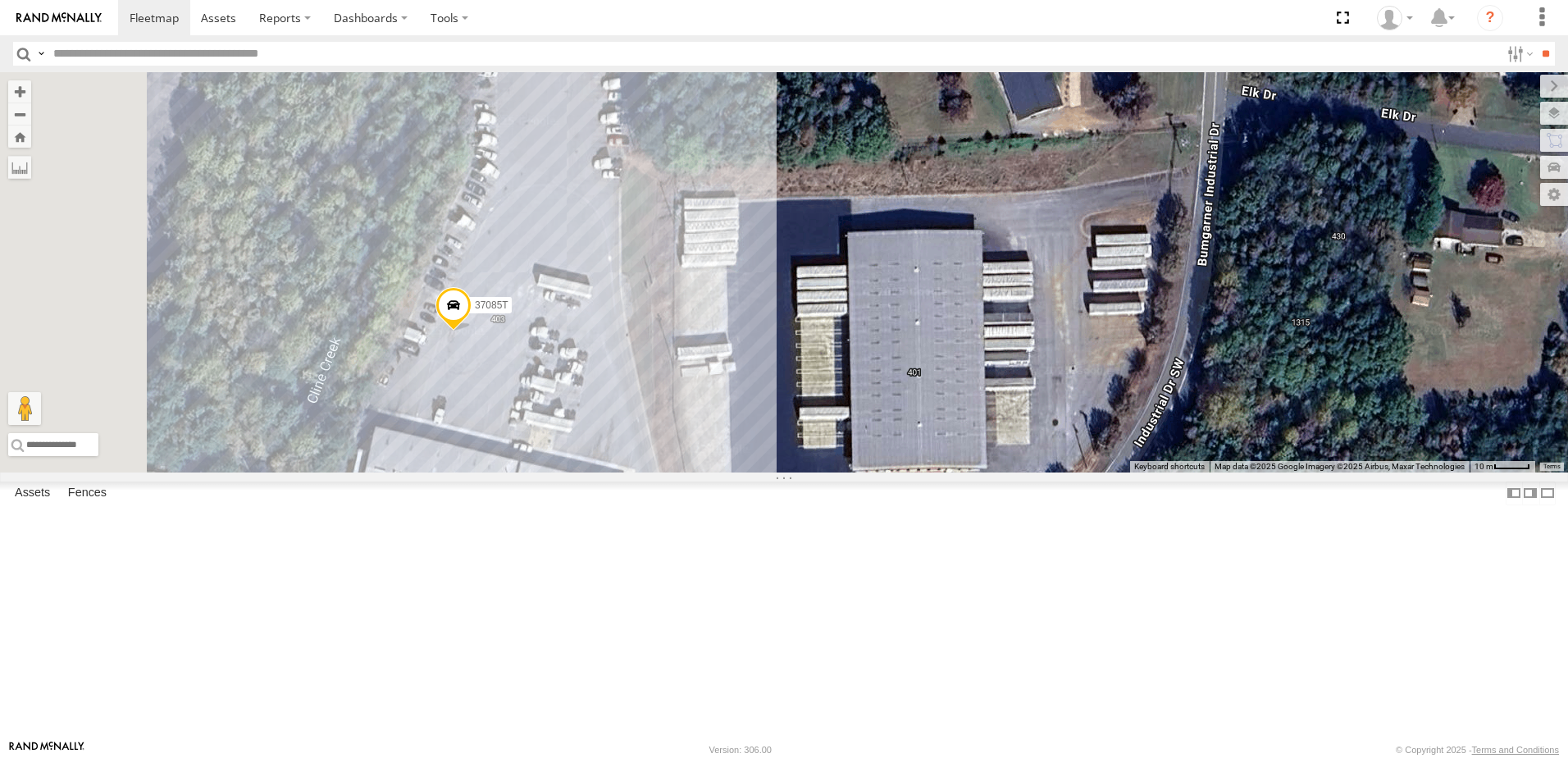
drag, startPoint x: 824, startPoint y: 412, endPoint x: 815, endPoint y: 407, distance: 10.3
click at [815, 417] on div "T3214 40035T 7766T 87121T 7763T 40046T T3205 40037T 40027T 37142T T1800 5381-So…" at bounding box center [784, 273] width 1568 height 401
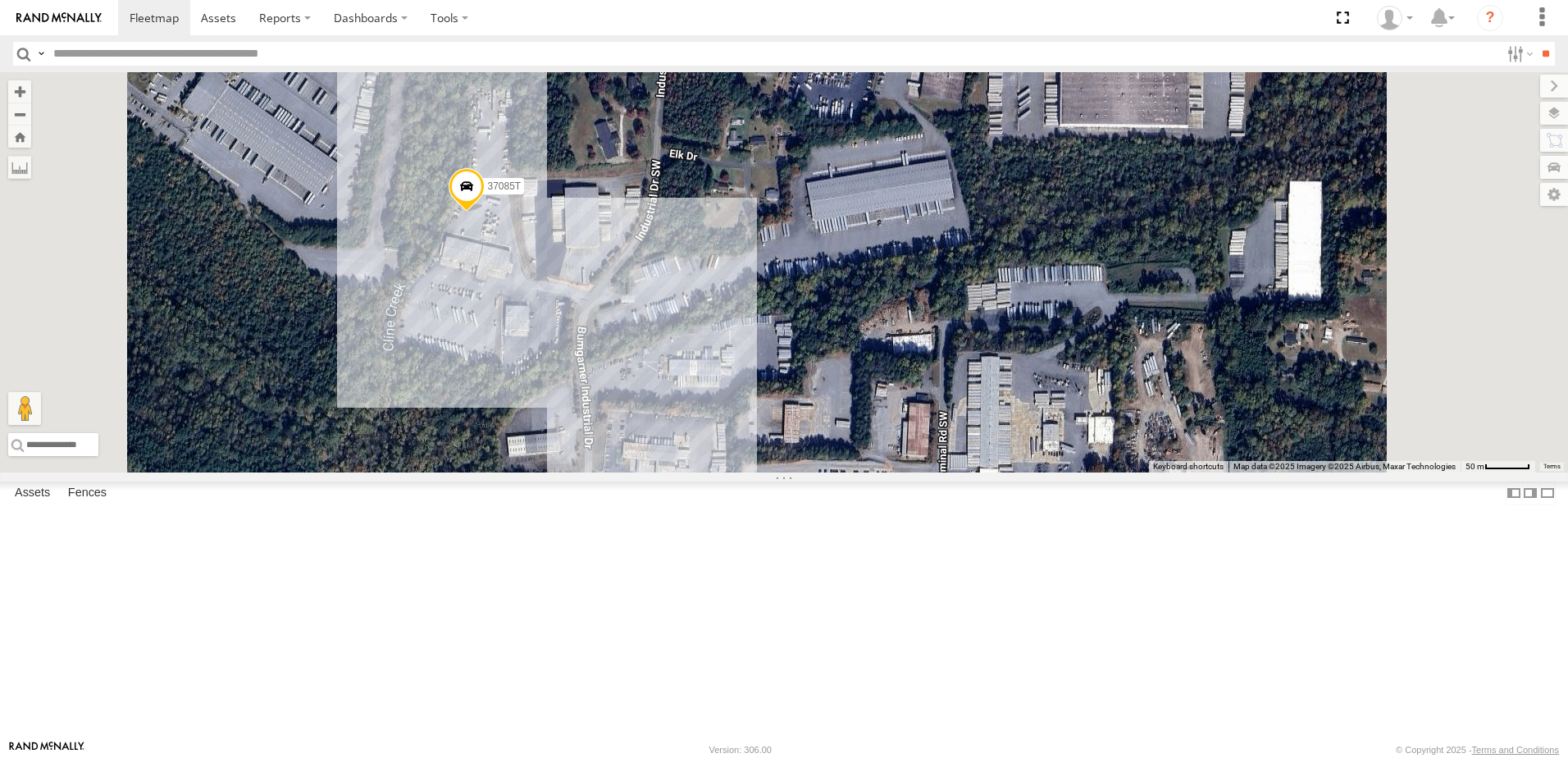
drag, startPoint x: 538, startPoint y: 462, endPoint x: 566, endPoint y: 406, distance: 62.6
click at [566, 406] on div "T3214 40035T 7766T 87121T 7763T 40046T T3205 40037T 40027T 37142T T1800 5381-So…" at bounding box center [784, 273] width 1568 height 401
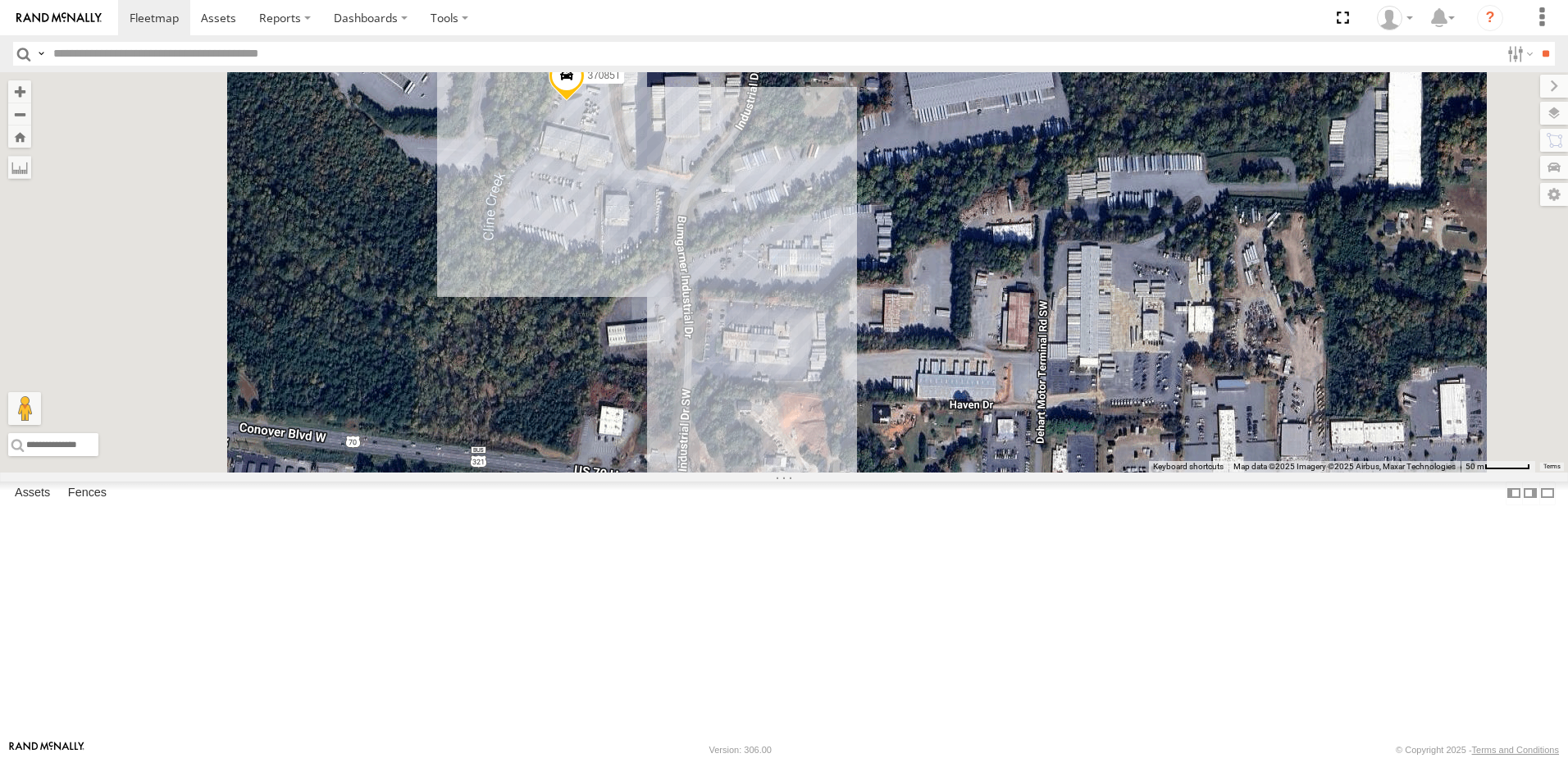
drag, startPoint x: 585, startPoint y: 452, endPoint x: 743, endPoint y: 443, distance: 158.3
click at [743, 443] on div "T3214 40035T 7766T 87121T 7763T 40046T T3205 40037T 40027T 37142T T1800 5381-So…" at bounding box center [784, 273] width 1568 height 401
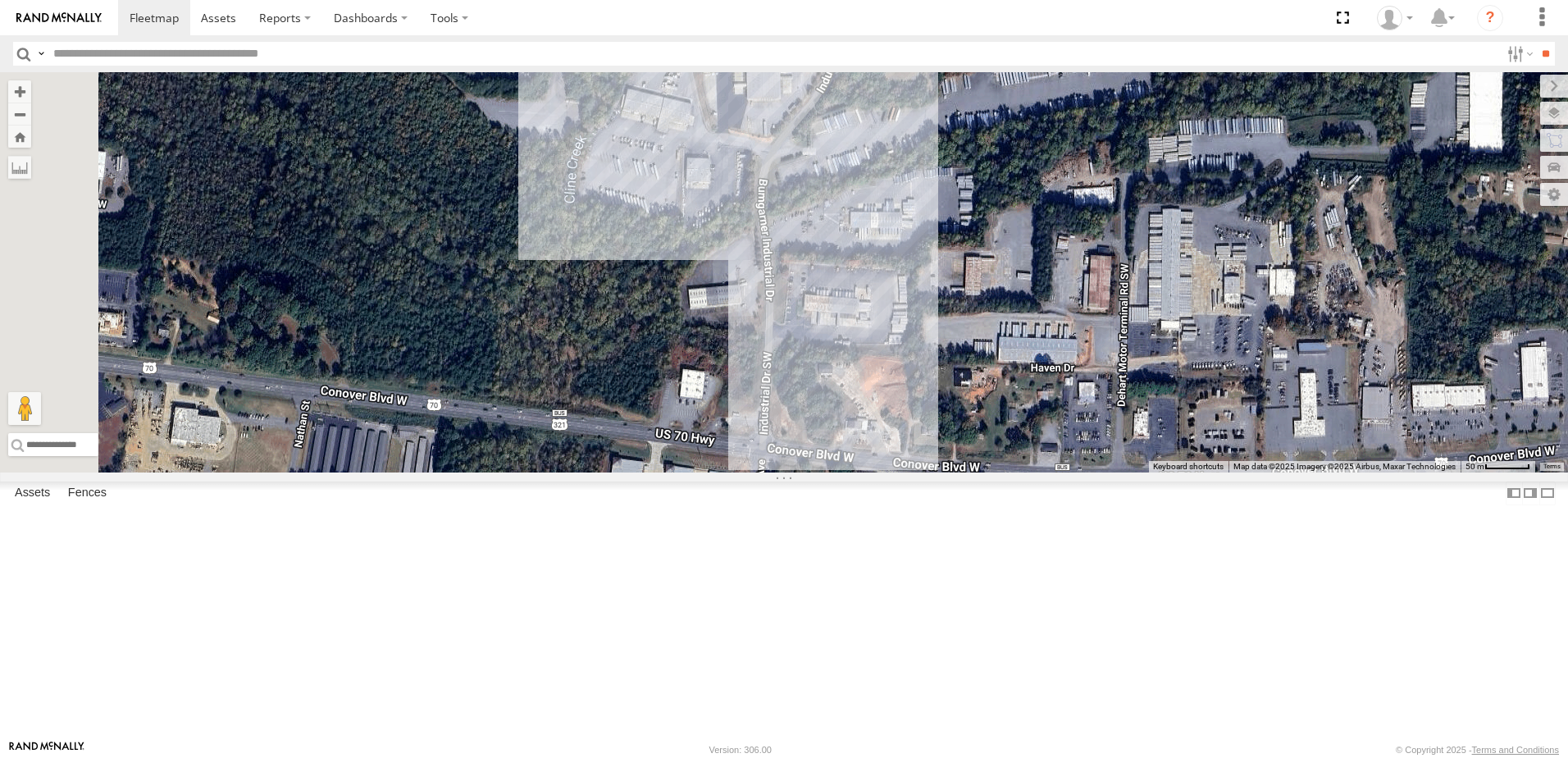
drag, startPoint x: 688, startPoint y: 403, endPoint x: 656, endPoint y: 363, distance: 51.2
click at [656, 363] on div "T3214 40035T 7766T 87121T 7763T 40046T T3205 40037T 40027T 37142T T1800 5381-So…" at bounding box center [784, 273] width 1568 height 401
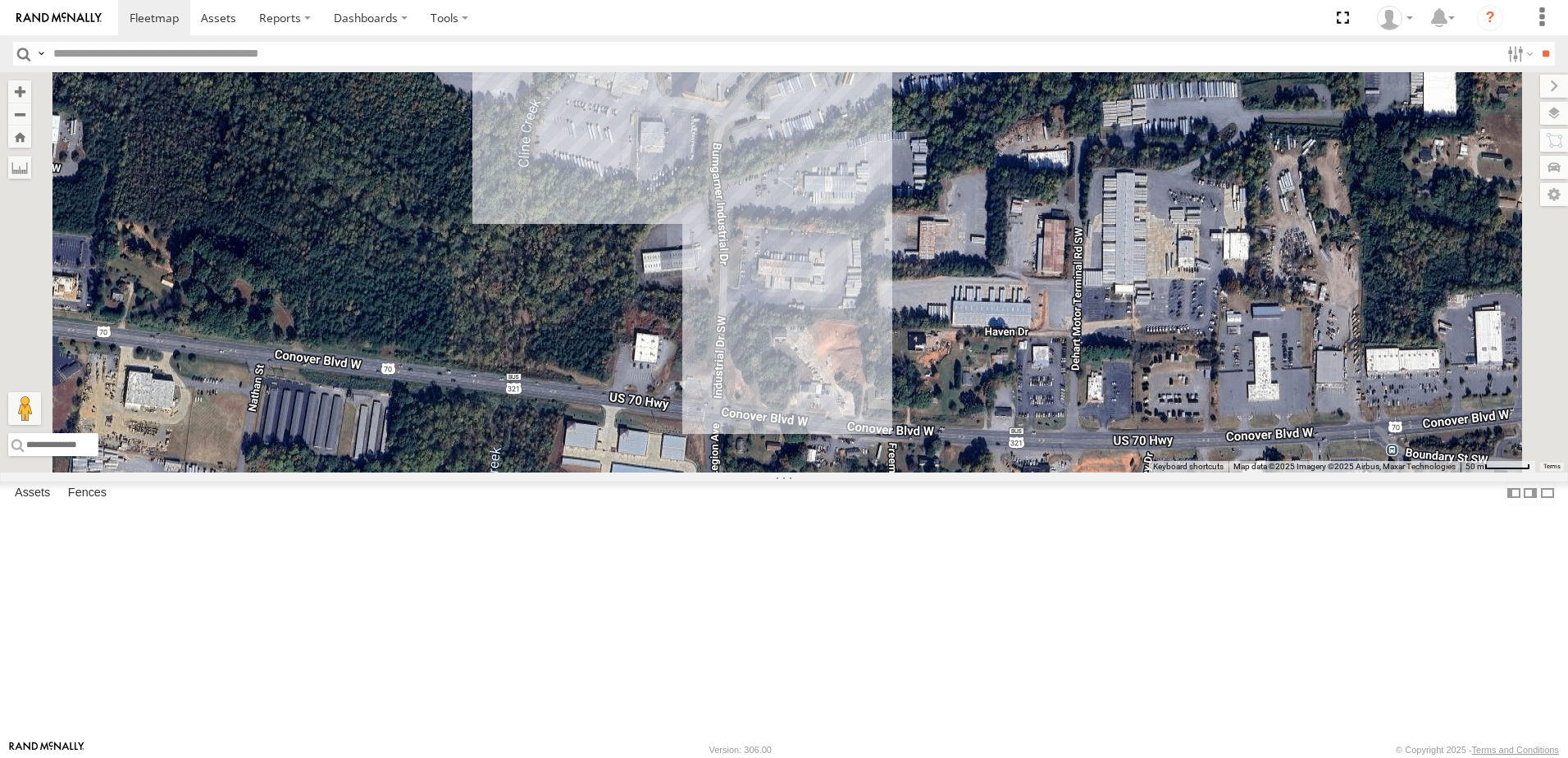
drag, startPoint x: 728, startPoint y: 407, endPoint x: 653, endPoint y: 366, distance: 85.5
click at [654, 367] on div "T3214 40035T 7766T 87121T 7763T 40046T T3205 40037T 40027T 37142T T1800 5381-So…" at bounding box center [784, 273] width 1568 height 401
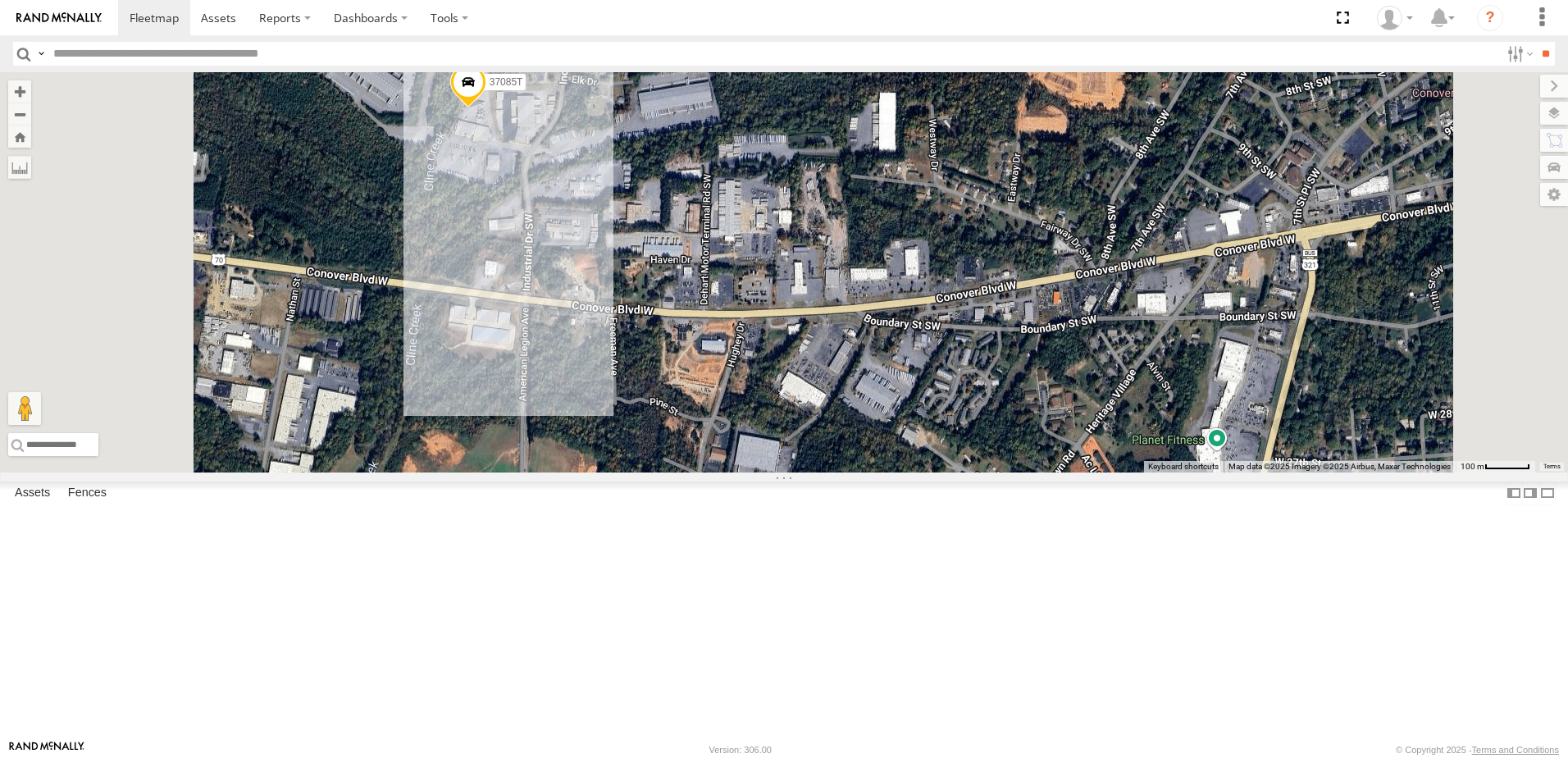
drag, startPoint x: 566, startPoint y: 315, endPoint x: 576, endPoint y: 337, distance: 24.2
click at [576, 337] on div "T3214 40035T 7766T 87121T 7763T 40046T T3205 40037T 40027T 37142T T1800 5381-So…" at bounding box center [784, 273] width 1568 height 401
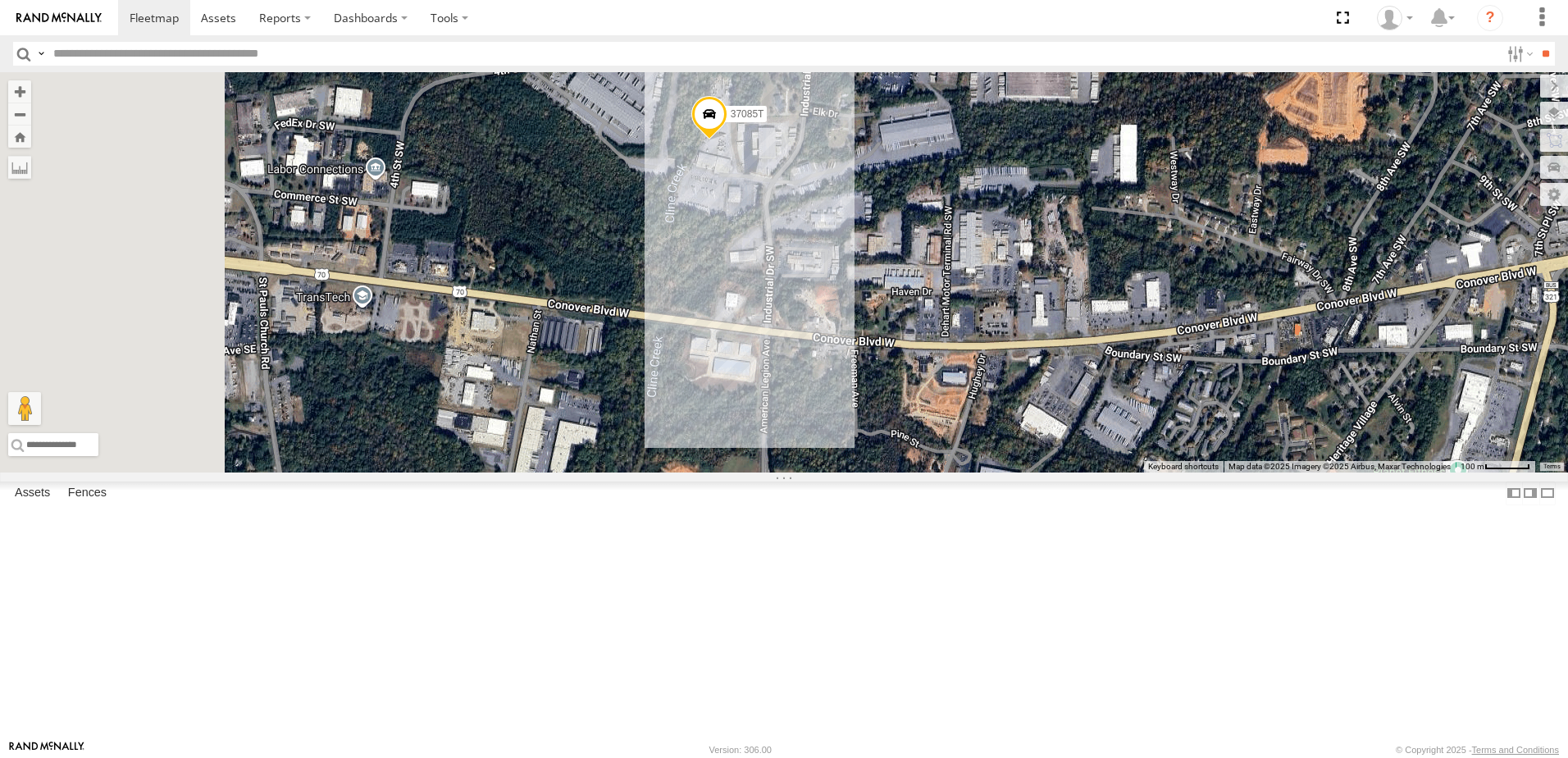
drag, startPoint x: 514, startPoint y: 307, endPoint x: 825, endPoint y: 351, distance: 314.1
click at [825, 351] on div "T3214 40035T 7766T 87121T 7763T 40046T T3205 40037T 40027T 37142T T1800 5381-So…" at bounding box center [784, 273] width 1568 height 401
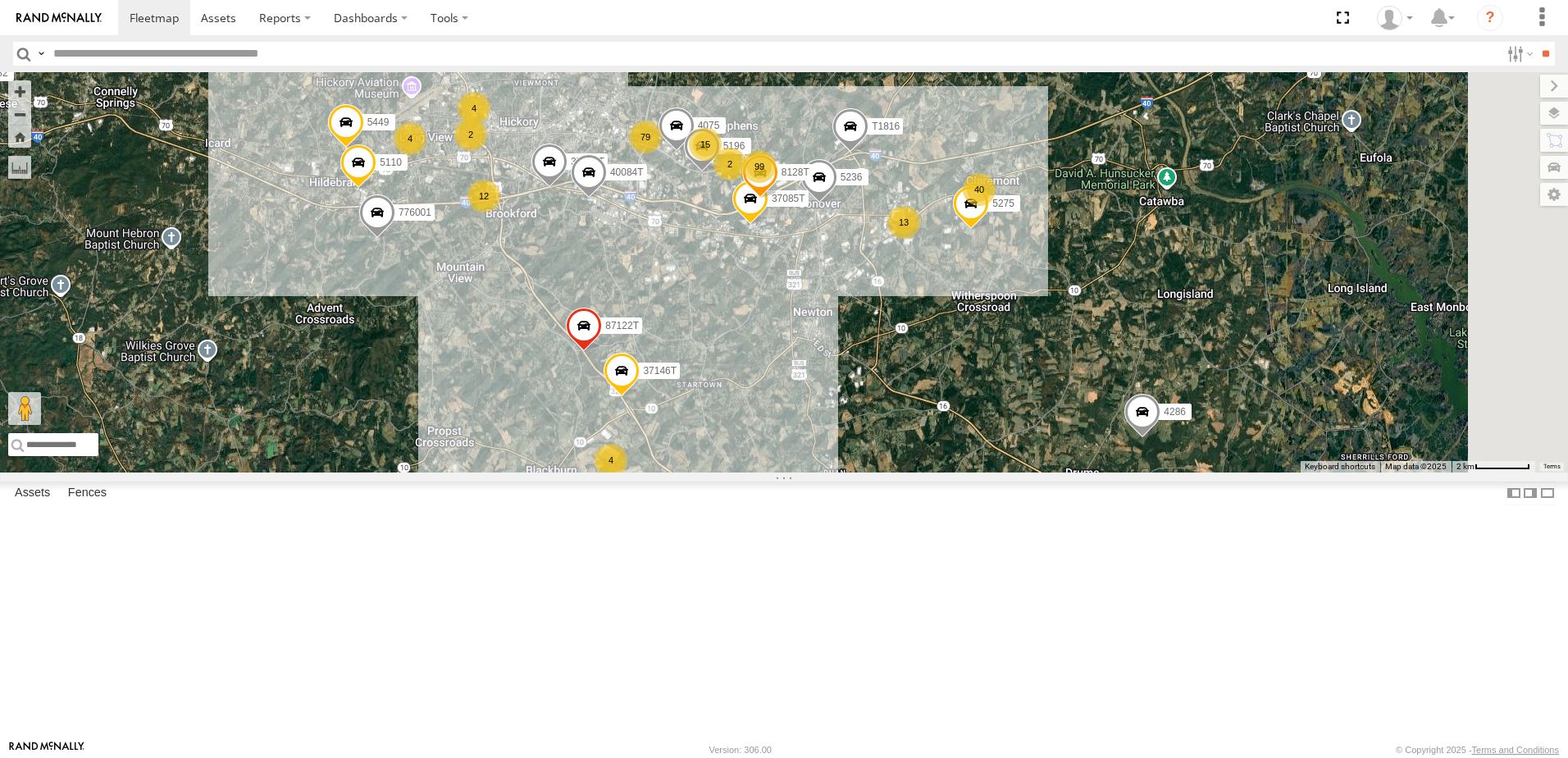
drag, startPoint x: 708, startPoint y: 408, endPoint x: 730, endPoint y: 376, distance: 38.8
click at [730, 376] on div "T3214 40035T 7766T 87121T 7763T 40046T T3205 40037T 40027T 37142T T1800 5381-So…" at bounding box center [784, 273] width 1568 height 401
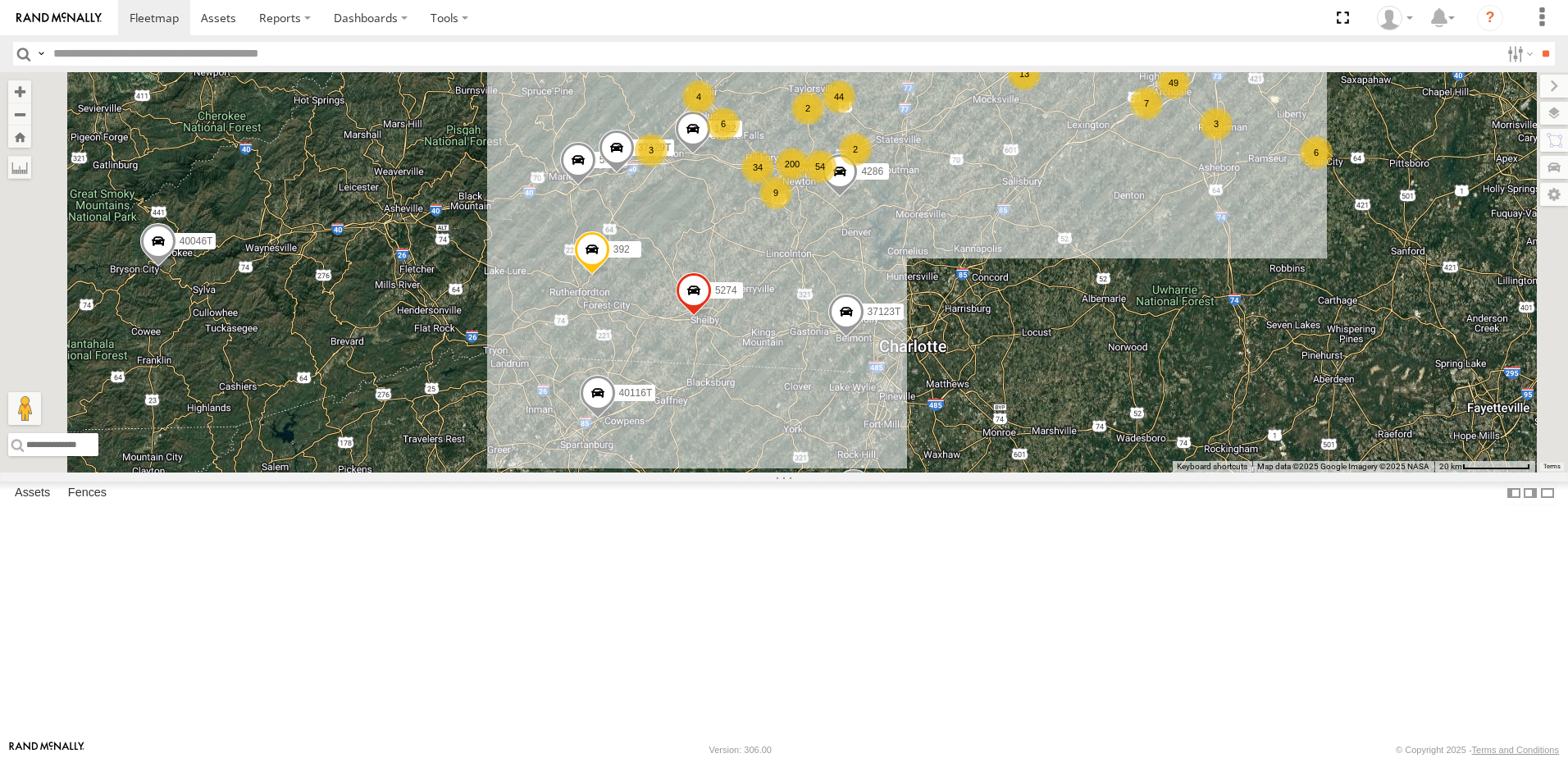
drag, startPoint x: 693, startPoint y: 461, endPoint x: 937, endPoint y: 416, distance: 248.1
click at [937, 416] on div "T3214 40035T 7766T 87121T 7763T 40046T T3205 40037T 40027T 37142T T1800 5381-So…" at bounding box center [784, 273] width 1568 height 401
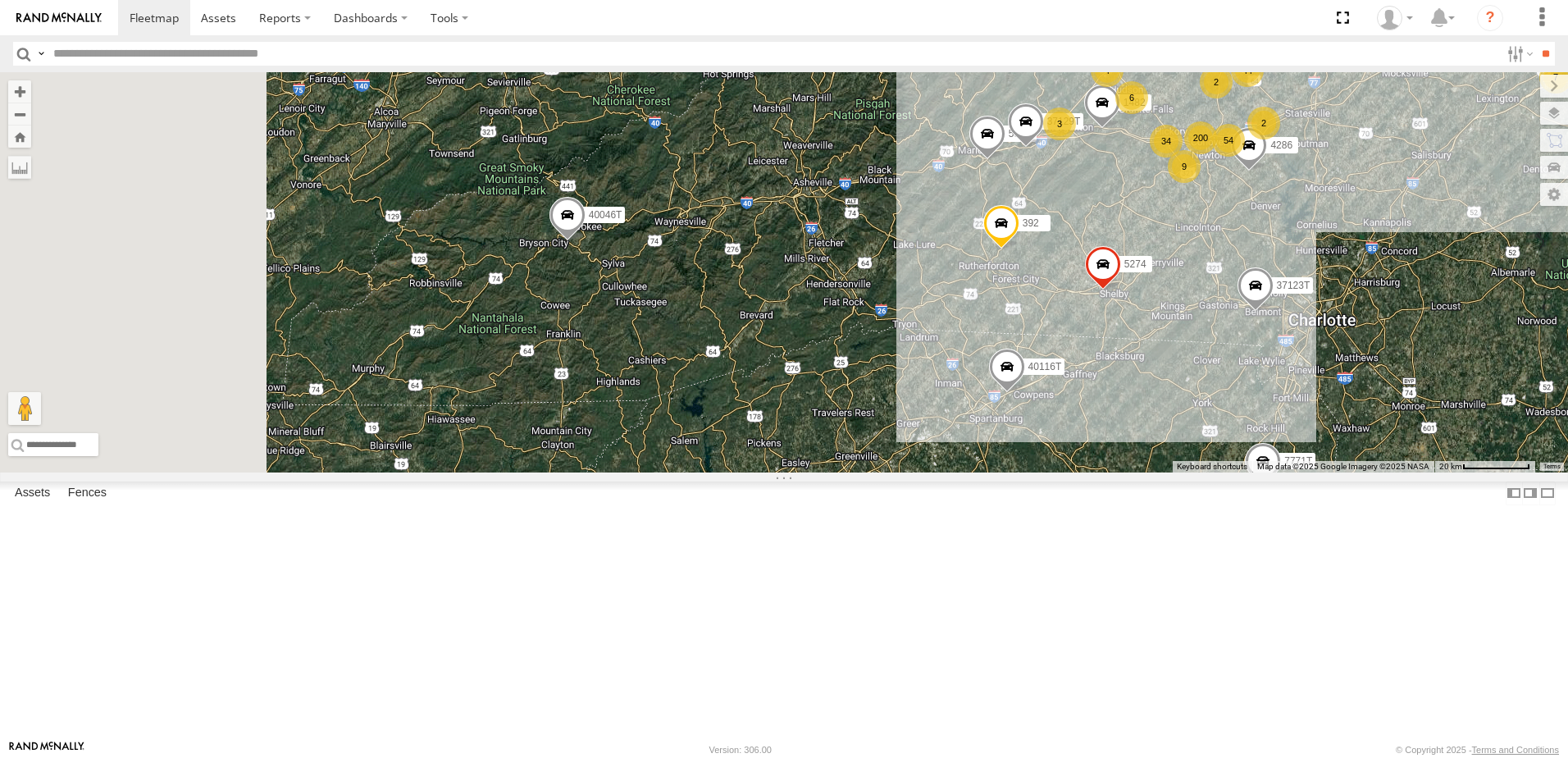
drag, startPoint x: 681, startPoint y: 426, endPoint x: 906, endPoint y: 410, distance: 225.6
click at [906, 410] on div "T3214 40035T 7766T 87121T 7763T 40046T T3205 40037T 40027T 37142T T1800 5381-So…" at bounding box center [784, 273] width 1568 height 401
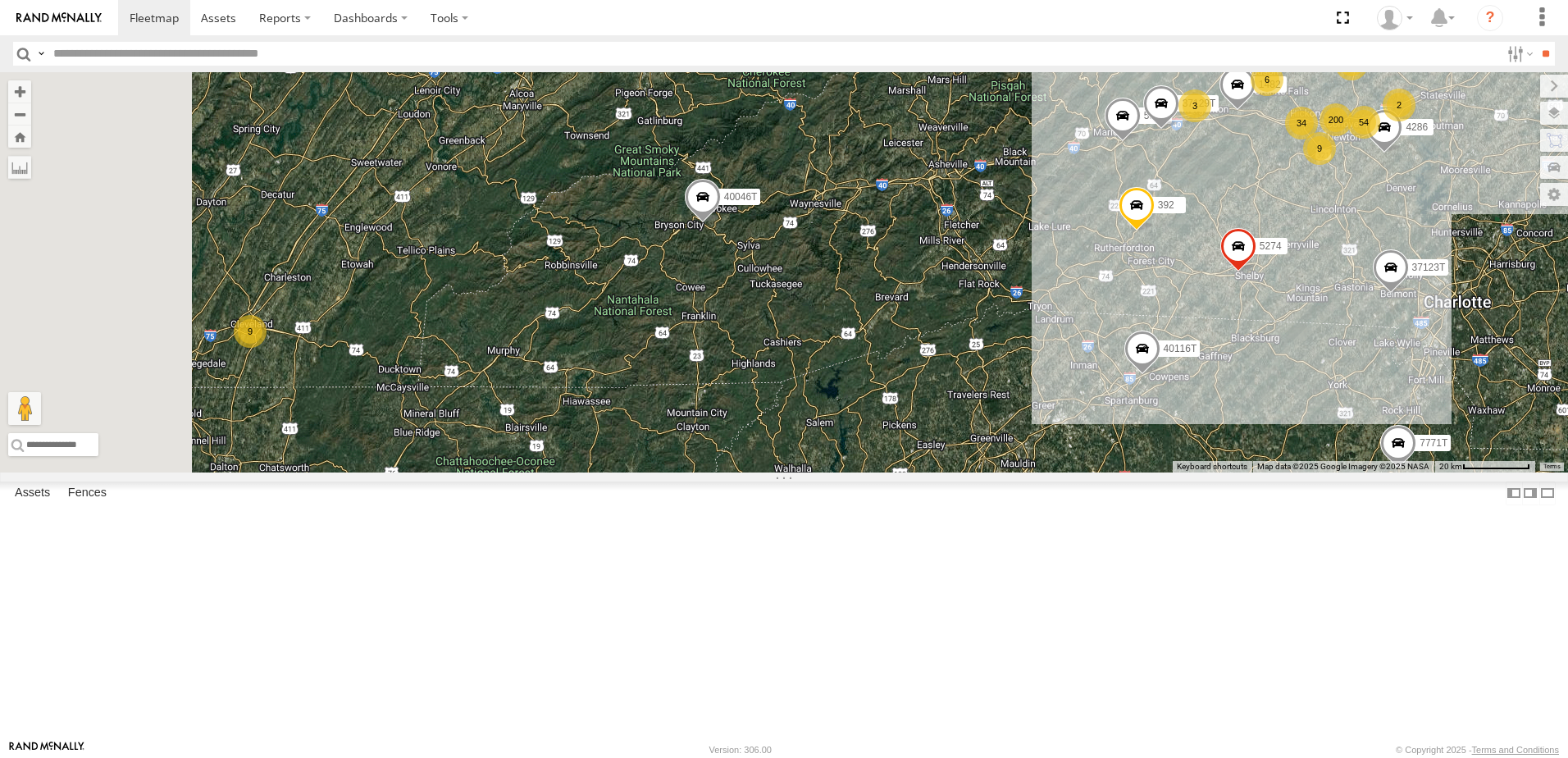
drag, startPoint x: 679, startPoint y: 444, endPoint x: 892, endPoint y: 419, distance: 214.5
click at [892, 420] on div "T3214 40035T 7766T 87121T 7763T 40046T T3205 40037T 40027T 37142T T1800 5381-So…" at bounding box center [784, 273] width 1568 height 401
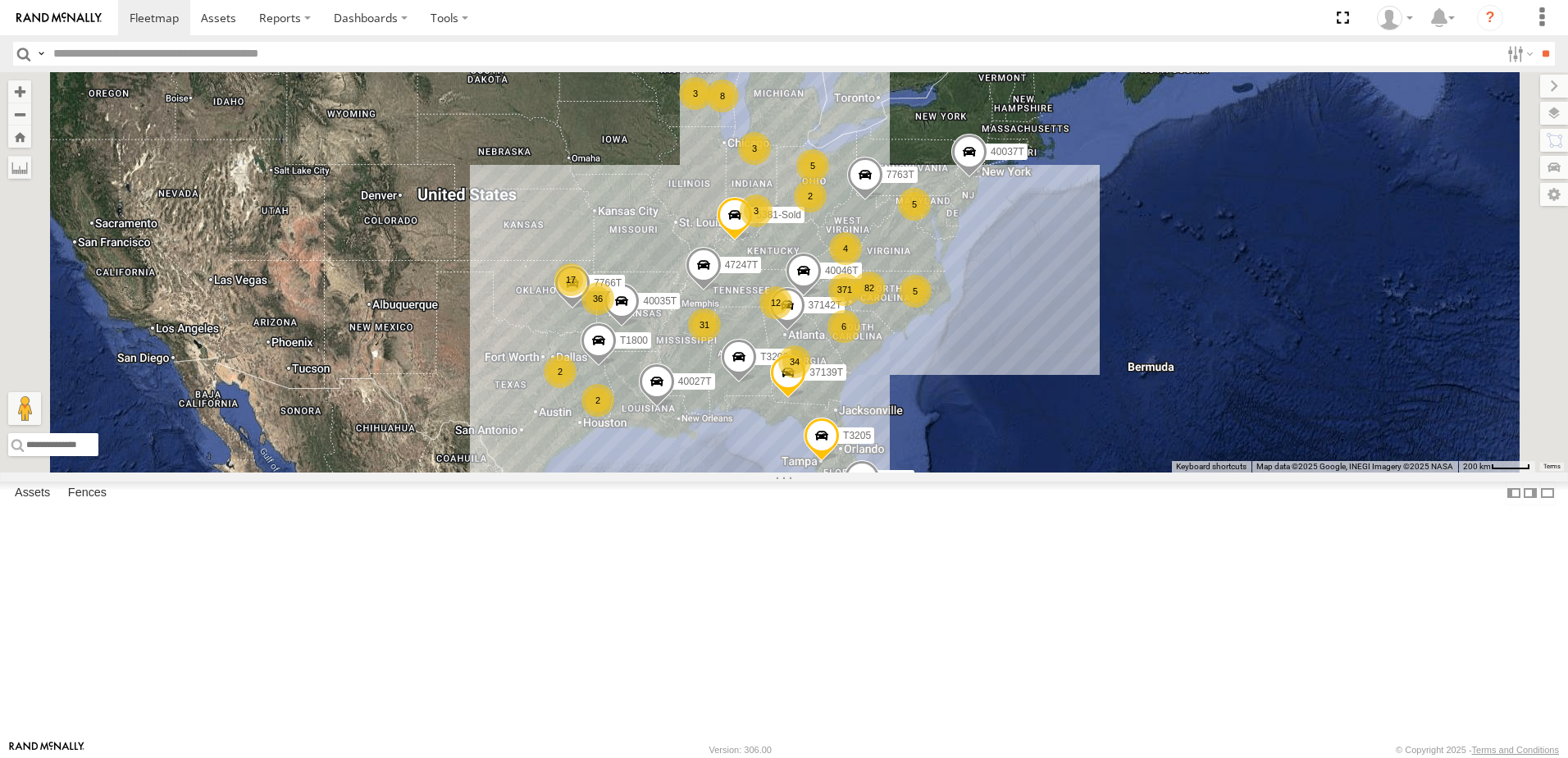
click at [0, 0] on span "Roadmap" at bounding box center [0, 0] width 0 height 0
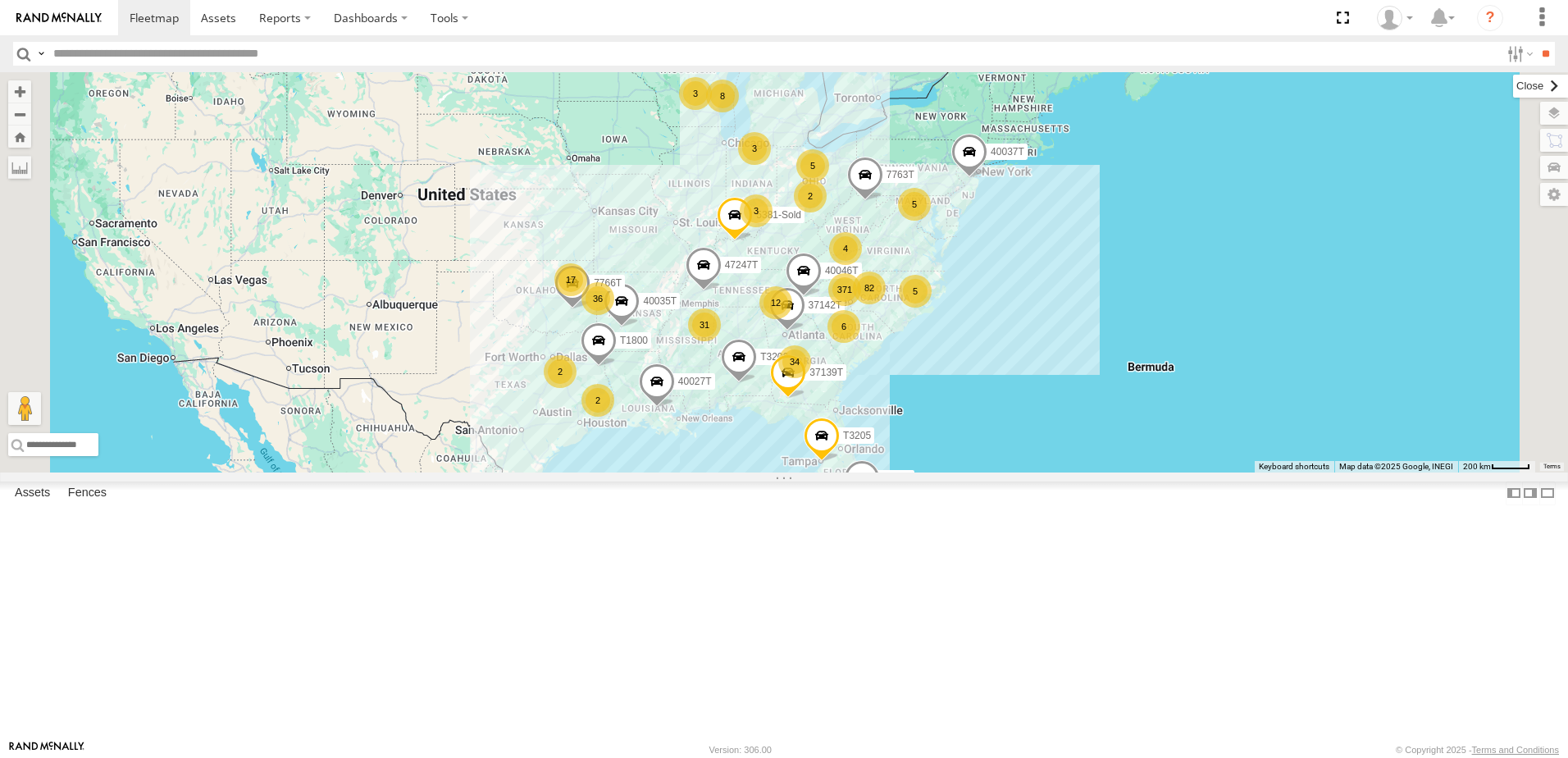
click at [1513, 86] on label at bounding box center [1540, 85] width 55 height 23
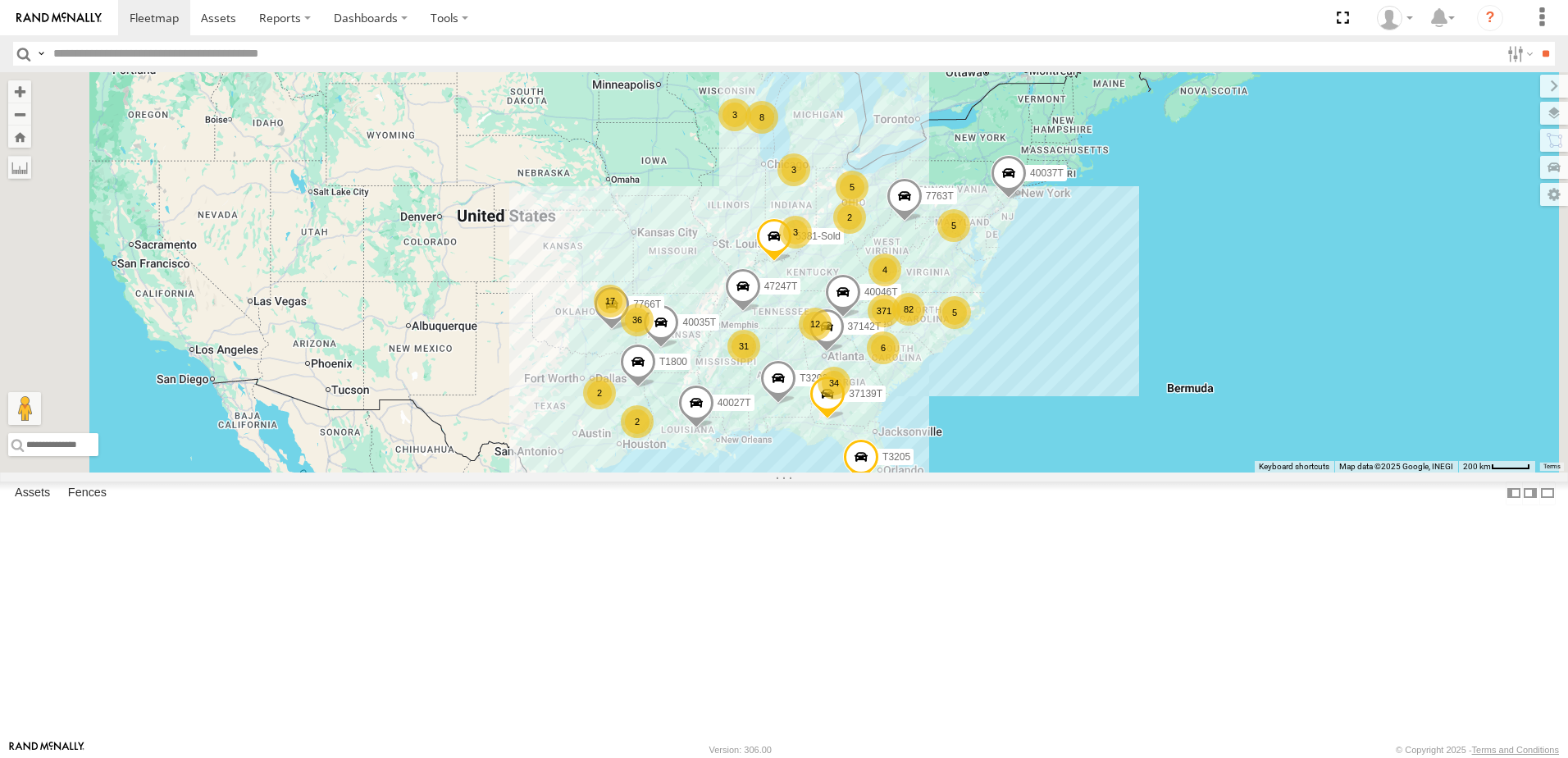
drag, startPoint x: 643, startPoint y: 445, endPoint x: 685, endPoint y: 468, distance: 47.9
click at [685, 468] on div "40046T 37142T 5381-Sold T3206 47247T 371 34 36 8 31 17 5 82 6 T3214 4 3 12 2 40…" at bounding box center [784, 273] width 1568 height 401
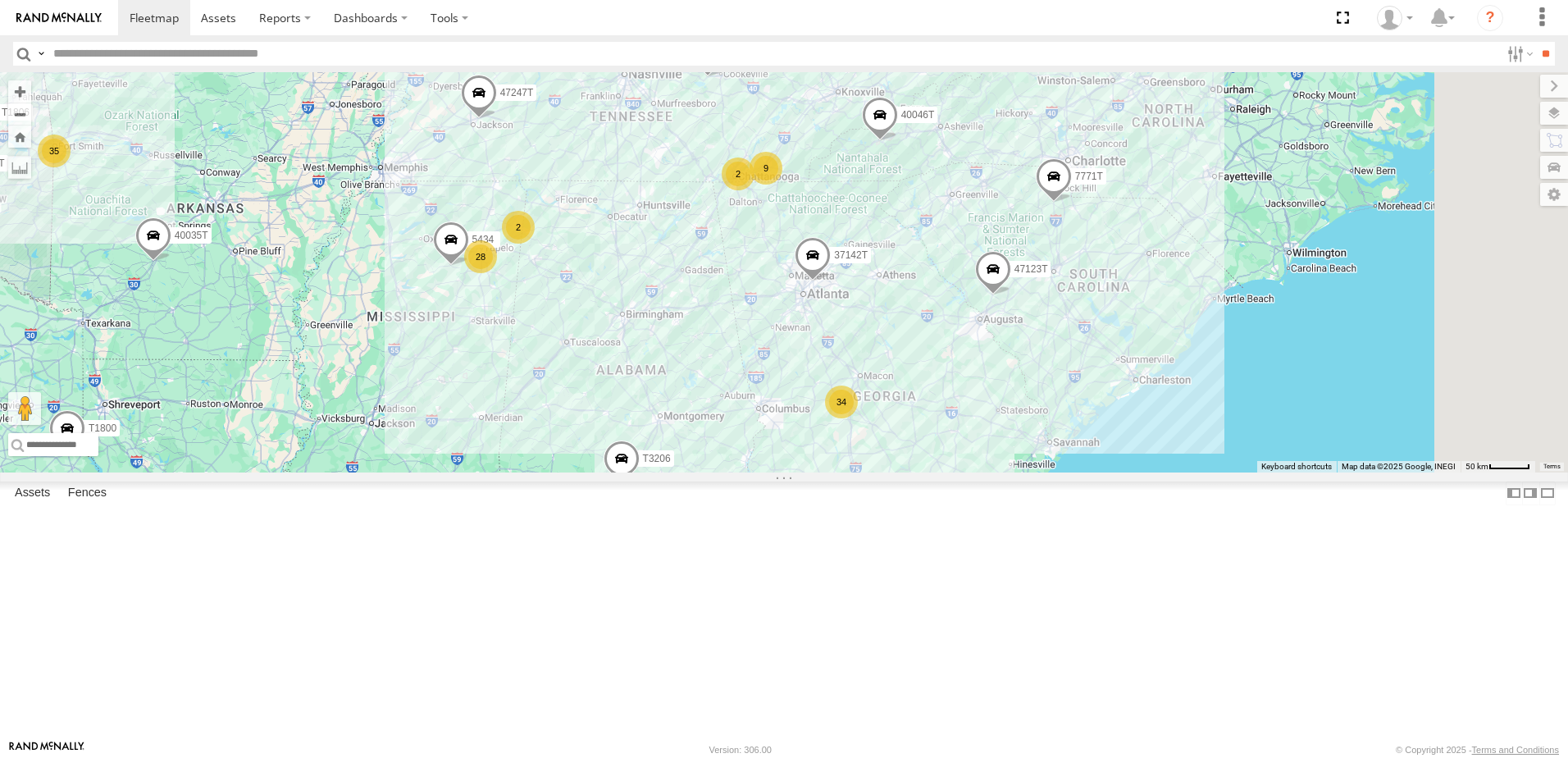
drag, startPoint x: 1370, startPoint y: 421, endPoint x: 932, endPoint y: 415, distance: 438.0
click at [932, 415] on div "40046T 37142T 5381-Sold T3206 47247T T3214 40035T 7766T 87121T 7763T T3205 4003…" at bounding box center [784, 273] width 1568 height 401
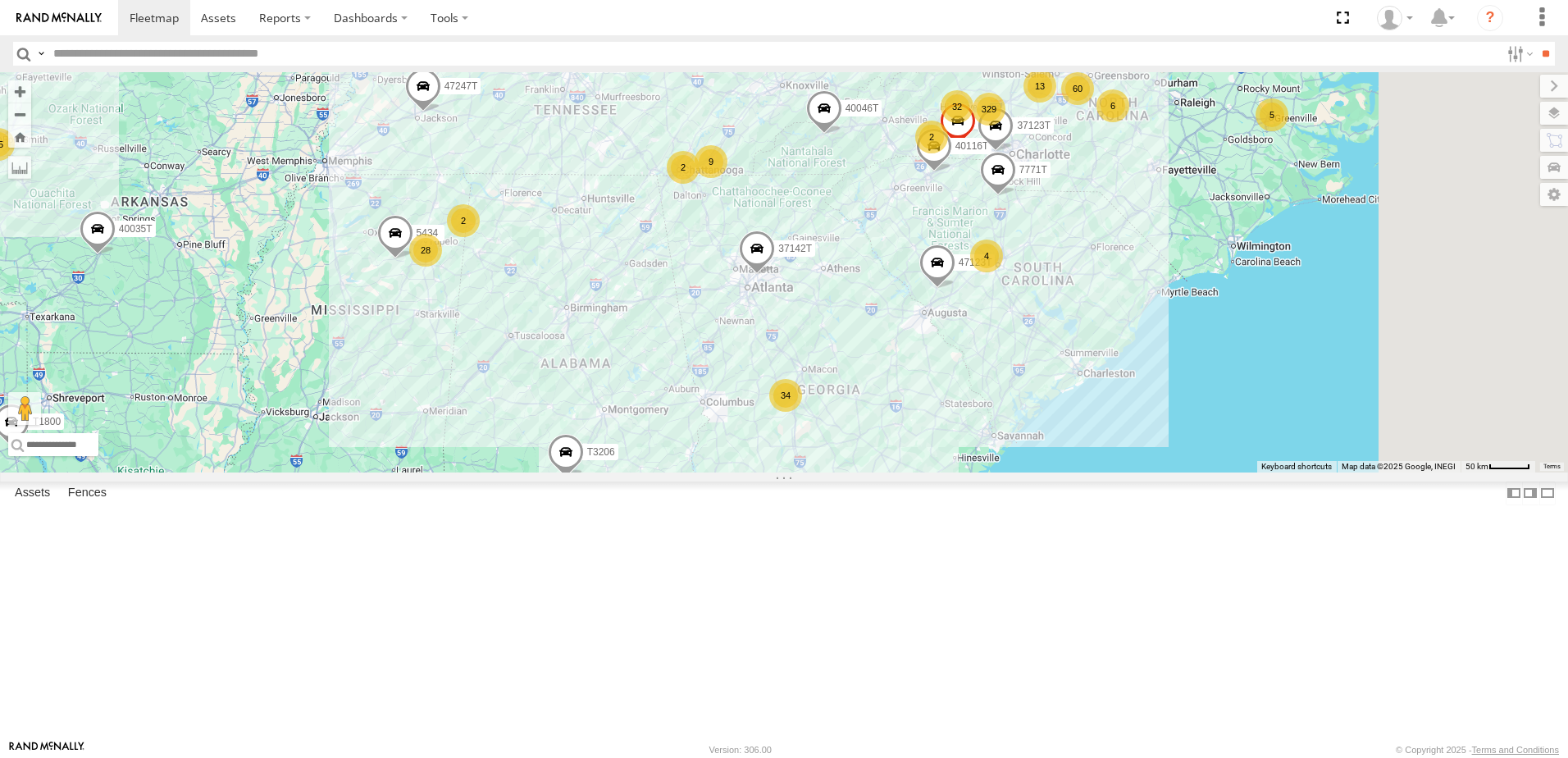
drag, startPoint x: 1335, startPoint y: 367, endPoint x: 1290, endPoint y: 363, distance: 45.2
click at [1290, 363] on div "40046T 37142T 5381-Sold T3206 47247T T3214 40035T 7766T 87121T 7763T T3205 4003…" at bounding box center [784, 273] width 1568 height 401
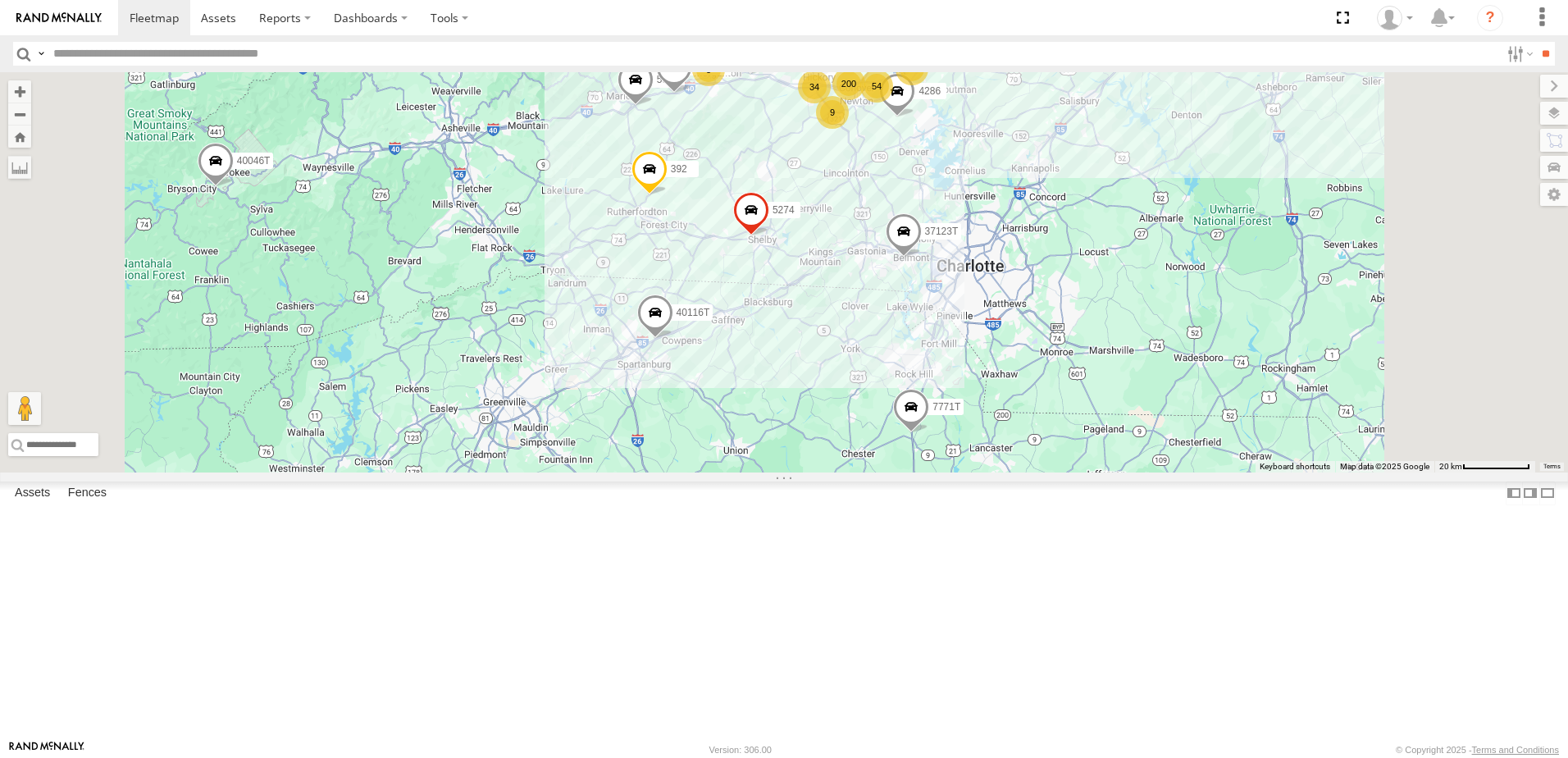
drag, startPoint x: 1066, startPoint y: 319, endPoint x: 1056, endPoint y: 344, distance: 26.9
click at [1056, 344] on div "40046T 37142T 5381-Sold T3206 47247T T3214 40035T 7766T 87121T 7763T T3205 4003…" at bounding box center [784, 273] width 1568 height 401
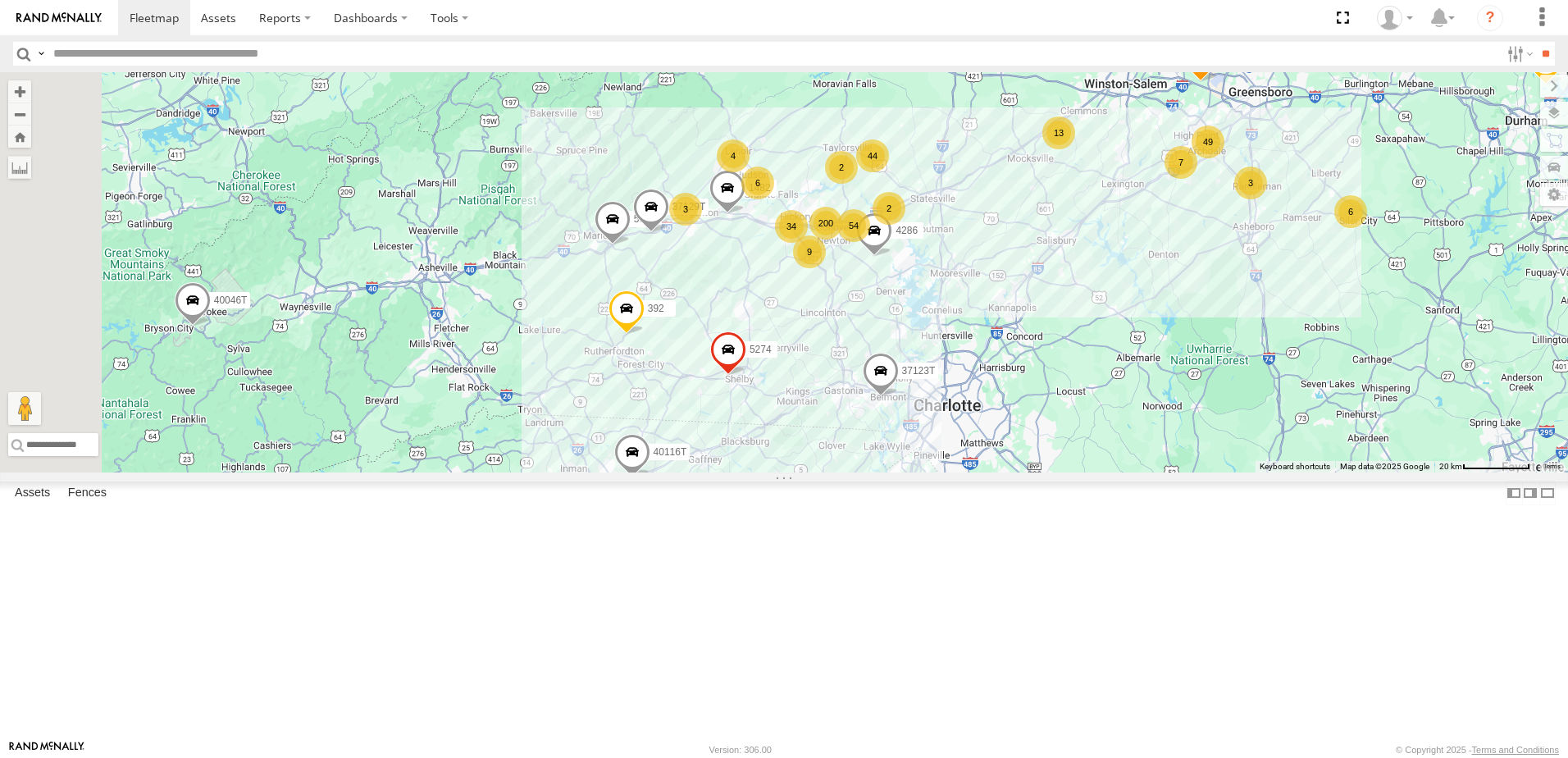
drag, startPoint x: 924, startPoint y: 321, endPoint x: 919, endPoint y: 407, distance: 86.1
click at [919, 407] on div "40046T 37142T 5381-Sold T3206 47247T T3214 40035T 7766T 87121T 7763T T3205 4003…" at bounding box center [784, 273] width 1568 height 401
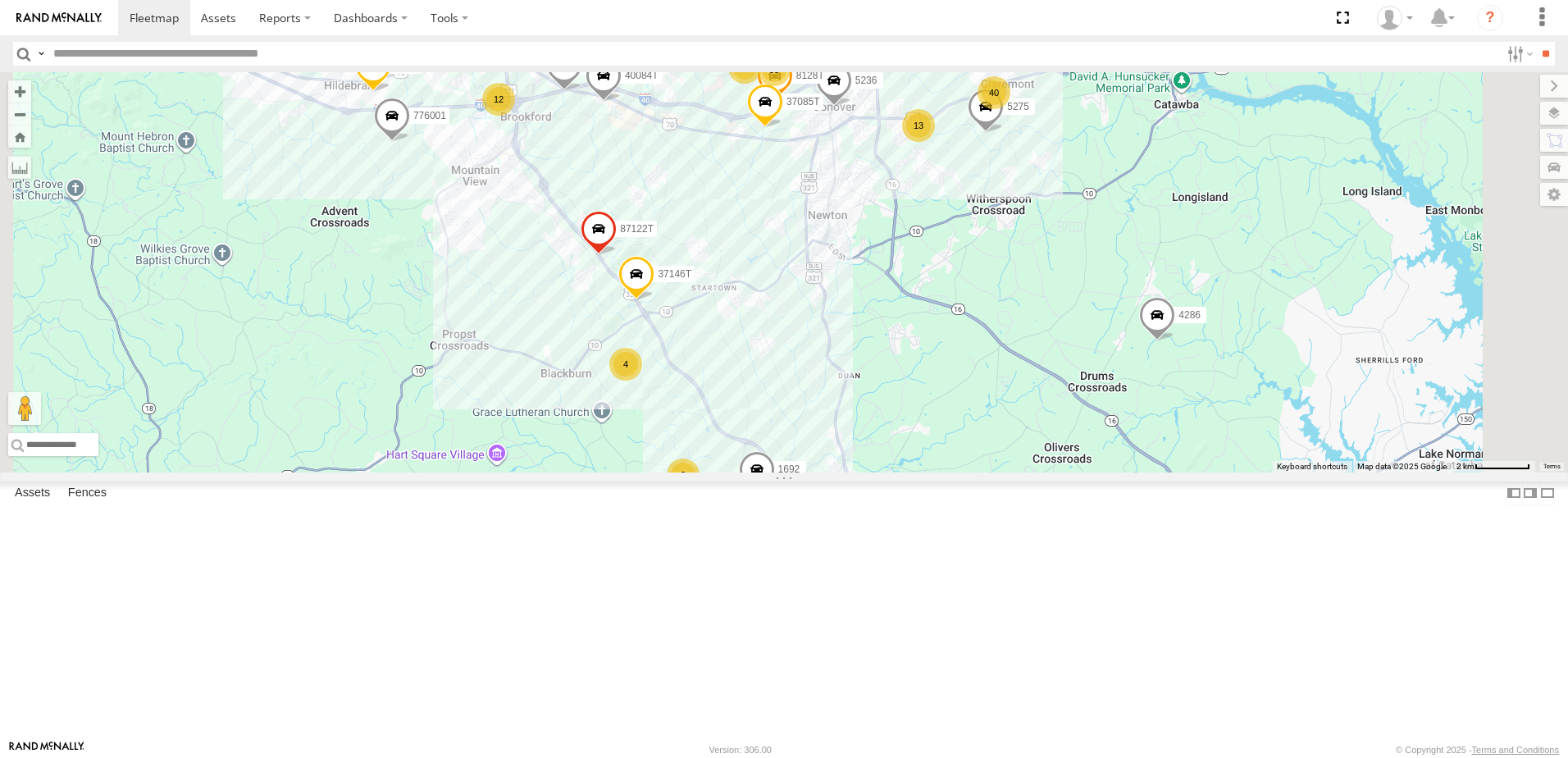
drag, startPoint x: 1015, startPoint y: 441, endPoint x: 989, endPoint y: 524, distance: 87.0
click at [989, 472] on div "40046T 37142T 5381-Sold T3206 47247T T3214 40035T 7766T 87121T 7763T T3205 4003…" at bounding box center [784, 273] width 1568 height 401
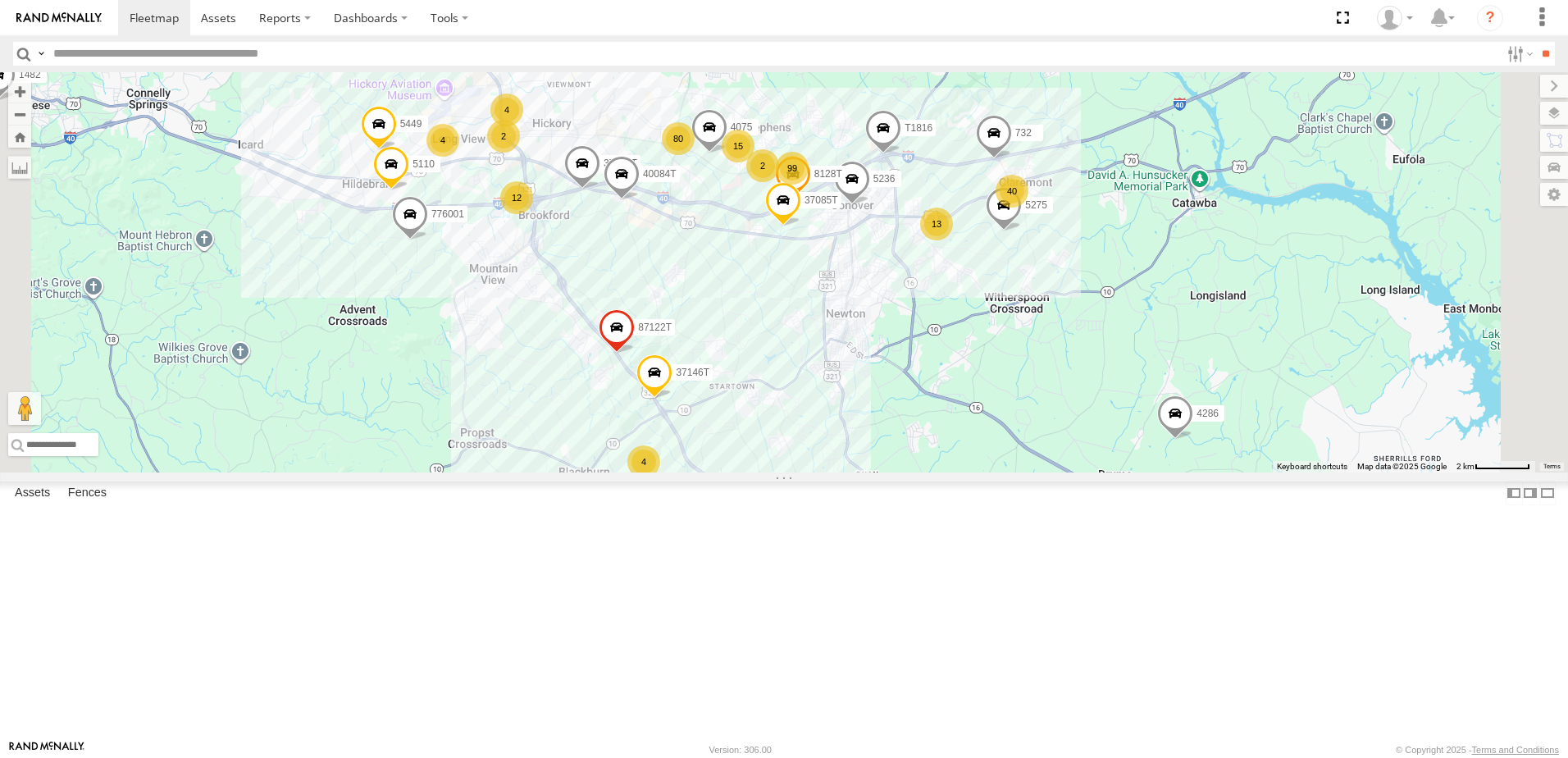
drag, startPoint x: 936, startPoint y: 309, endPoint x: 956, endPoint y: 413, distance: 105.9
click at [956, 413] on div "40046T 37142T 5381-Sold T3206 47247T T3214 40035T 7766T 87121T 7763T T3205 4003…" at bounding box center [784, 273] width 1568 height 401
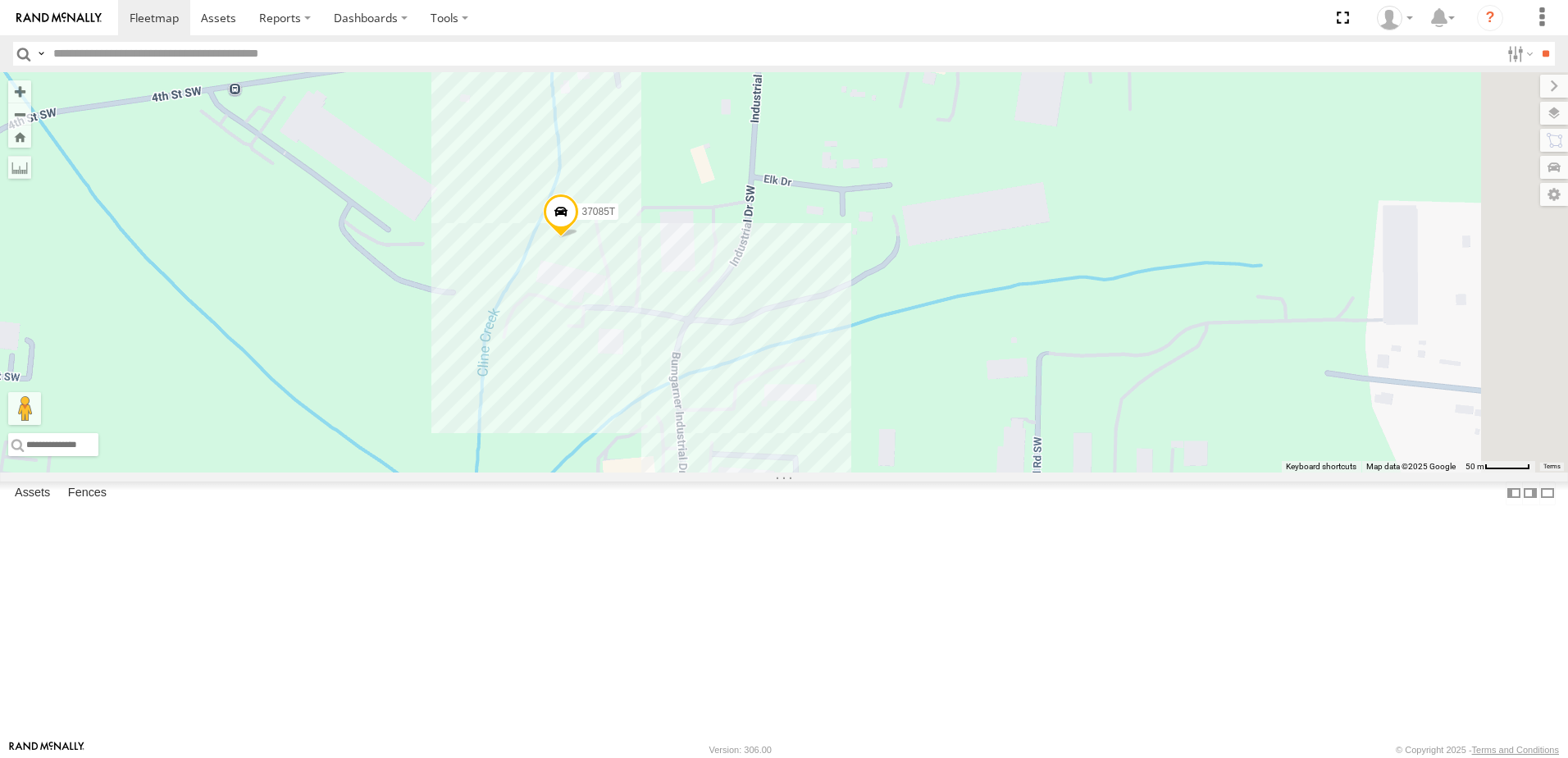
drag, startPoint x: 1190, startPoint y: 309, endPoint x: 993, endPoint y: 491, distance: 268.2
click at [993, 472] on div "40046T 37142T 5381-Sold T3206 47247T T3214 40035T 7766T 87121T 7763T T3205 4003…" at bounding box center [784, 273] width 1568 height 401
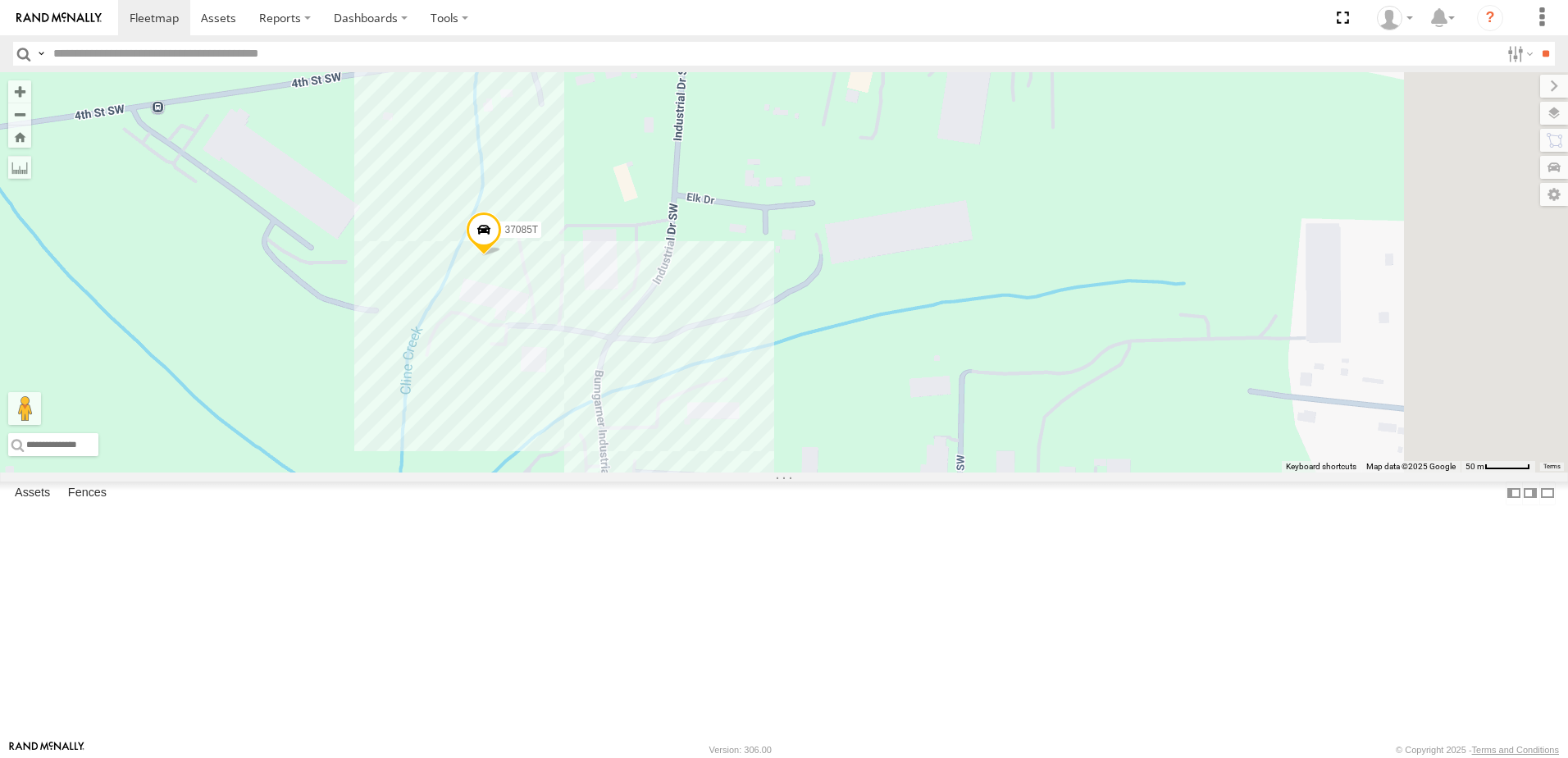
drag, startPoint x: 1018, startPoint y: 383, endPoint x: 943, endPoint y: 345, distance: 84.1
click at [942, 361] on div "40046T 37142T 5381-Sold T3206 47247T T3214 40035T 7766T 87121T 7763T T3205 4003…" at bounding box center [784, 273] width 1568 height 401
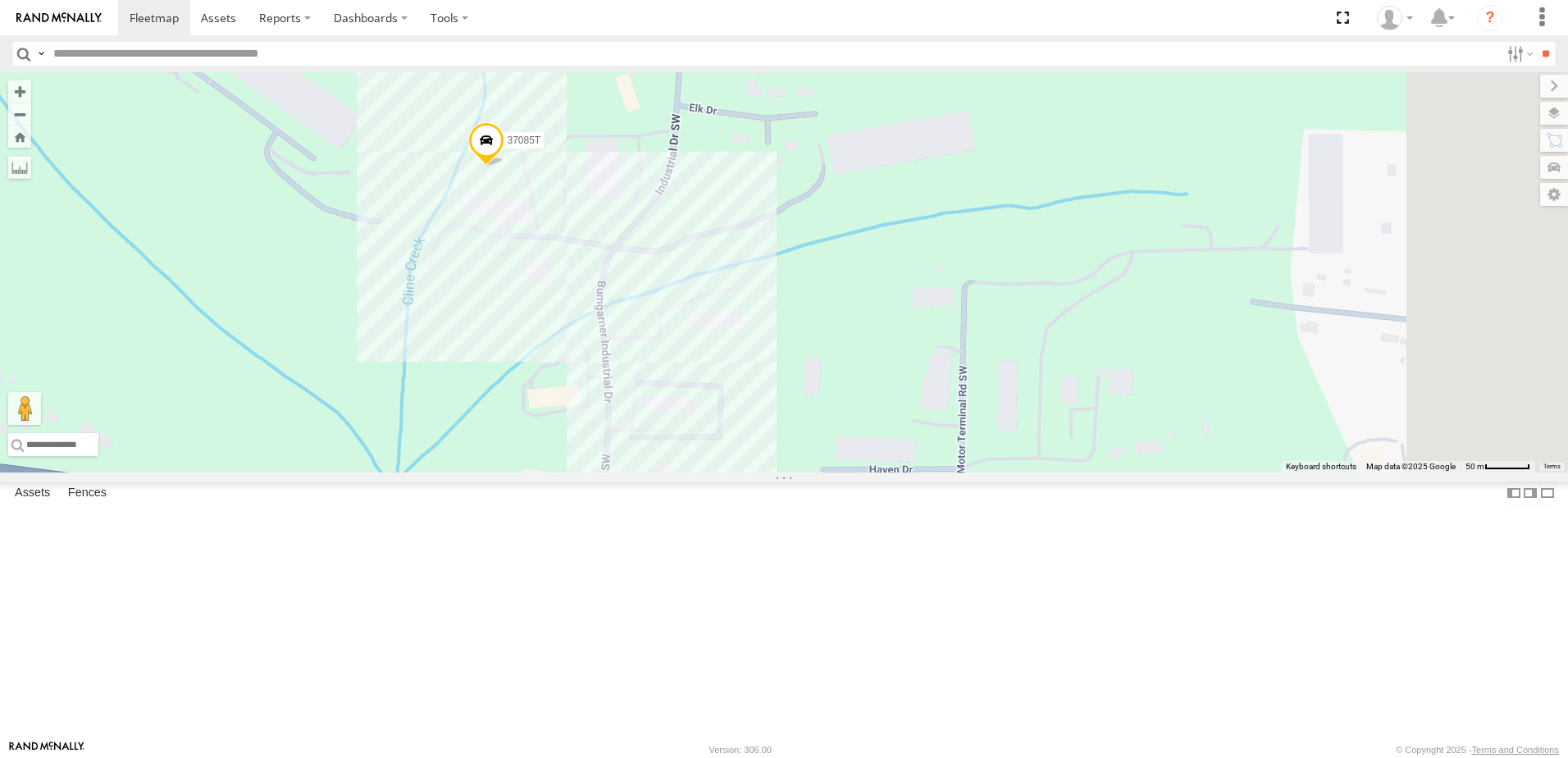
drag, startPoint x: 854, startPoint y: 643, endPoint x: 842, endPoint y: 521, distance: 122.6
click at [844, 472] on div "40046T 37142T 5381-Sold T3206 47247T T3214 40035T 7766T 87121T 7763T T3205 4003…" at bounding box center [784, 273] width 1568 height 401
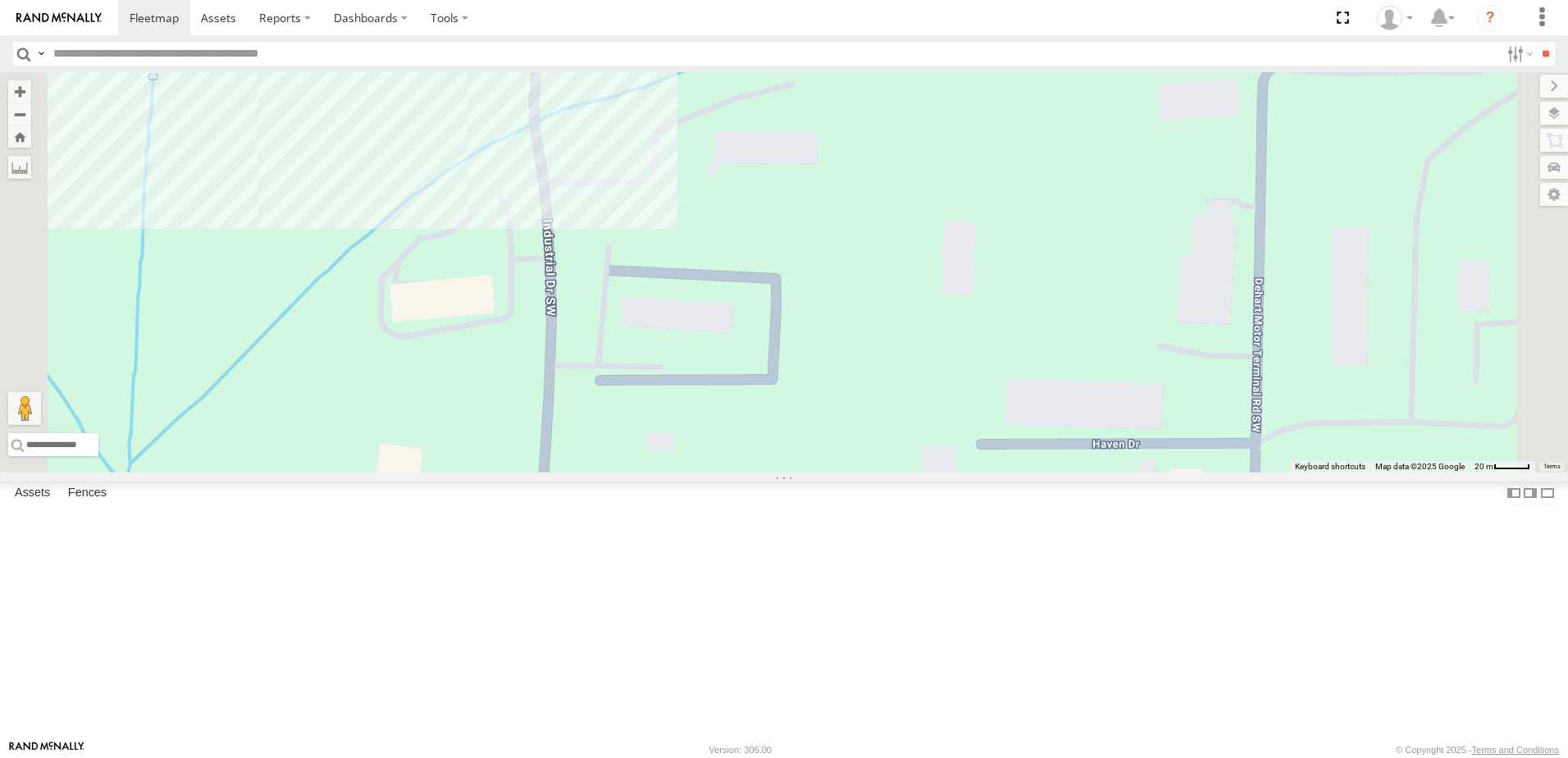
drag, startPoint x: 869, startPoint y: 533, endPoint x: 859, endPoint y: 579, distance: 47.1
click at [859, 472] on div "40046T 37142T 5381-Sold T3206 47247T T3214 40035T 7766T 87121T 7763T T3205 4003…" at bounding box center [784, 273] width 1568 height 401
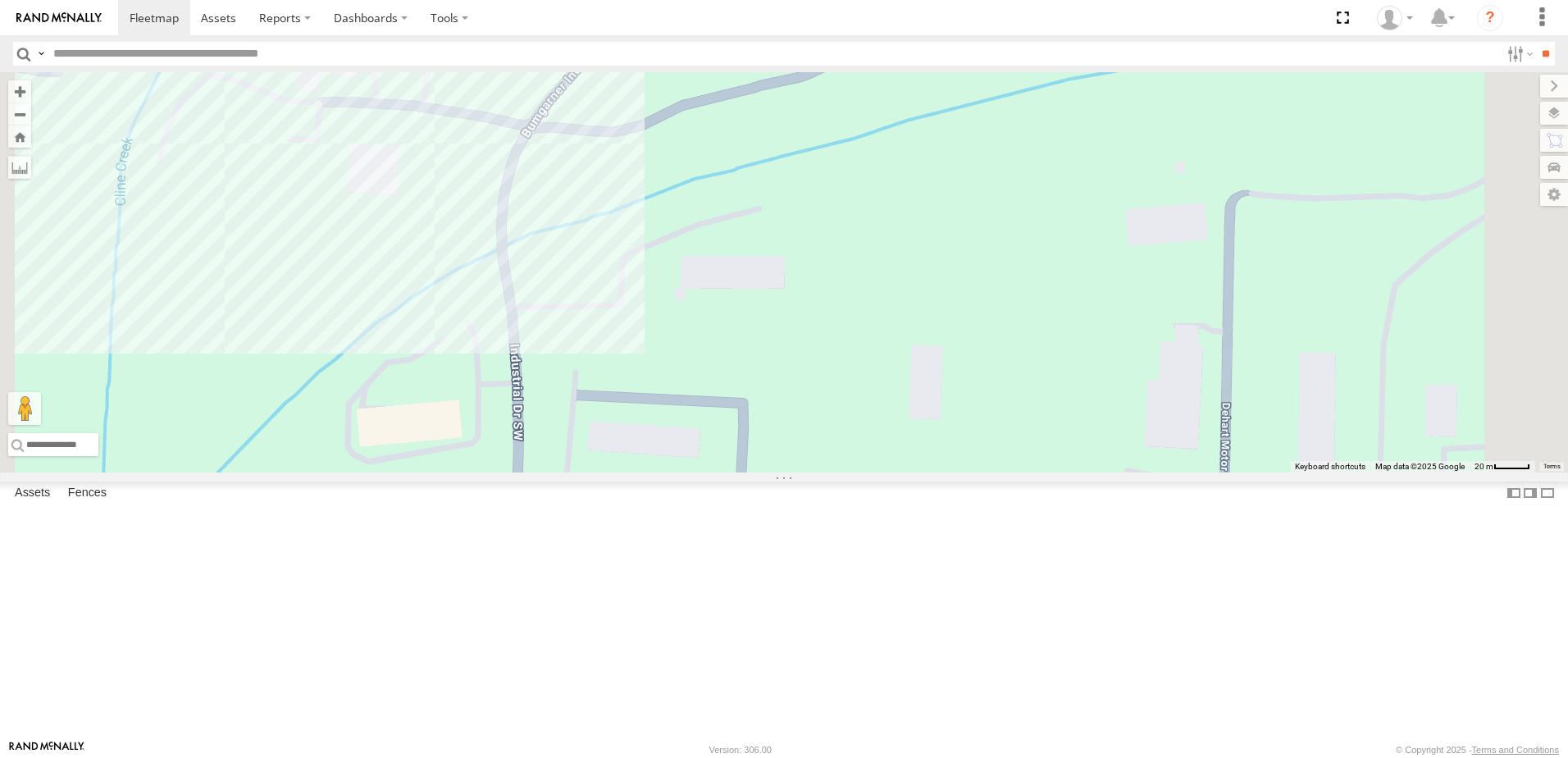
drag, startPoint x: 824, startPoint y: 282, endPoint x: 817, endPoint y: 305, distance: 24.0
click at [816, 307] on div "40046T 37142T 5381-Sold T3206 47247T T3214 40035T 7766T 87121T 7763T T3205 4003…" at bounding box center [784, 273] width 1568 height 401
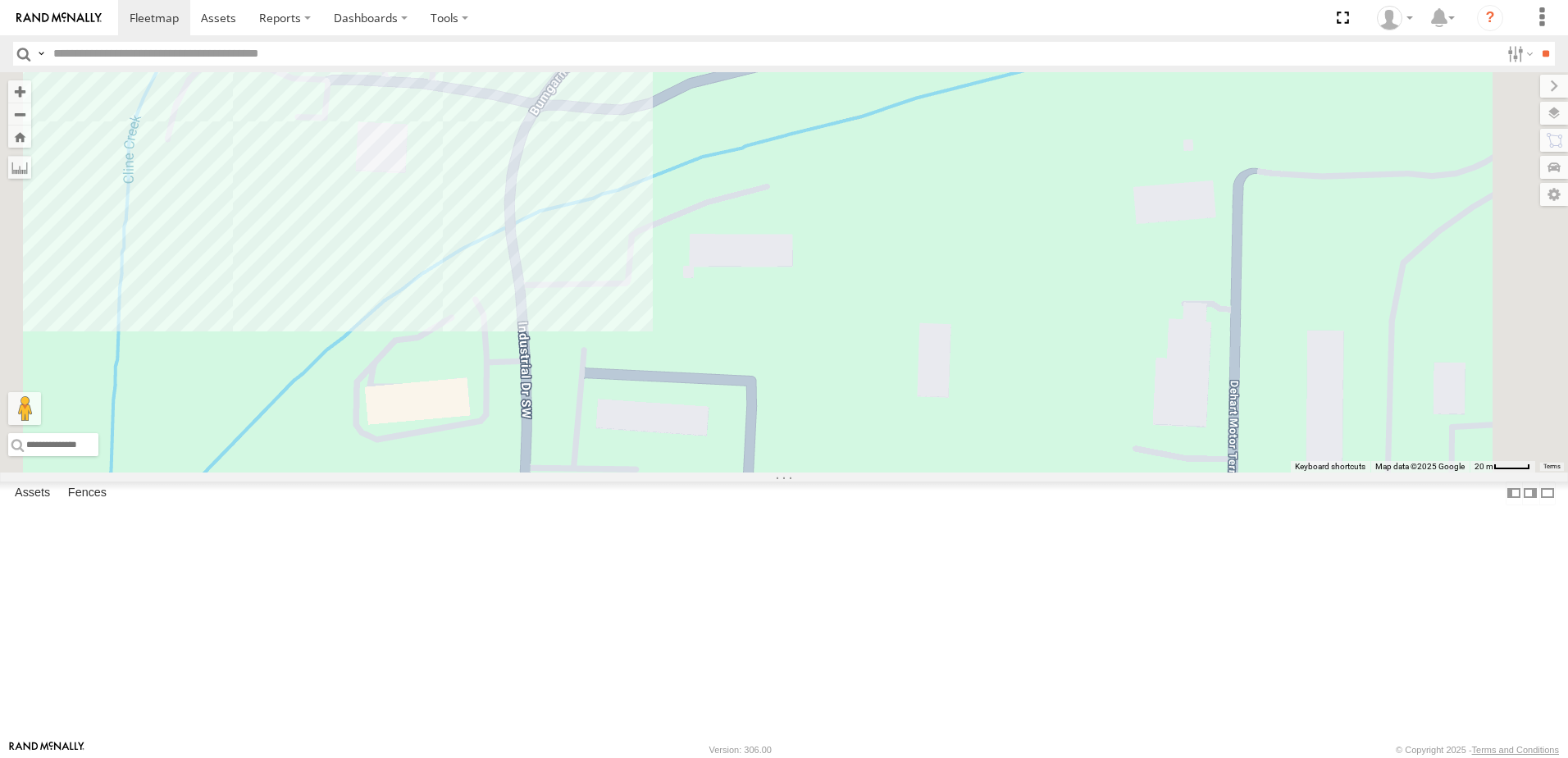
drag, startPoint x: 836, startPoint y: 455, endPoint x: 872, endPoint y: 344, distance: 116.7
click at [871, 351] on div "40046T 37142T 5381-Sold T3206 47247T T3214 40035T 7766T 87121T 7763T T3205 4003…" at bounding box center [784, 273] width 1568 height 401
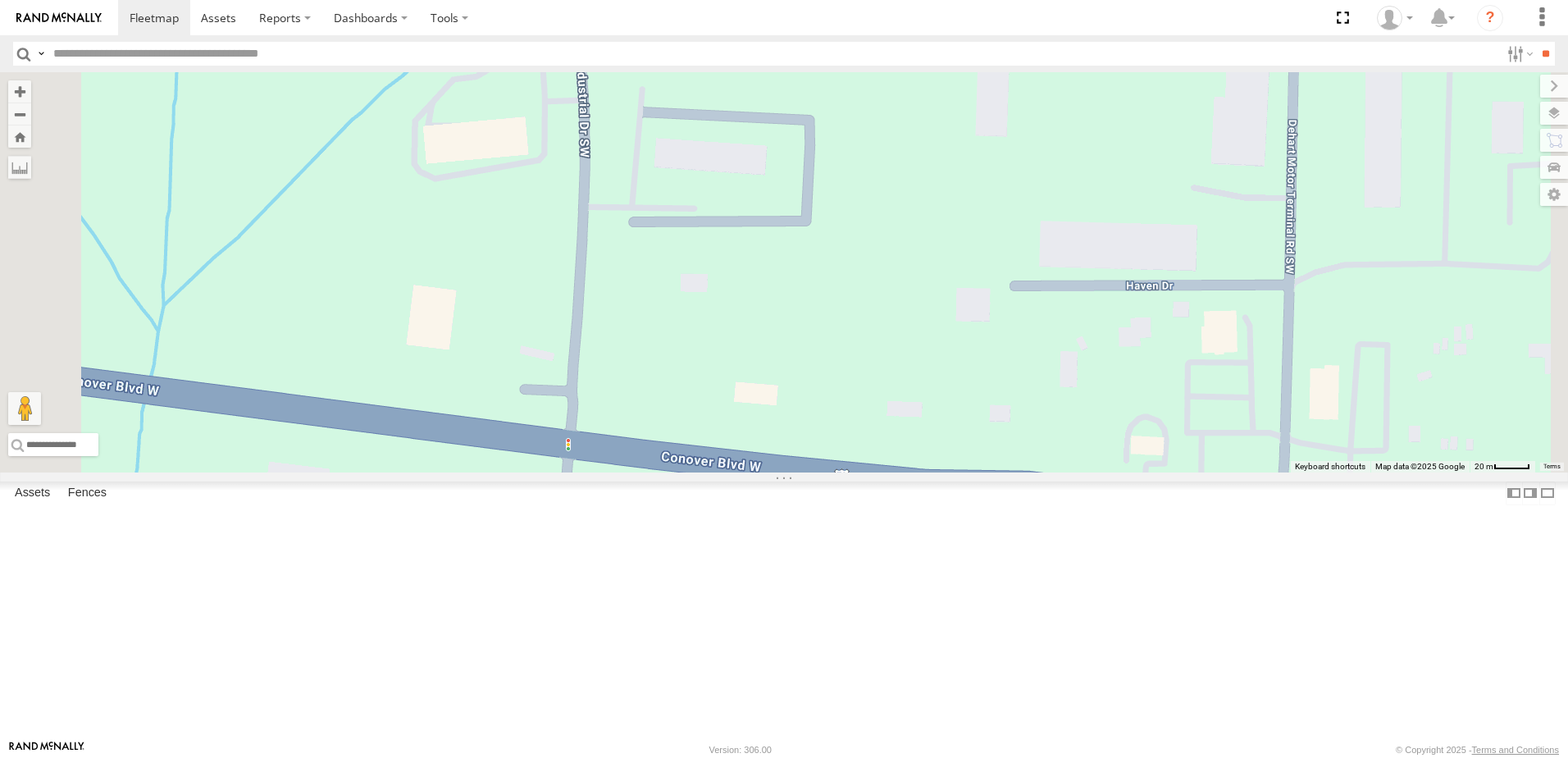
drag, startPoint x: 855, startPoint y: 516, endPoint x: 850, endPoint y: 475, distance: 41.3
click at [850, 472] on div "40046T 37142T 5381-Sold T3206 47247T T3214 40035T 7766T 87121T 7763T T3205 4003…" at bounding box center [784, 273] width 1568 height 401
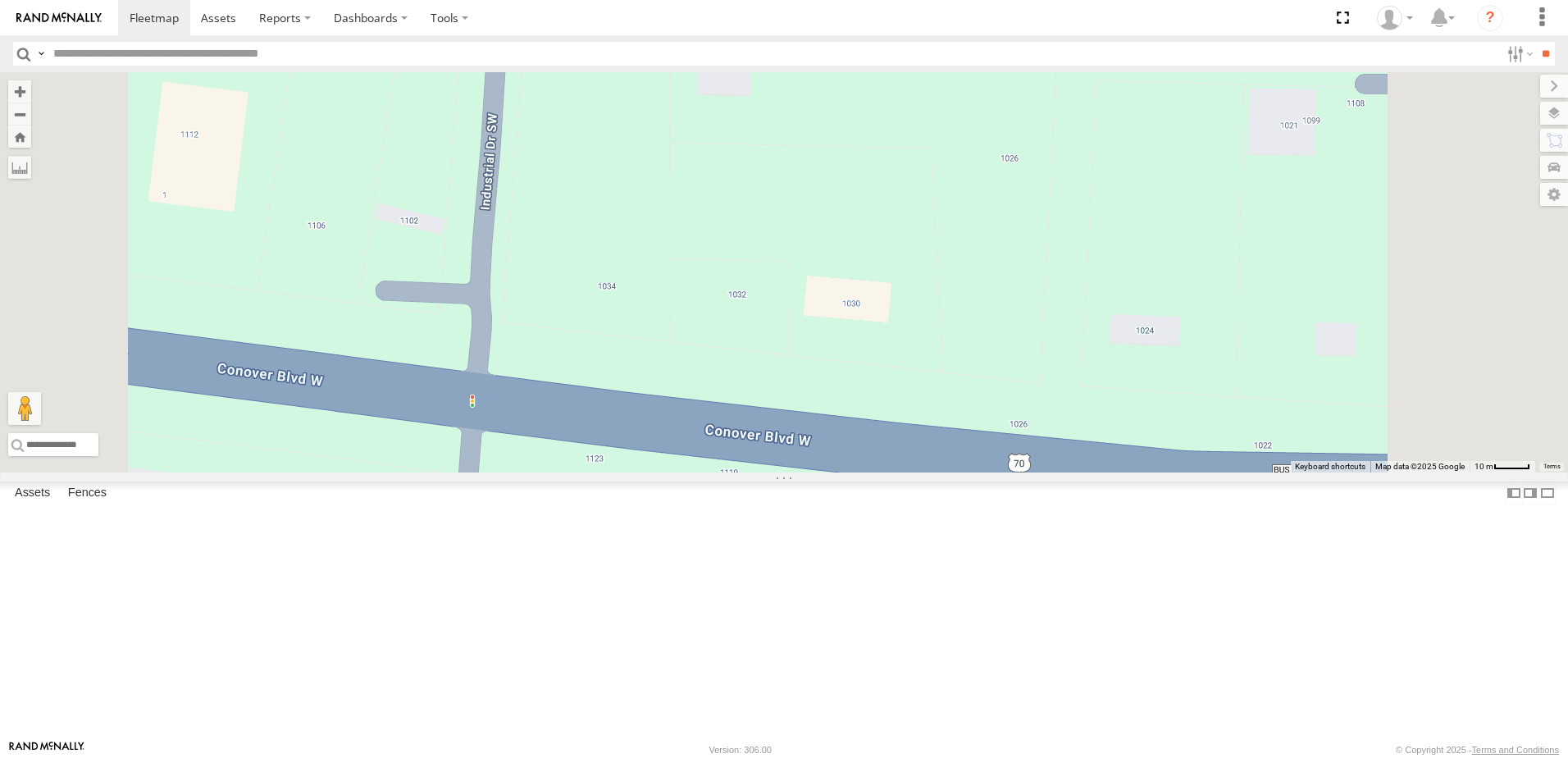
drag, startPoint x: 809, startPoint y: 622, endPoint x: 849, endPoint y: 438, distance: 188.3
click at [849, 438] on div "40046T 37142T 5381-Sold T3206 47247T T3214 40035T 7766T 87121T 7763T T3205 4003…" at bounding box center [784, 273] width 1568 height 401
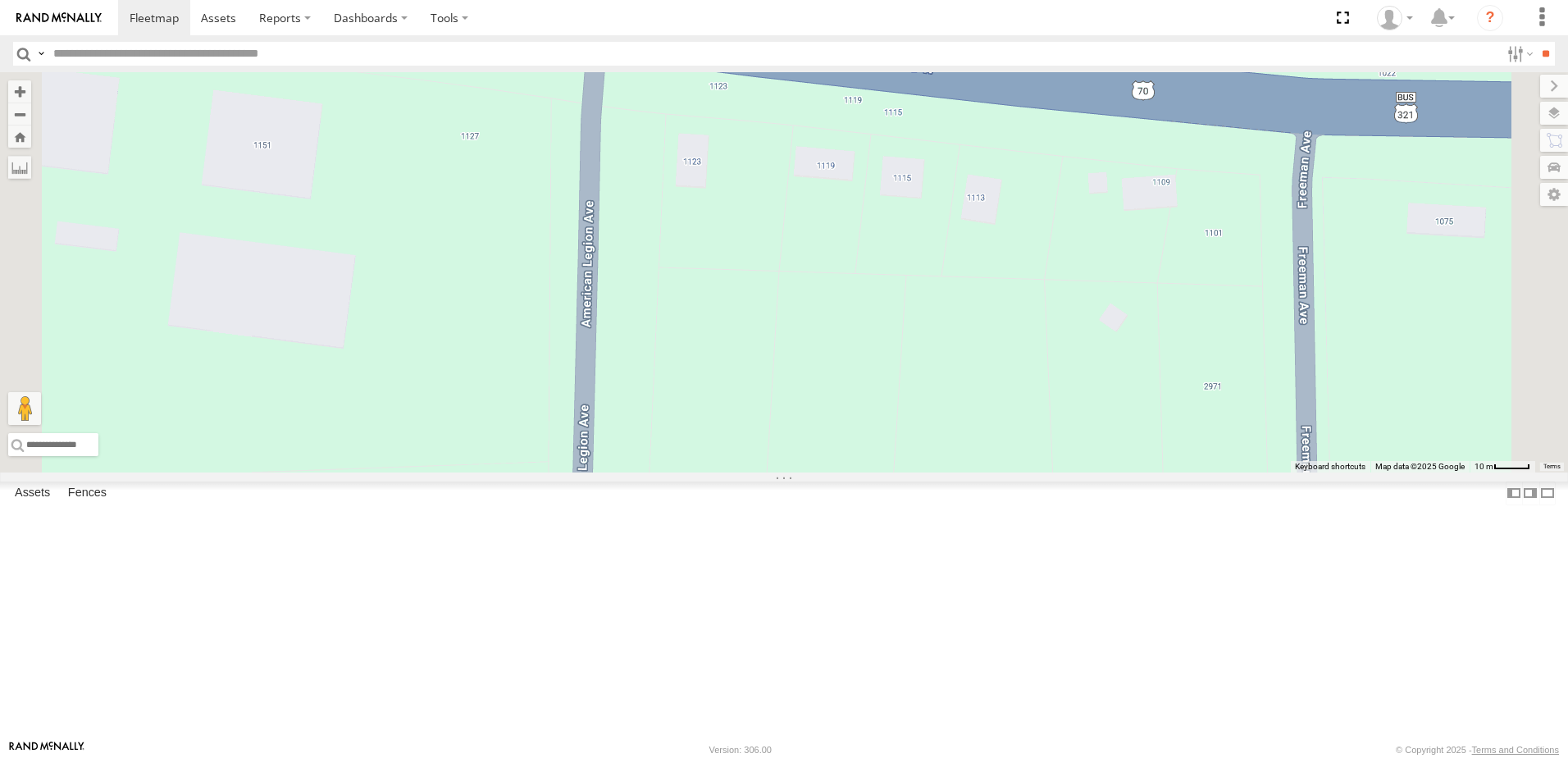
drag, startPoint x: 906, startPoint y: 488, endPoint x: 892, endPoint y: 569, distance: 82.2
click at [892, 472] on div "40046T 37142T 5381-Sold T3206 47247T T3214 40035T 7766T 87121T 7763T T3205 4003…" at bounding box center [784, 273] width 1568 height 401
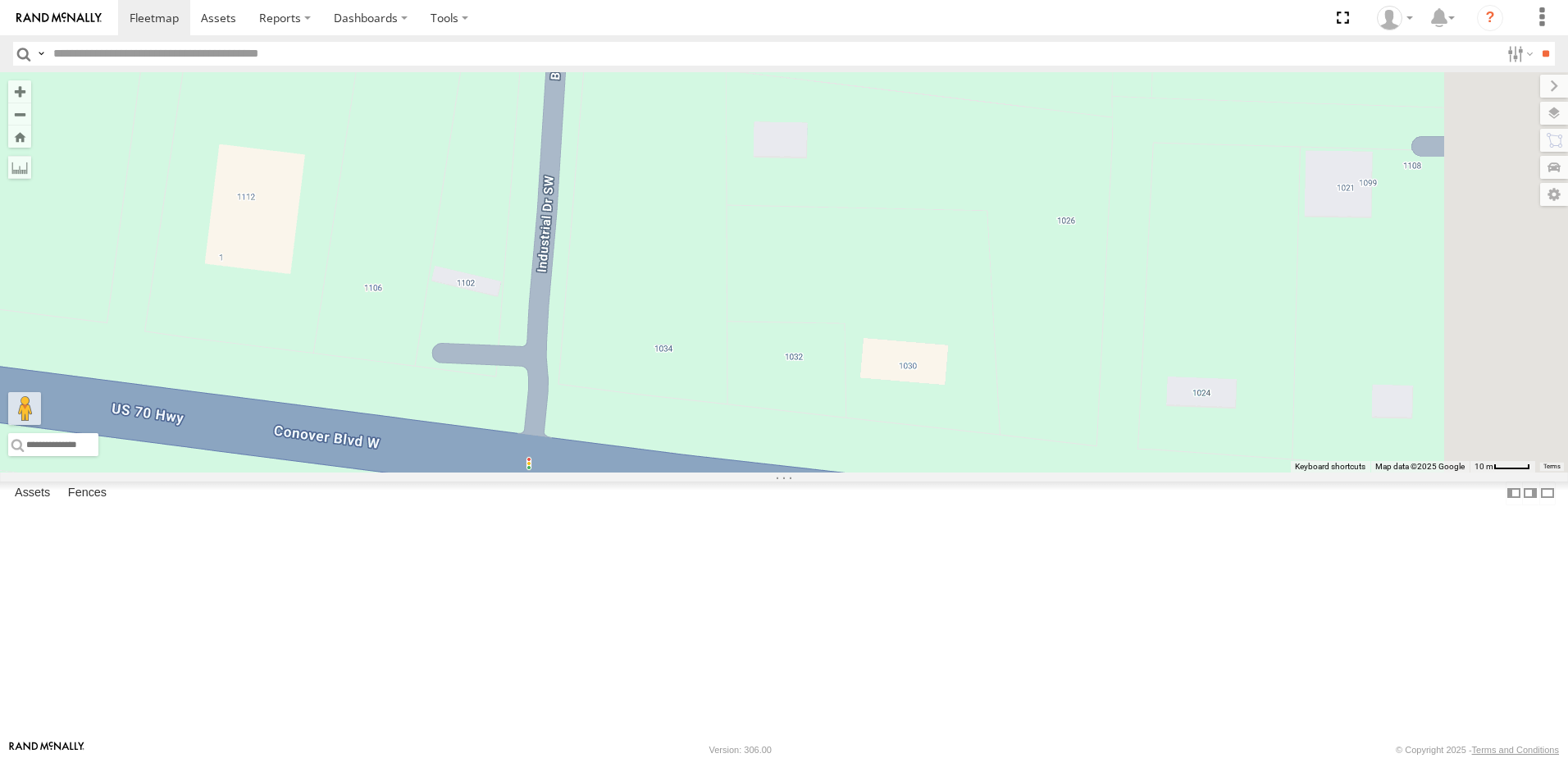
drag, startPoint x: 904, startPoint y: 239, endPoint x: 865, endPoint y: 507, distance: 270.8
click at [865, 472] on div "40046T 37142T 5381-Sold T3206 47247T T3214 40035T 7766T 87121T 7763T T3205 4003…" at bounding box center [784, 273] width 1568 height 401
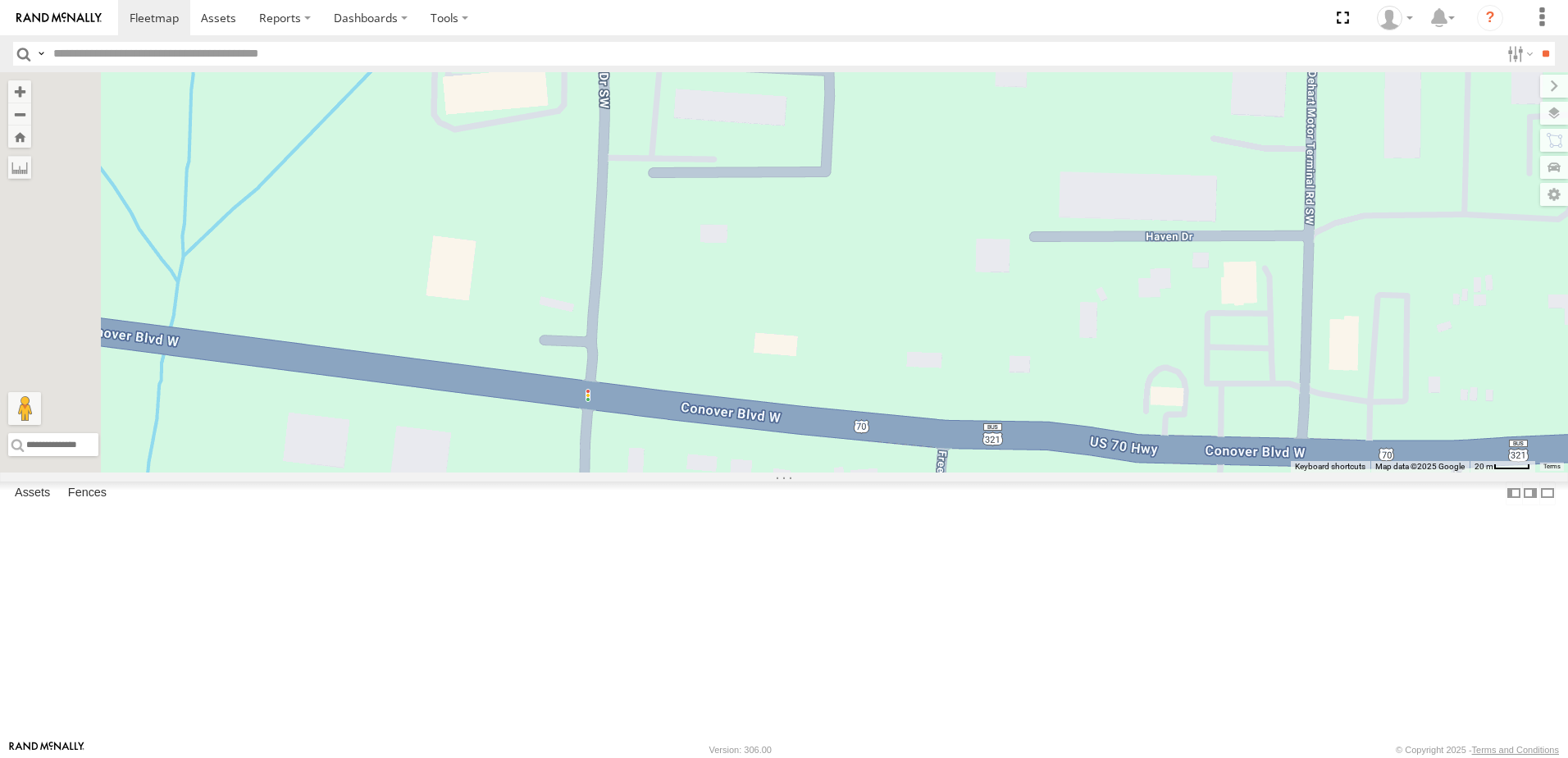
drag, startPoint x: 882, startPoint y: 357, endPoint x: 841, endPoint y: 534, distance: 181.7
click at [843, 472] on div "40046T 37142T 5381-Sold T3206 47247T T3214 40035T 7766T 87121T 7763T T3205 4003…" at bounding box center [784, 273] width 1568 height 401
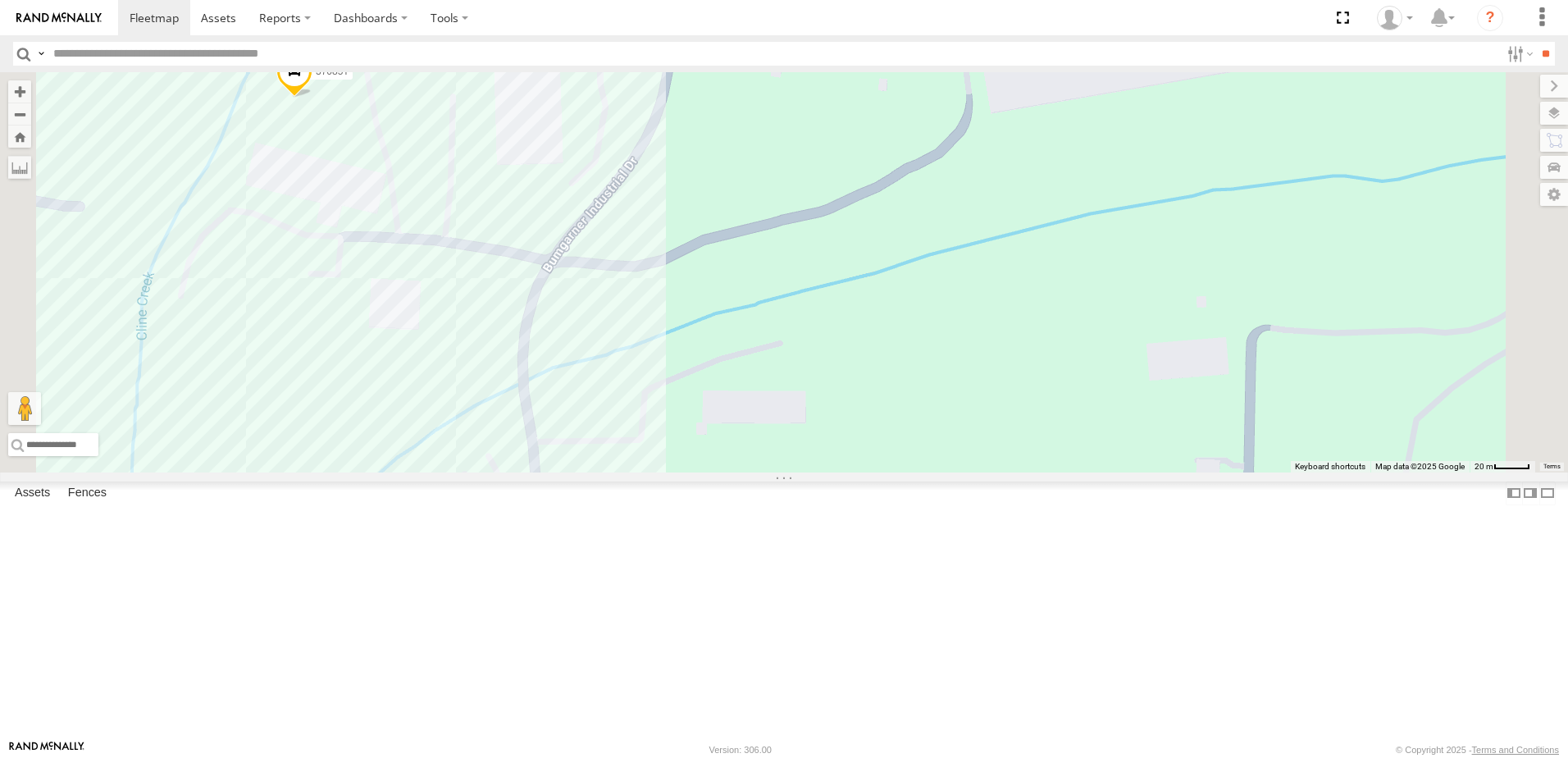
drag, startPoint x: 869, startPoint y: 351, endPoint x: 882, endPoint y: 540, distance: 189.4
click at [882, 472] on div "40046T 37142T 5381-Sold T3206 47247T T3214 40035T 7766T 87121T 7763T T3205 4003…" at bounding box center [784, 273] width 1568 height 401
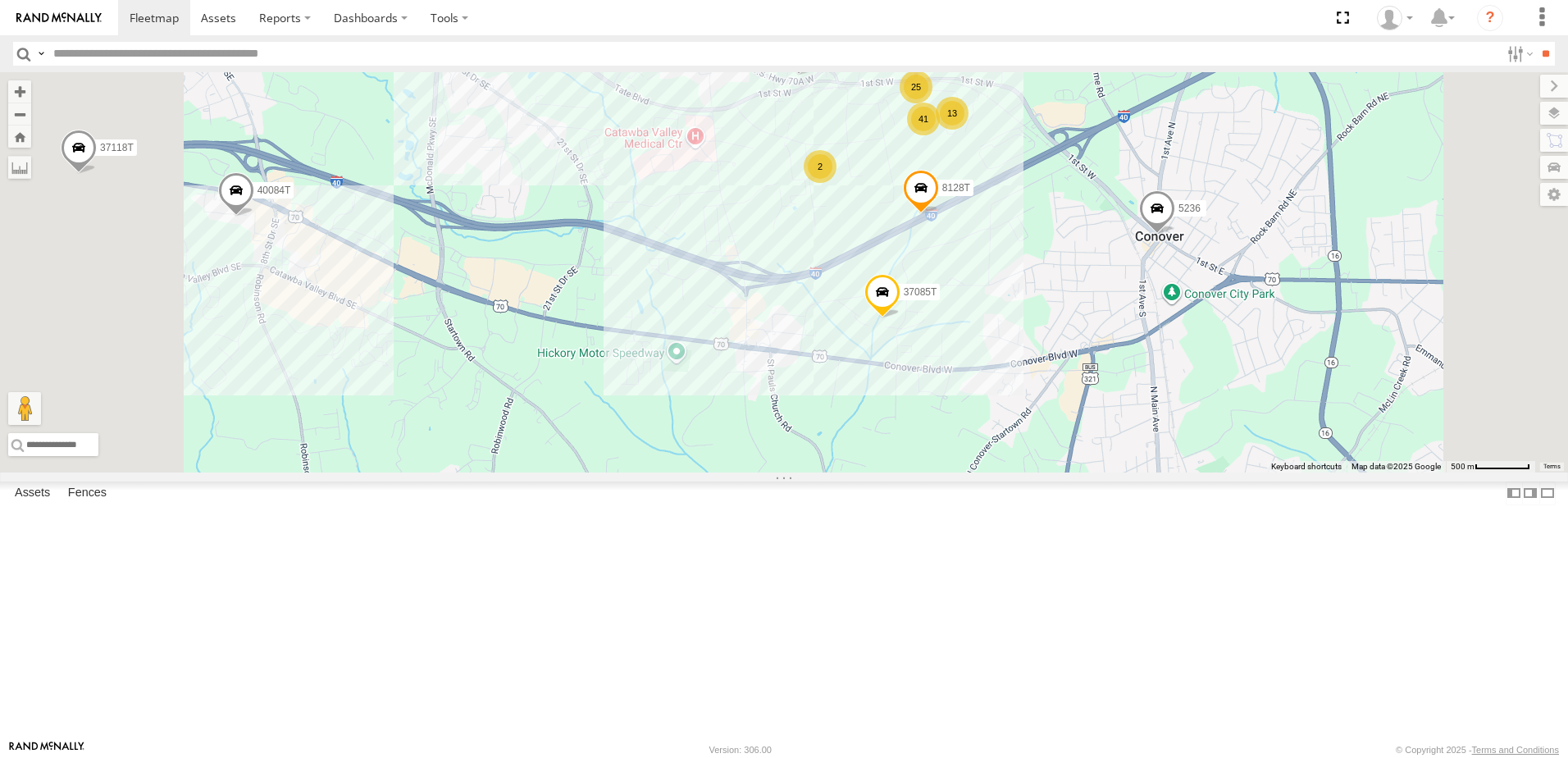
drag, startPoint x: 908, startPoint y: 546, endPoint x: 922, endPoint y: 477, distance: 70.4
click at [922, 472] on div "40046T 37142T 5381-Sold T3206 47247T T3214 40035T 7766T 87121T 7763T T3205 4003…" at bounding box center [784, 273] width 1568 height 401
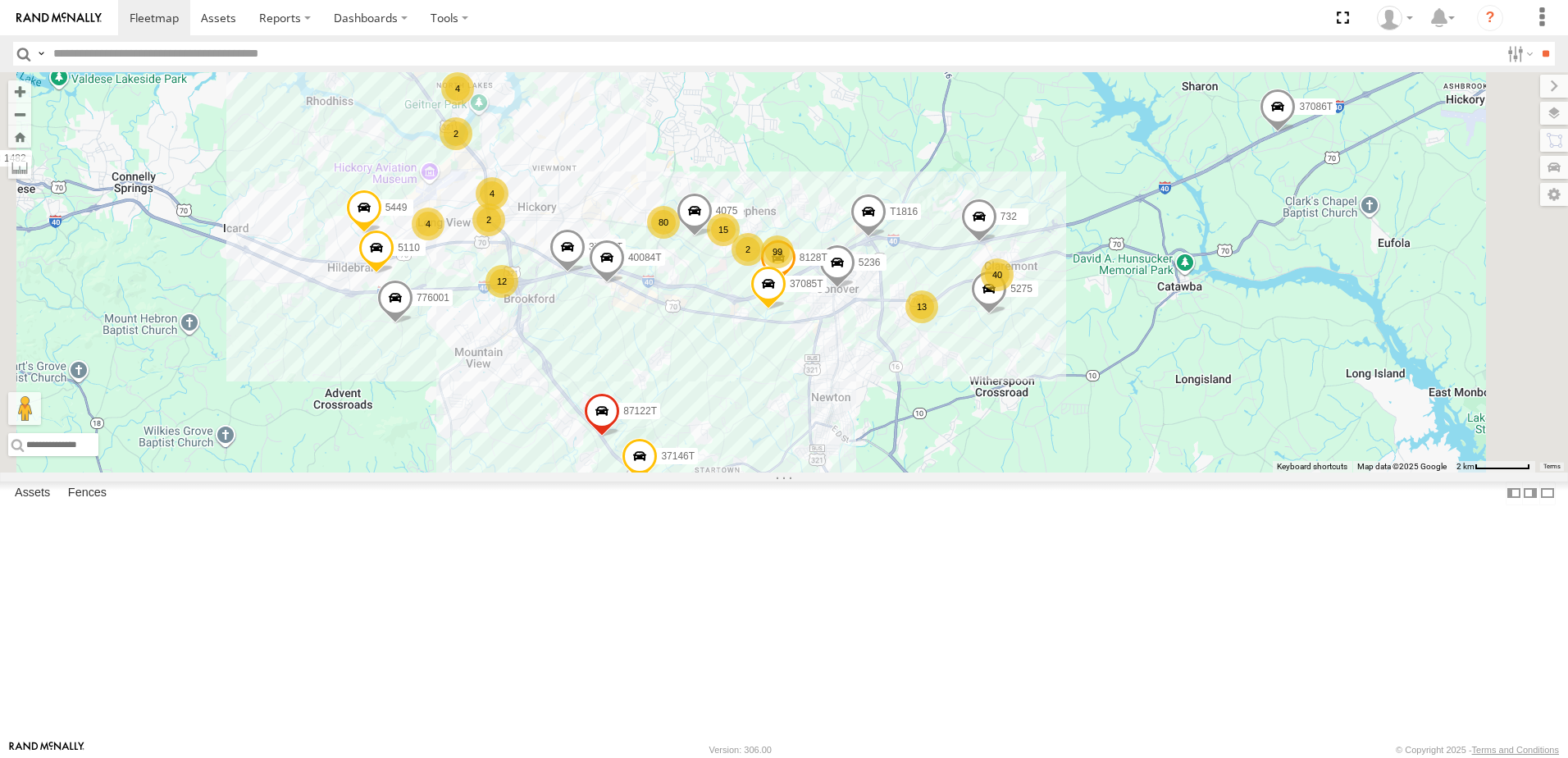
drag, startPoint x: 816, startPoint y: 495, endPoint x: 857, endPoint y: 452, distance: 59.4
click at [857, 452] on div "40046T 37142T 5381-Sold T3206 47247T T3214 40035T 7766T 87121T 7763T T3205 4003…" at bounding box center [784, 273] width 1568 height 401
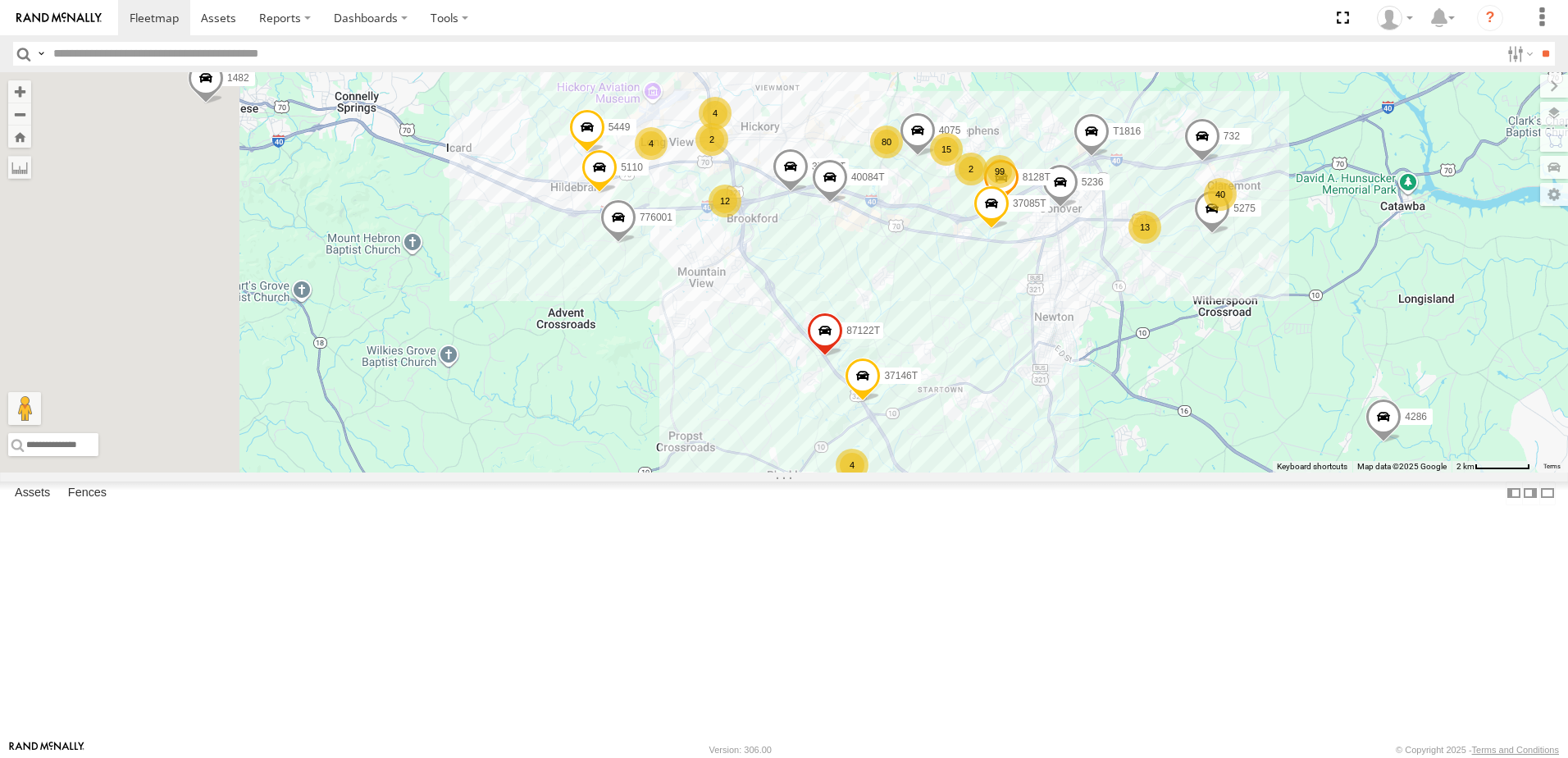
drag, startPoint x: 636, startPoint y: 511, endPoint x: 825, endPoint y: 467, distance: 194.1
click at [823, 468] on div "40046T 37142T 5381-Sold T3206 47247T T3214 40035T 7766T 87121T 7763T T3205 4003…" at bounding box center [784, 273] width 1568 height 401
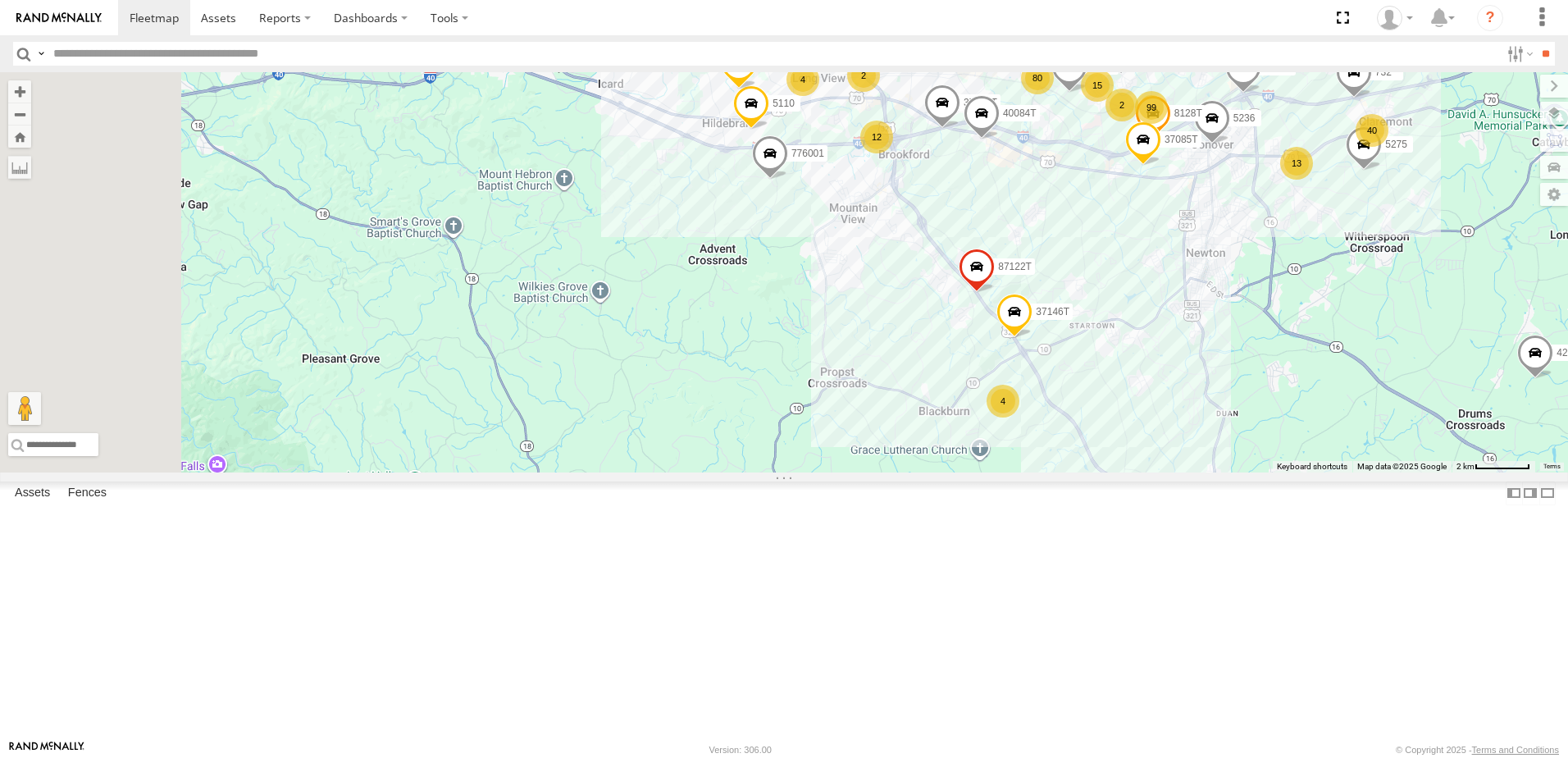
drag, startPoint x: 724, startPoint y: 547, endPoint x: 819, endPoint y: 503, distance: 104.7
click at [819, 472] on div "40046T 37142T 5381-Sold T3206 47247T T3214 40035T 7766T 87121T 7763T T3205 4003…" at bounding box center [784, 273] width 1568 height 401
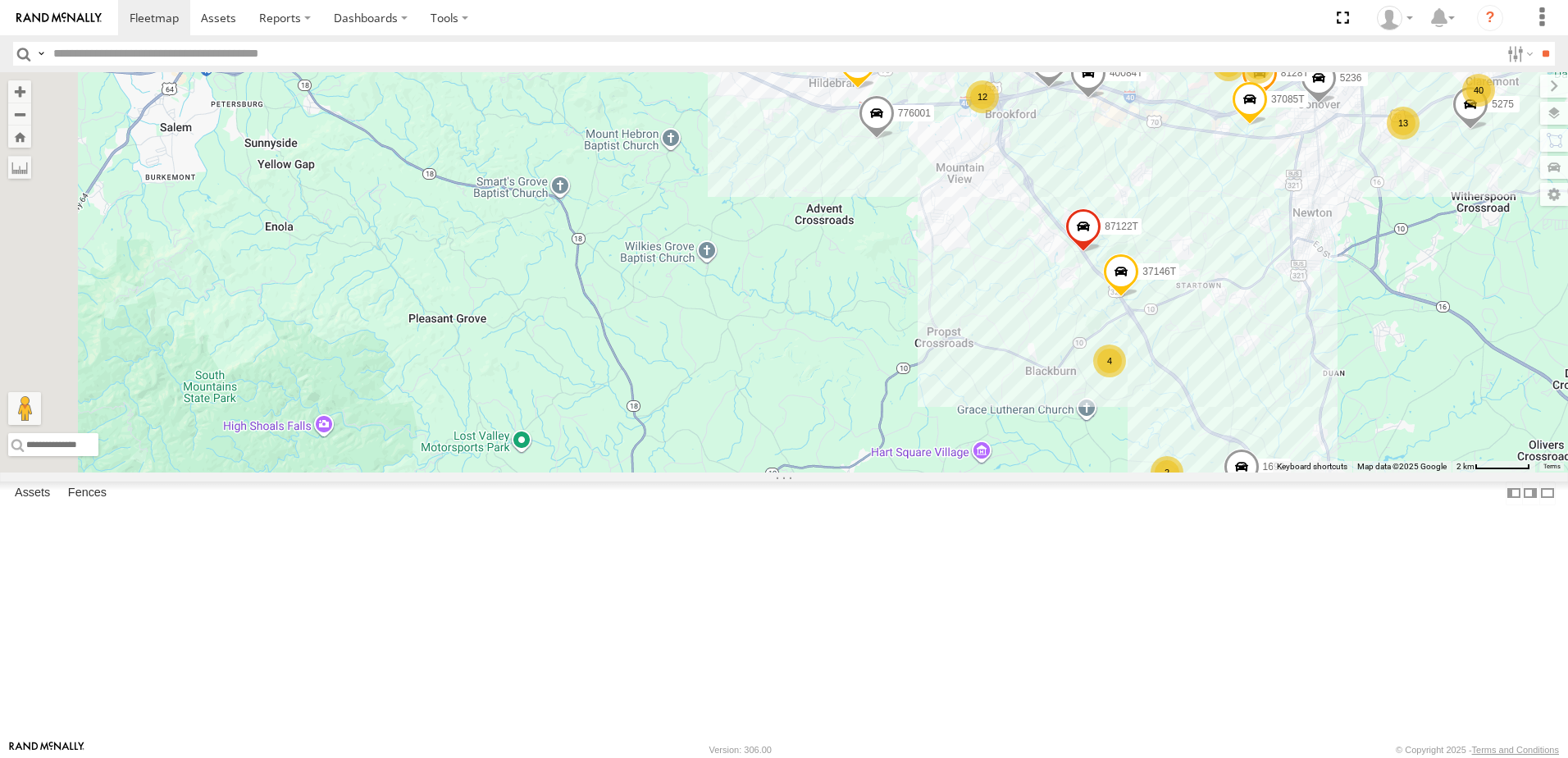
drag, startPoint x: 668, startPoint y: 498, endPoint x: 768, endPoint y: 477, distance: 102.2
click at [768, 472] on div "40046T 37142T 5381-Sold T3206 47247T T3214 40035T 7766T 87121T 7763T T3205 4003…" at bounding box center [784, 273] width 1568 height 401
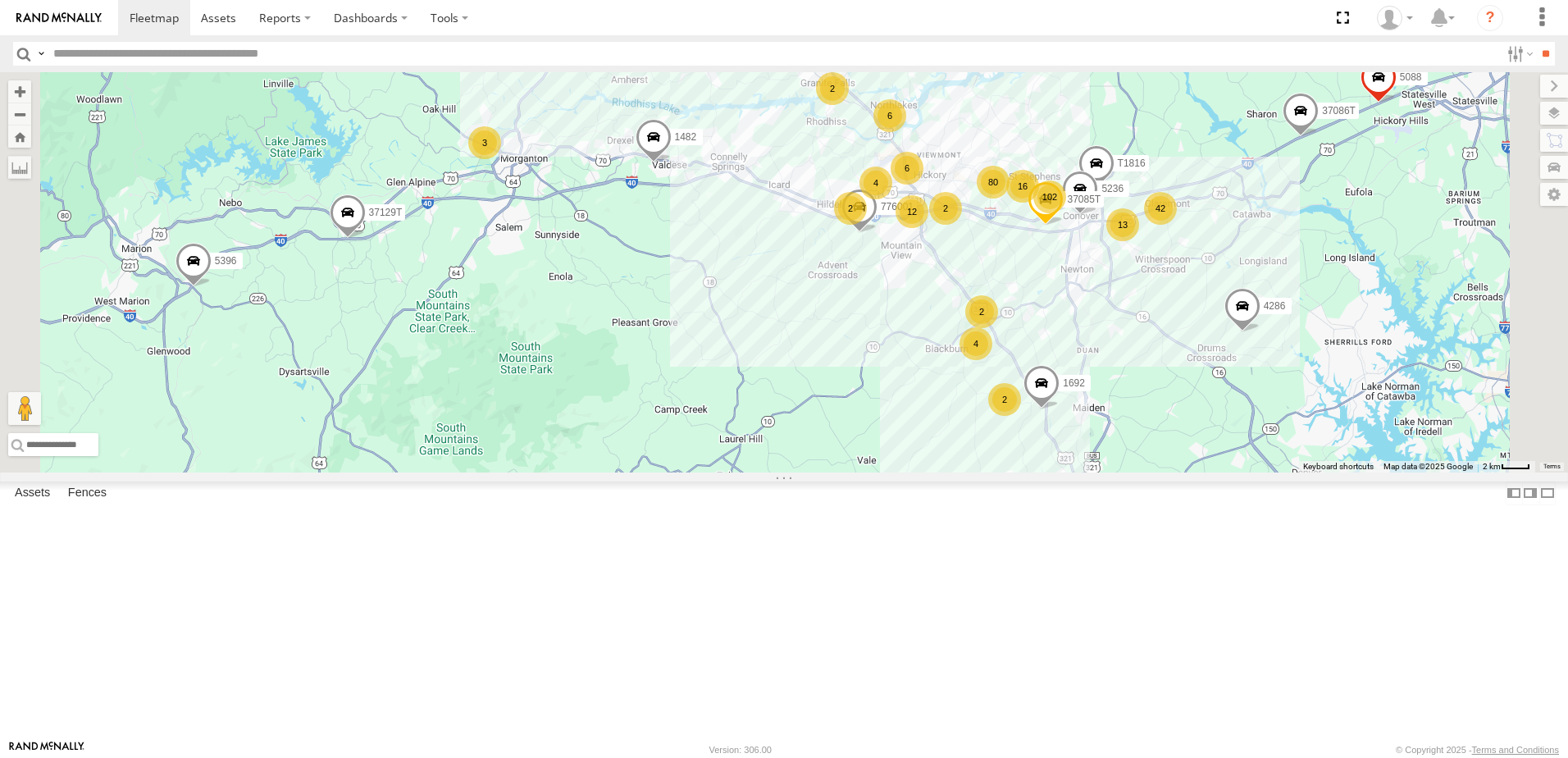
drag, startPoint x: 632, startPoint y: 478, endPoint x: 720, endPoint y: 479, distance: 88.0
click at [720, 472] on div "40046T 37142T 5381-Sold T3206 47247T T3214 40035T 7766T 87121T 7763T T3205 4003…" at bounding box center [784, 273] width 1568 height 401
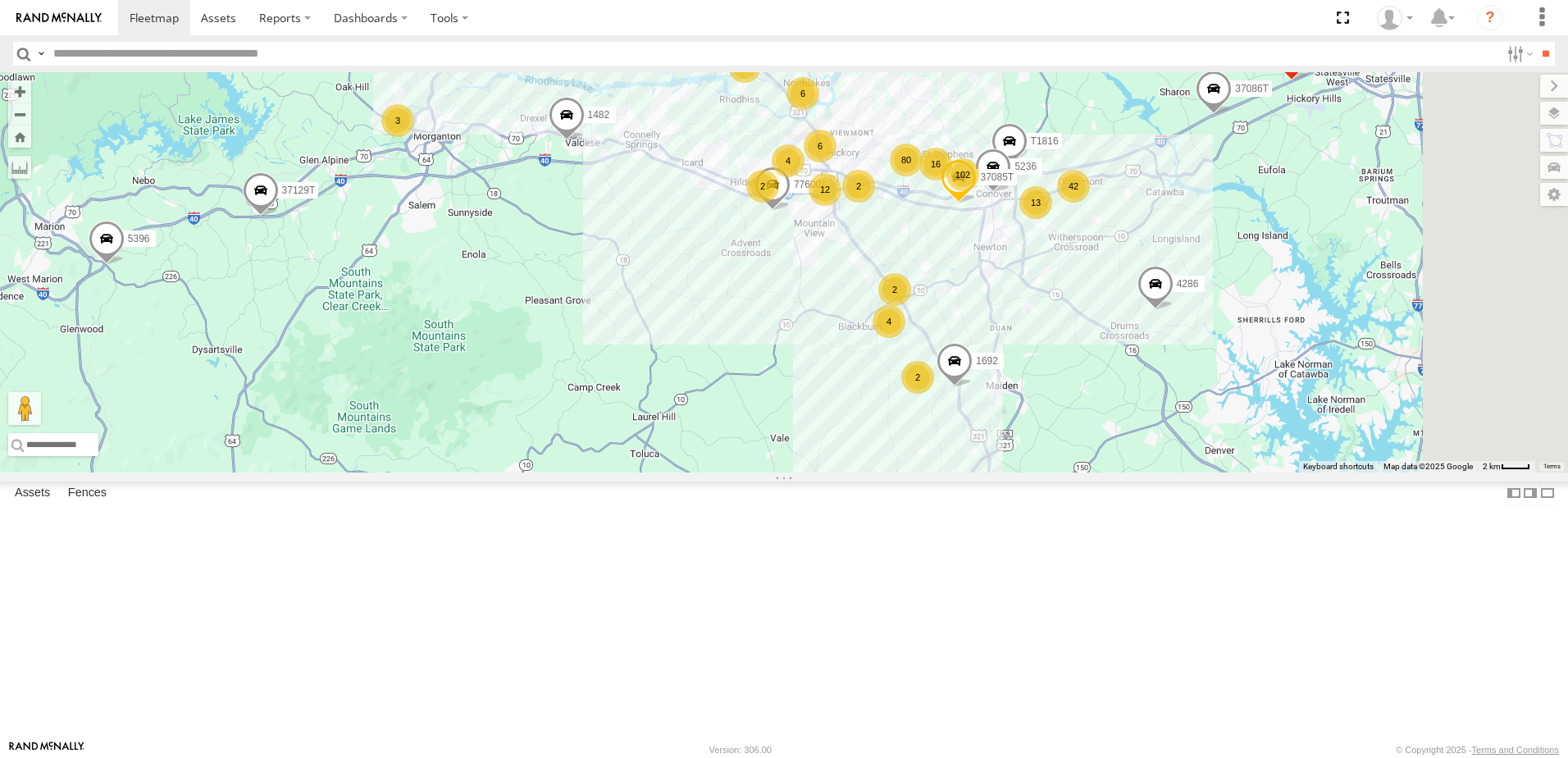
drag, startPoint x: 895, startPoint y: 498, endPoint x: 805, endPoint y: 474, distance: 93.1
click at [805, 472] on div "40046T 37142T 5381-Sold T3206 47247T T3214 40035T 7766T 87121T 7763T T3205 4003…" at bounding box center [784, 273] width 1568 height 401
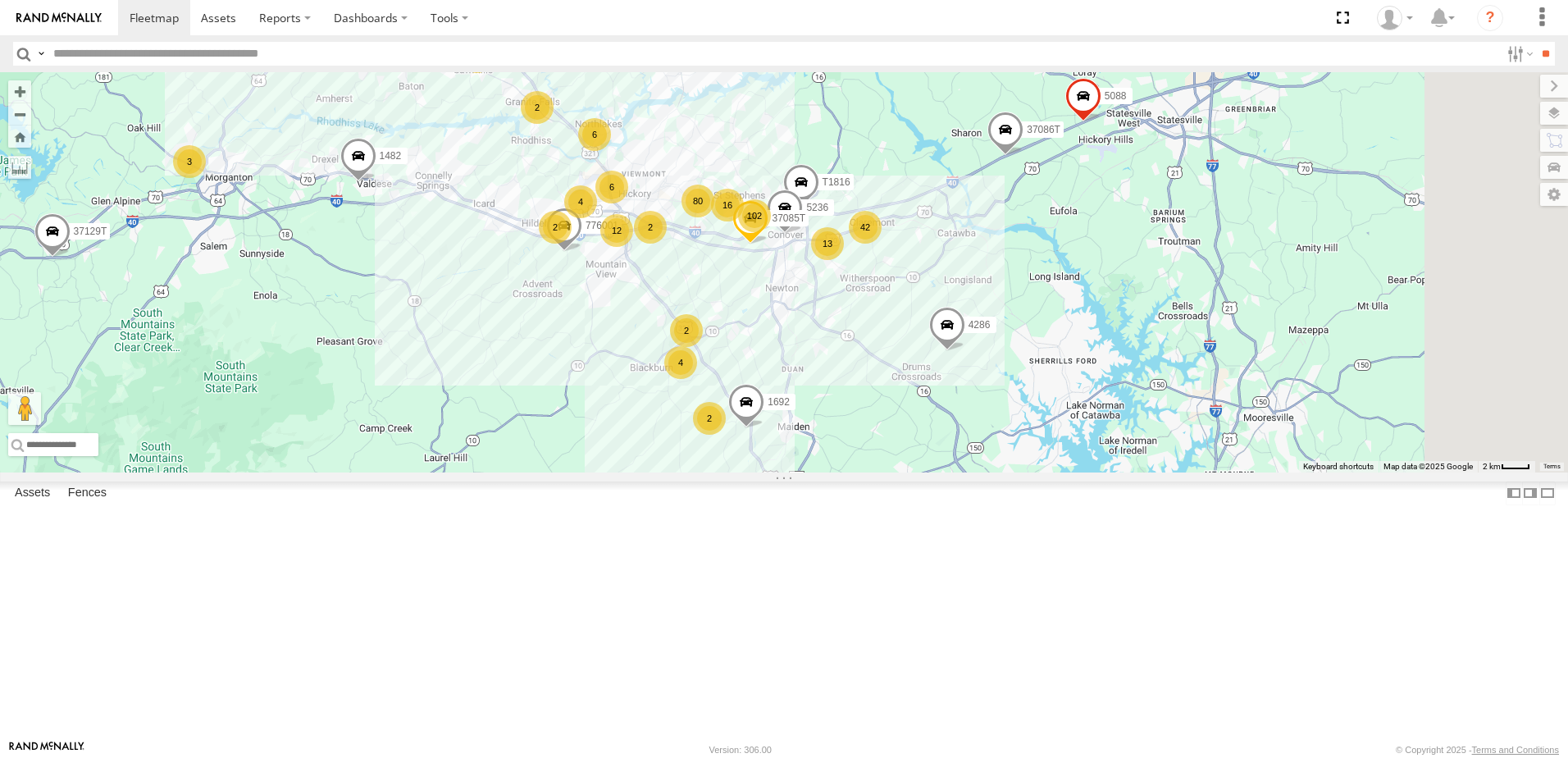
drag, startPoint x: 1030, startPoint y: 409, endPoint x: 817, endPoint y: 451, distance: 217.1
click at [817, 451] on div "40046T 37142T 5381-Sold T3206 47247T T3214 40035T 7766T 87121T 7763T T3205 4003…" at bounding box center [784, 273] width 1568 height 401
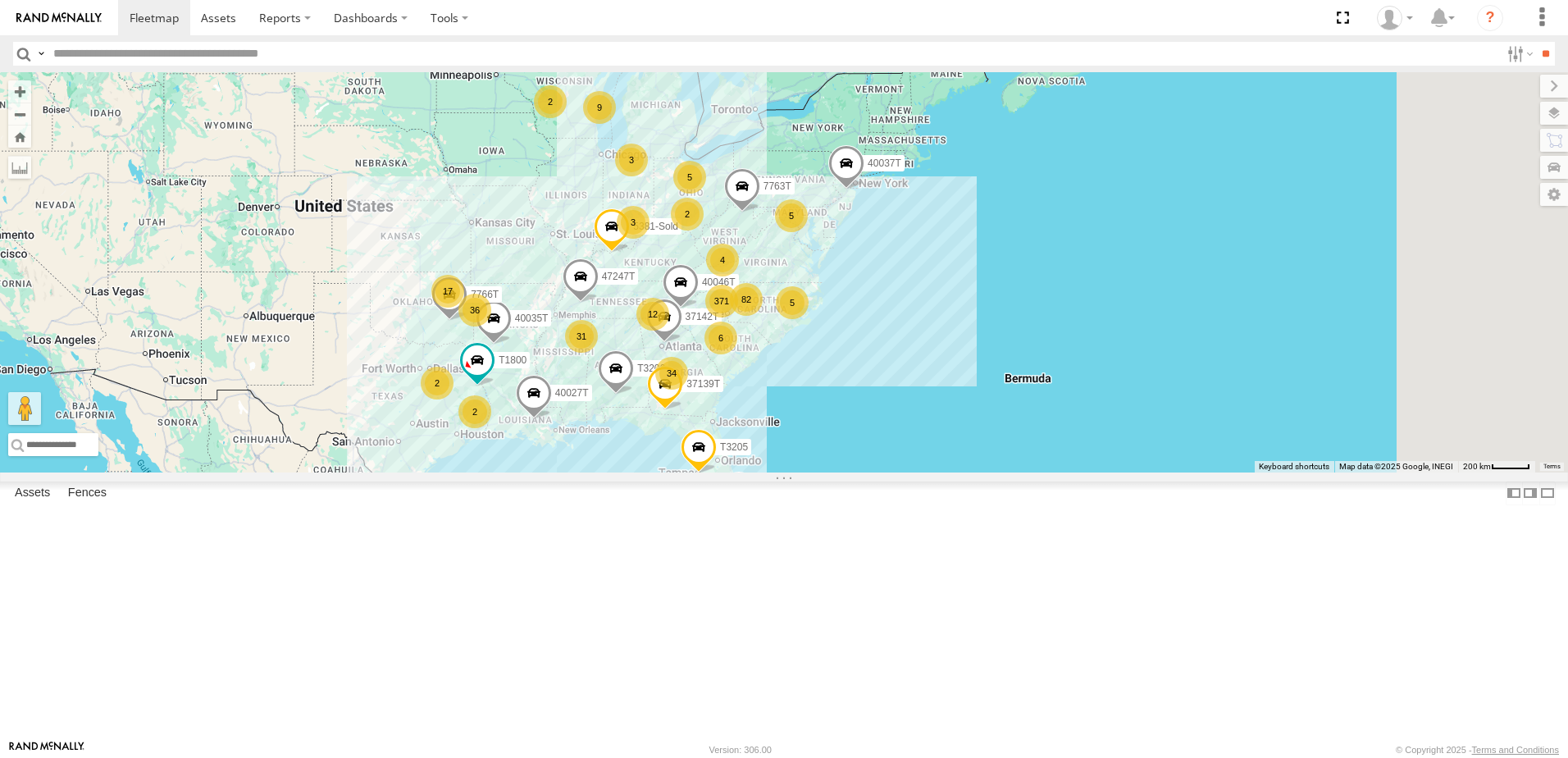
drag, startPoint x: 789, startPoint y: 347, endPoint x: 677, endPoint y: 358, distance: 112.5
click at [677, 358] on div "371 34 36 9 31 17 5 82 6 T3214 4 3 12 2 40035T 3 5 7766T 2 87121T 7763T 5 40046…" at bounding box center [784, 273] width 1568 height 401
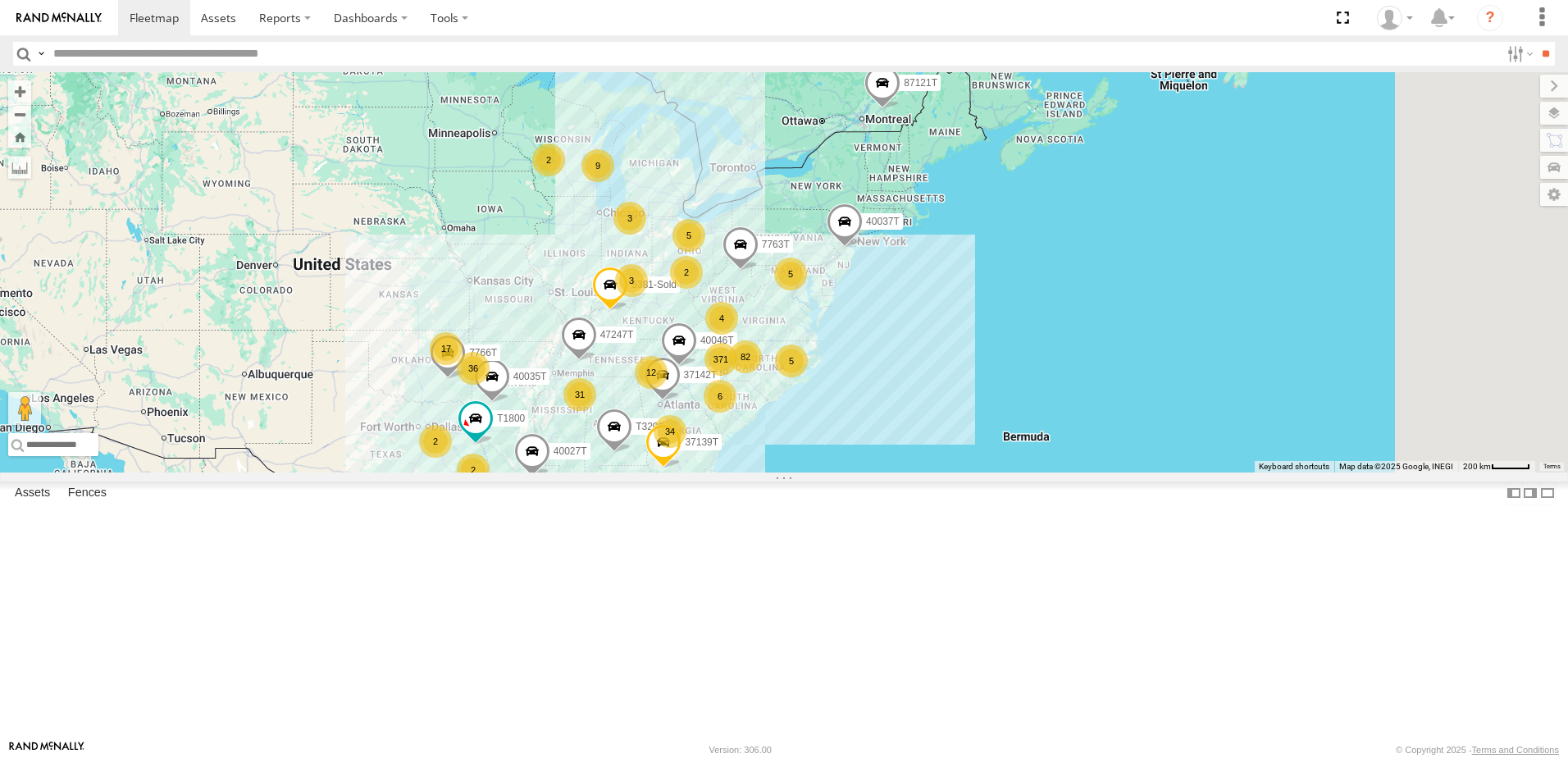
drag, startPoint x: 585, startPoint y: 477, endPoint x: 583, endPoint y: 534, distance: 57.0
click at [583, 472] on div "371 34 36 9 31 17 5 82 6 T3214 4 3 12 2 40035T 3 5 7766T 2 87121T 7763T 5 40046…" at bounding box center [784, 273] width 1568 height 401
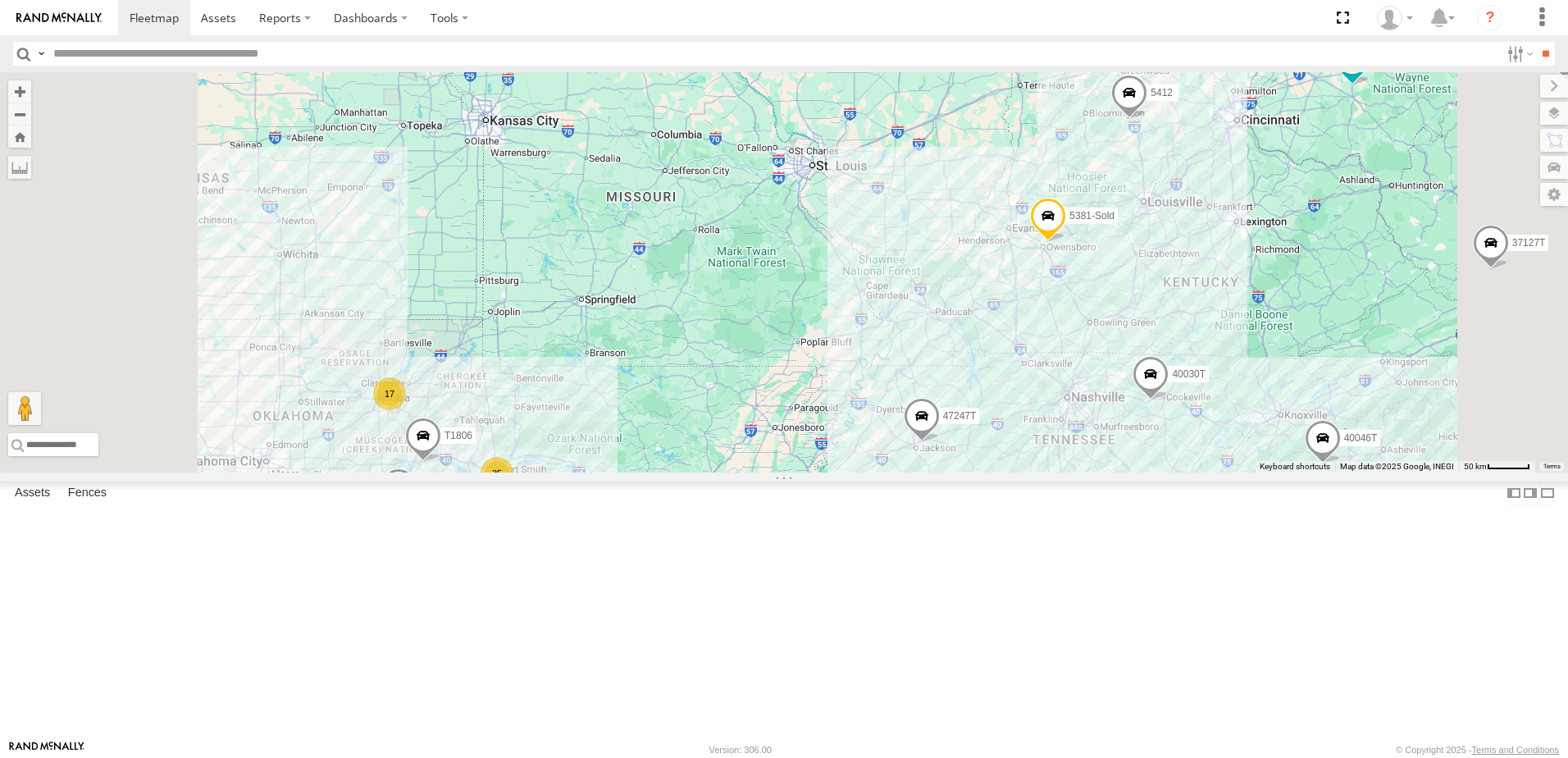
drag, startPoint x: 701, startPoint y: 442, endPoint x: 704, endPoint y: 424, distance: 18.2
click at [704, 424] on div "T3214 40035T 7766T 87121T 7763T 40046T T3205 40037T 40027T 37142T T1800 5381-So…" at bounding box center [784, 273] width 1568 height 401
